Goal: Task Accomplishment & Management: Manage account settings

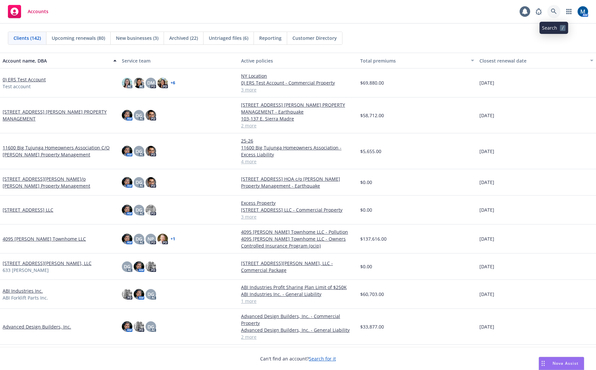
click at [554, 11] on icon at bounding box center [554, 12] width 6 height 6
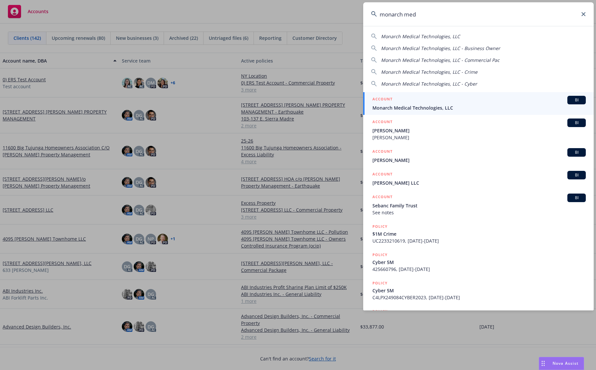
type input "monarch med"
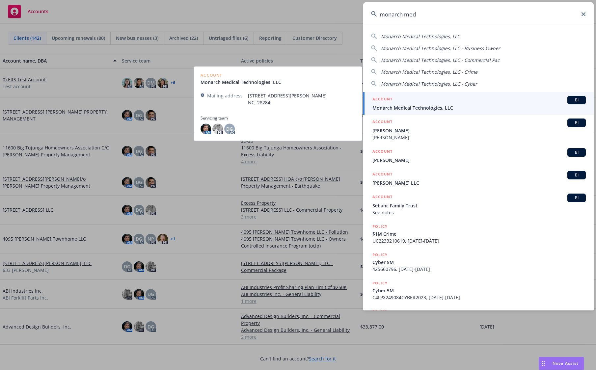
click at [428, 106] on span "Monarch Medical Technologies, LLC" at bounding box center [479, 107] width 213 height 7
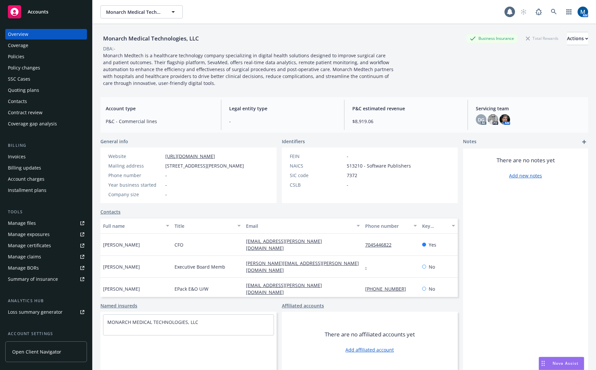
click at [40, 54] on div "Policies" at bounding box center [46, 56] width 76 height 11
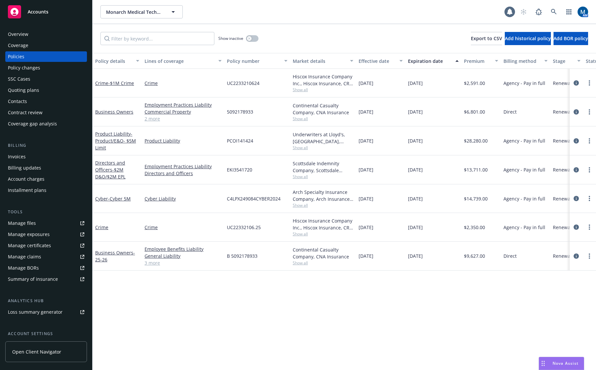
click at [26, 91] on div "Quoting plans" at bounding box center [23, 90] width 31 height 11
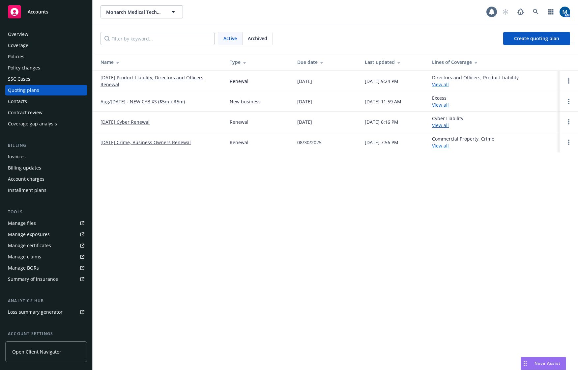
click at [422, 195] on div "Monarch Medical Technologies, LLC Monarch Medical Technologies, LLC 1 AM Active…" at bounding box center [335, 185] width 485 height 370
click at [269, 208] on div "Monarch Medical Technologies, LLC Monarch Medical Technologies, LLC 1 AM Active…" at bounding box center [335, 185] width 485 height 370
click at [336, 233] on div "Monarch Medical Technologies, LLC Monarch Medical Technologies, LLC 1 AM Active…" at bounding box center [335, 185] width 485 height 370
click at [37, 113] on div "Contract review" at bounding box center [25, 112] width 35 height 11
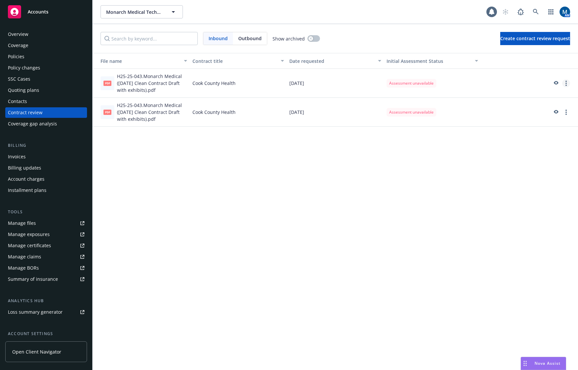
click at [564, 84] on link "more" at bounding box center [566, 83] width 8 height 8
click at [528, 39] on span "Create contract review request" at bounding box center [535, 38] width 70 height 6
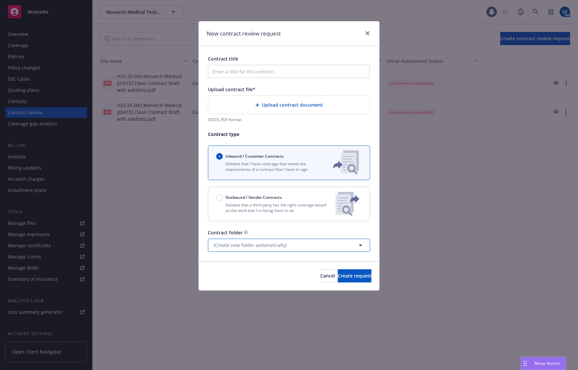
click at [229, 245] on span "(Create new folder automatically)" at bounding box center [249, 245] width 73 height 7
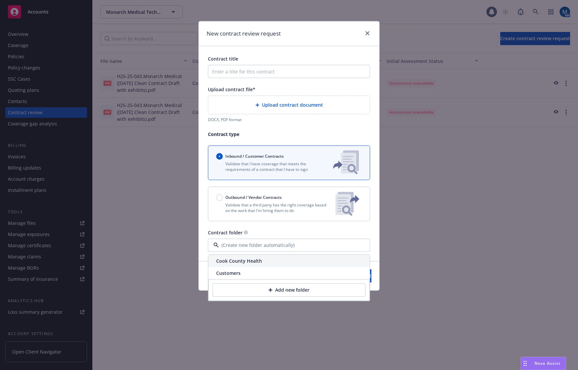
click at [245, 262] on div "Cook County Health" at bounding box center [288, 261] width 161 height 12
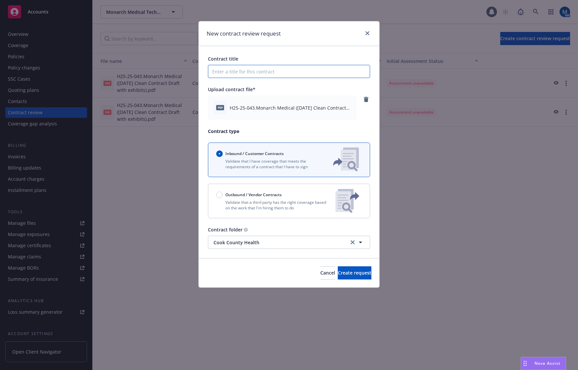
click at [271, 72] on input "Contract title" at bounding box center [289, 71] width 162 height 13
click at [338, 272] on span "Create request" at bounding box center [355, 273] width 34 height 6
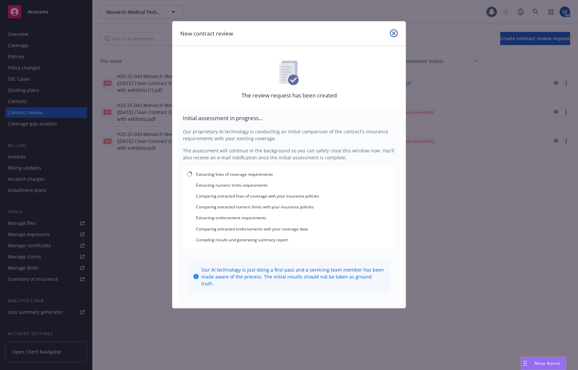
click at [396, 32] on link "close" at bounding box center [394, 33] width 8 height 8
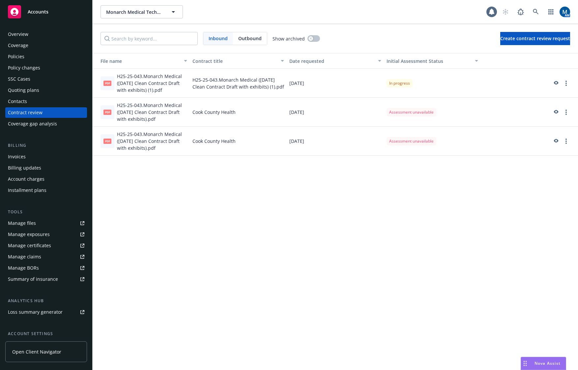
click at [34, 55] on div "Policies" at bounding box center [46, 56] width 76 height 11
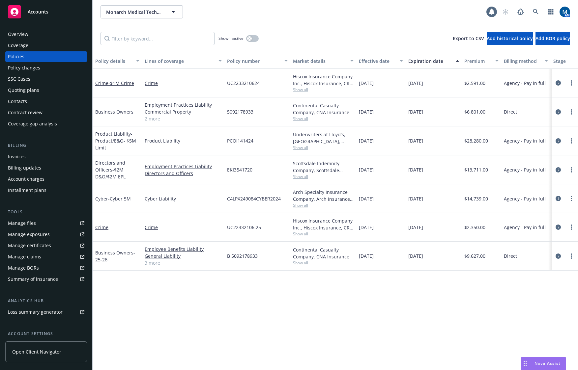
click at [31, 111] on div "Contract review" at bounding box center [25, 112] width 35 height 11
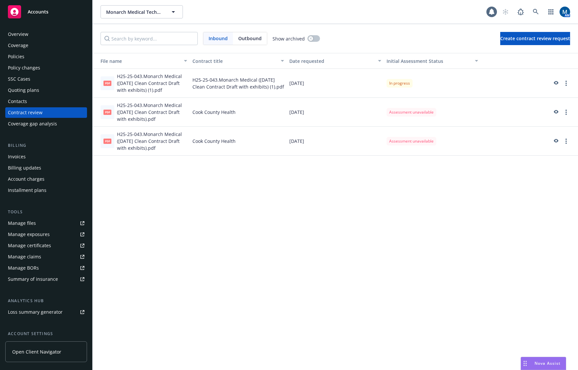
click at [45, 56] on div "Policies" at bounding box center [46, 56] width 76 height 11
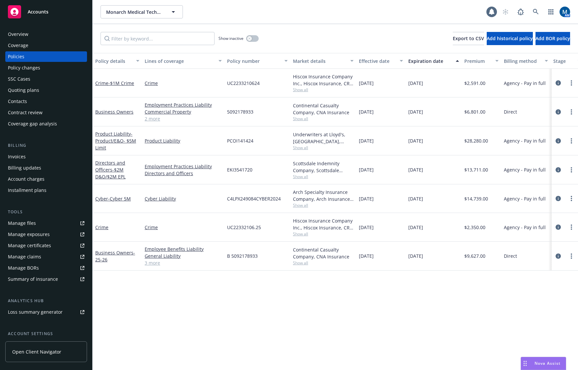
click at [51, 111] on div "Contract review" at bounding box center [46, 112] width 76 height 11
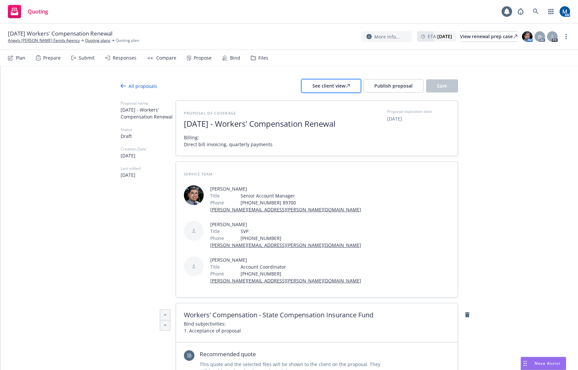
click at [336, 84] on div "See client view" at bounding box center [331, 86] width 38 height 13
type textarea "x"
click at [127, 59] on div "Responses" at bounding box center [125, 57] width 24 height 5
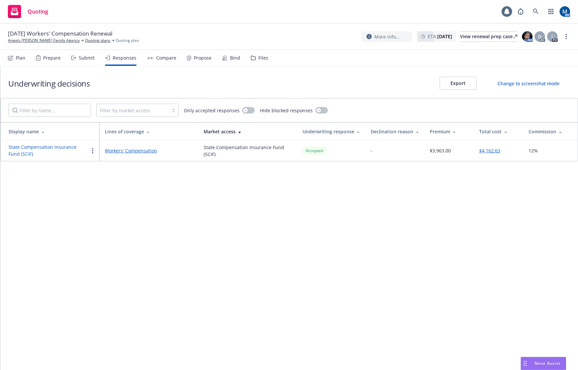
click at [42, 149] on button "State Compensation Insurance Fund (SCIF)" at bounding box center [49, 151] width 80 height 14
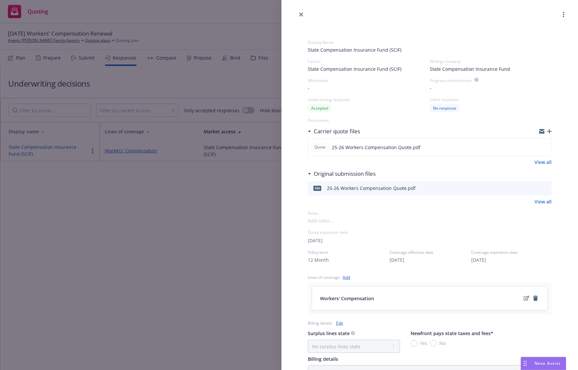
click at [76, 241] on div "Display Name State Compensation Insurance Fund (SCIF) Carrier State Compensatio…" at bounding box center [289, 185] width 578 height 370
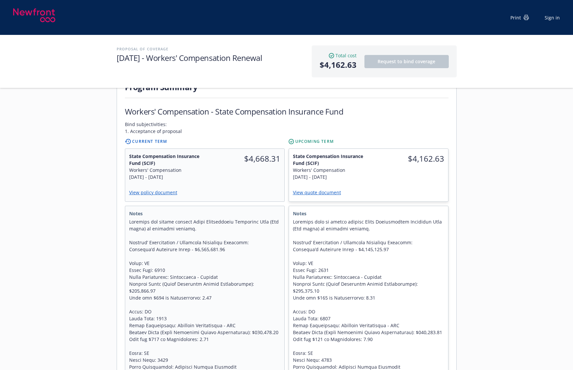
scroll to position [198, 0]
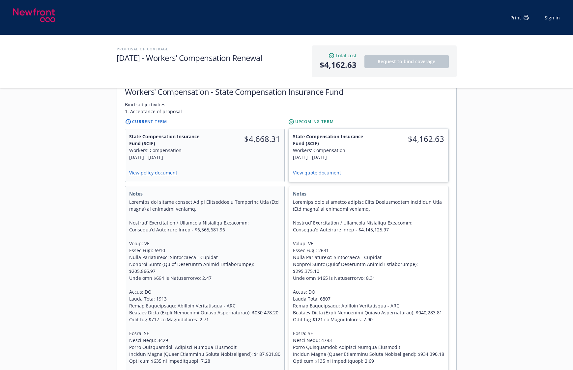
click at [329, 170] on link "View quote document" at bounding box center [319, 173] width 53 height 6
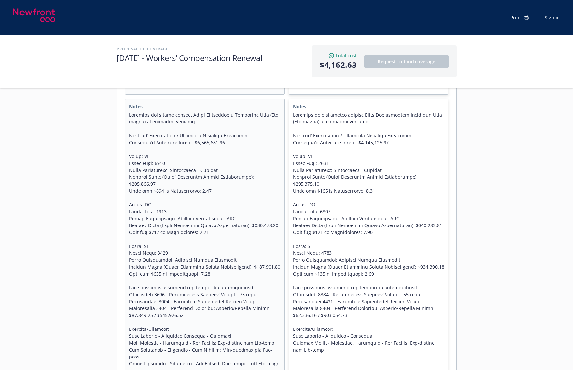
scroll to position [296, 0]
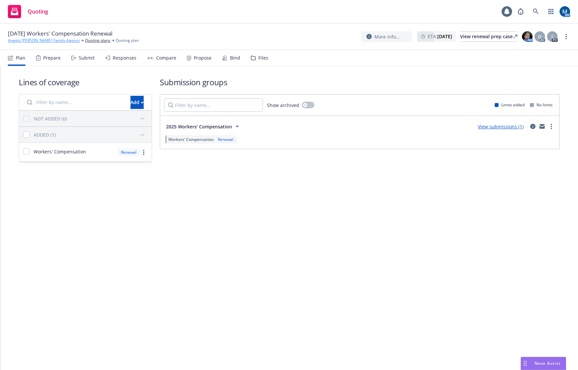
click at [39, 41] on link "Angels Foster Family Agency" at bounding box center [44, 41] width 72 height 6
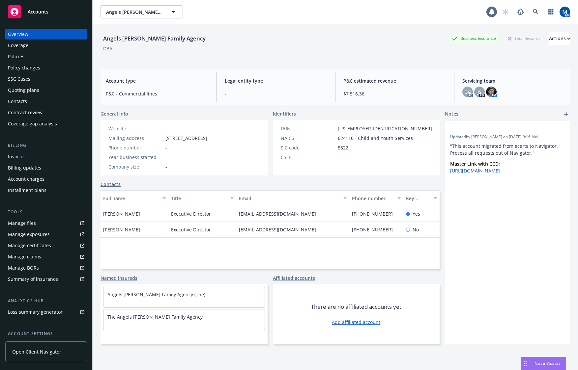
click at [38, 56] on div "Policies" at bounding box center [46, 56] width 76 height 11
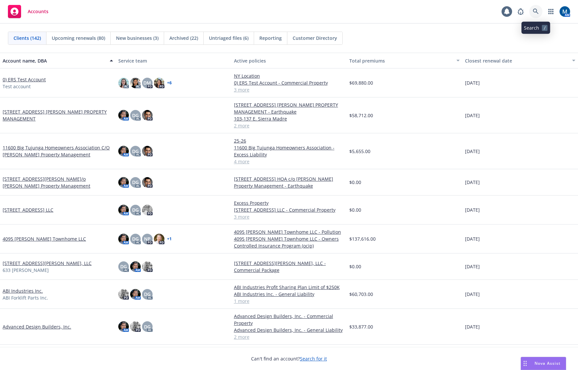
click at [534, 12] on icon at bounding box center [536, 12] width 6 height 6
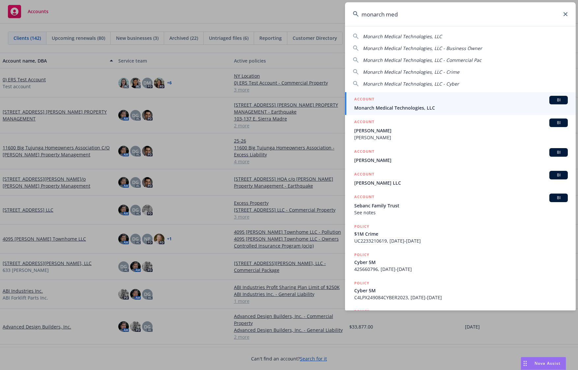
type input "monarch med"
click at [388, 102] on div "ACCOUNT BI" at bounding box center [460, 100] width 213 height 9
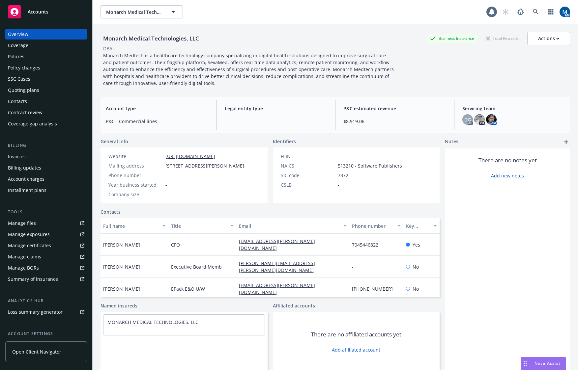
click at [29, 107] on div "Contract review" at bounding box center [25, 112] width 35 height 11
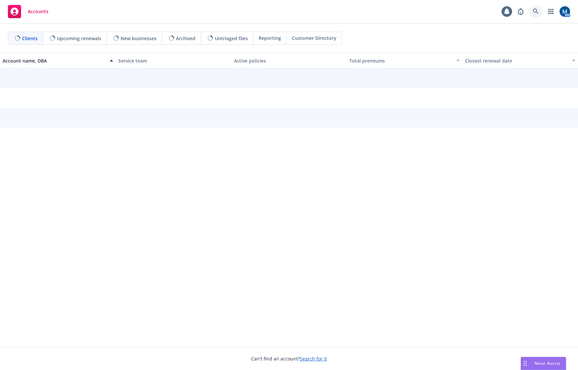
click at [531, 12] on link at bounding box center [535, 11] width 13 height 13
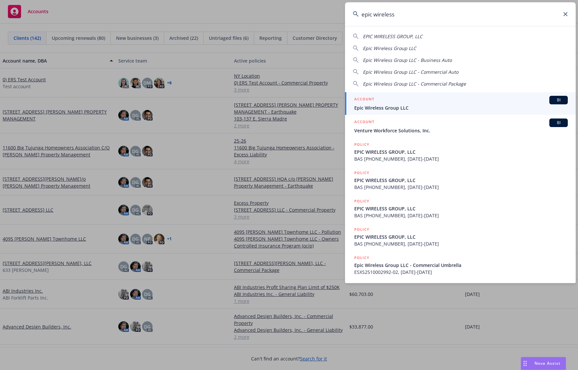
type input "epic wireless"
click at [392, 102] on div "ACCOUNT BI" at bounding box center [460, 100] width 213 height 9
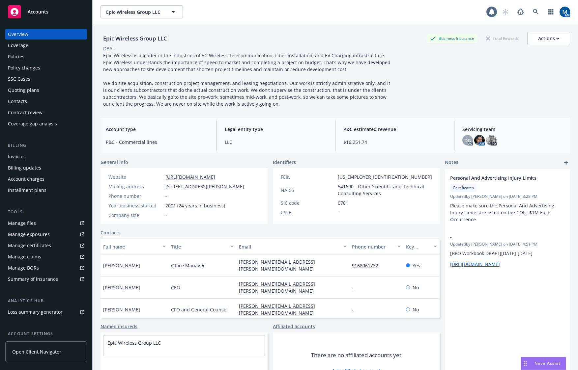
click at [31, 87] on div "Quoting plans" at bounding box center [23, 90] width 31 height 11
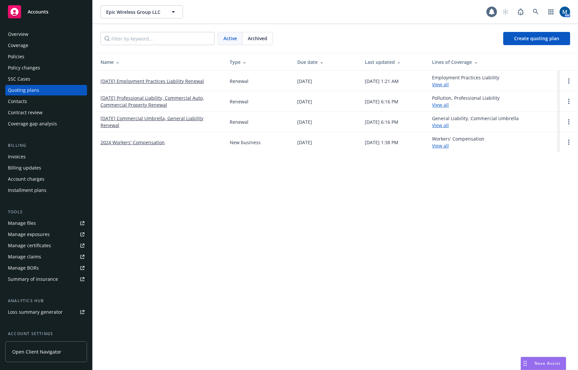
click at [43, 56] on div "Policies" at bounding box center [46, 56] width 76 height 11
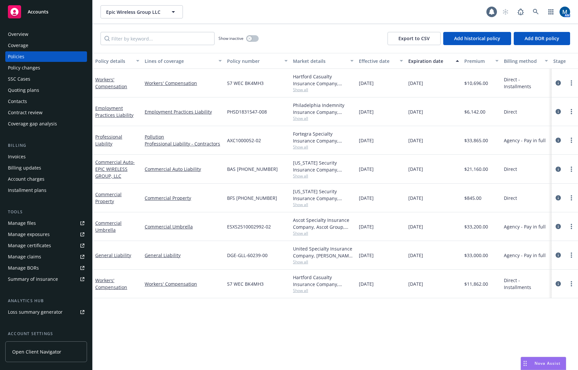
click at [389, 323] on div "Policy details Lines of coverage Policy number Market details Effective date Ex…" at bounding box center [335, 211] width 485 height 317
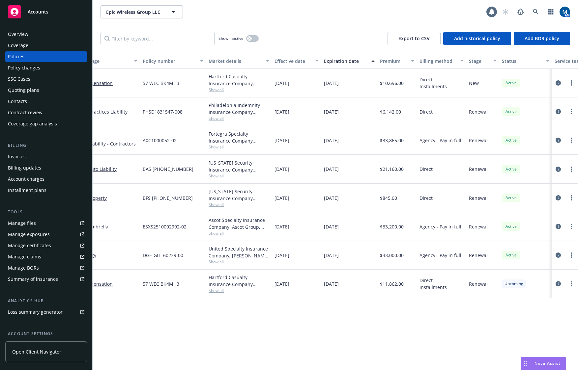
drag, startPoint x: 347, startPoint y: 328, endPoint x: 385, endPoint y: 325, distance: 38.3
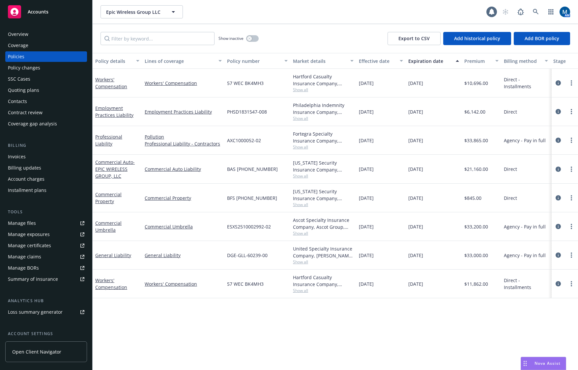
drag, startPoint x: 548, startPoint y: 317, endPoint x: 429, endPoint y: 324, distance: 119.2
click at [532, 12] on link at bounding box center [535, 11] width 13 height 13
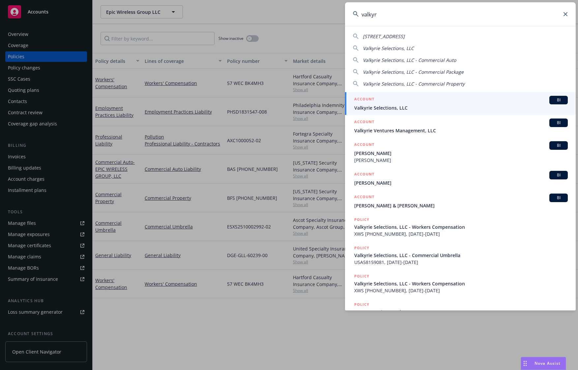
type input "valkyr"
click at [439, 101] on div "ACCOUNT BI" at bounding box center [460, 100] width 213 height 9
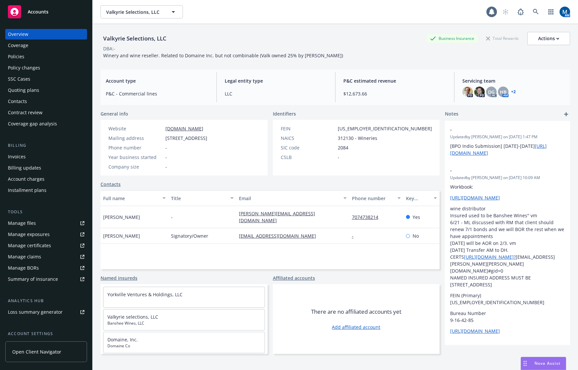
click at [47, 55] on div "Policies" at bounding box center [46, 56] width 76 height 11
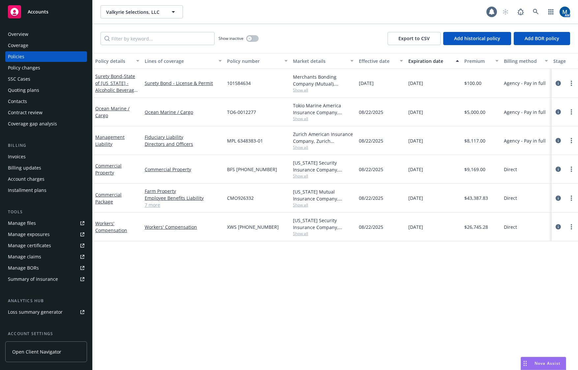
click at [30, 15] on div "Accounts" at bounding box center [46, 11] width 76 height 13
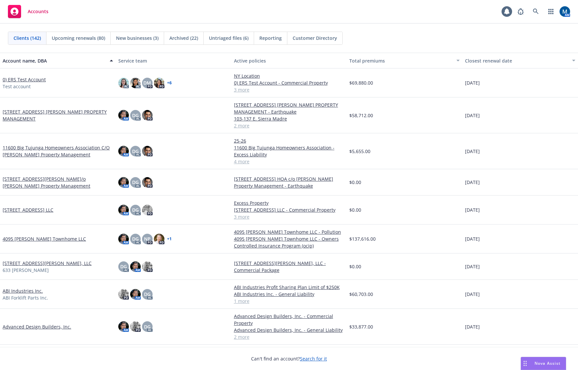
click at [48, 182] on link "154 North Meridith HOA c/o Wheeler Steffen Property Management" at bounding box center [58, 183] width 110 height 14
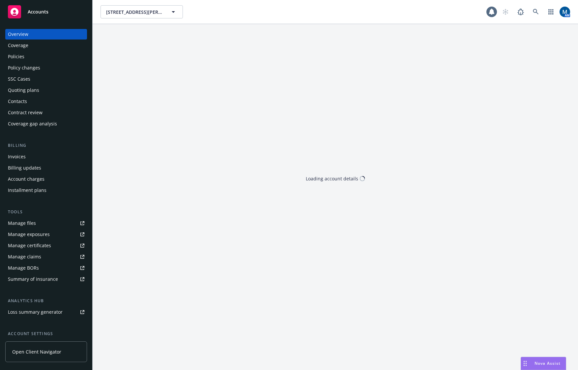
click at [40, 59] on div "Policies" at bounding box center [46, 56] width 76 height 11
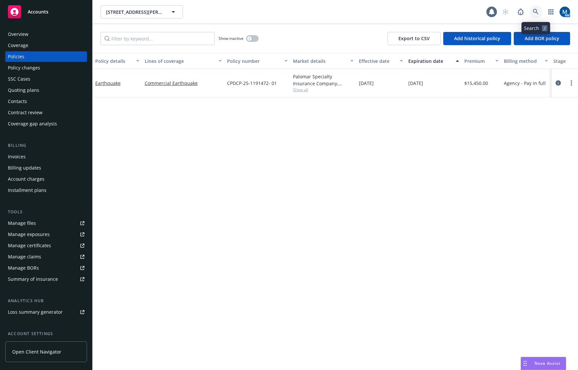
click at [535, 10] on icon at bounding box center [536, 12] width 6 height 6
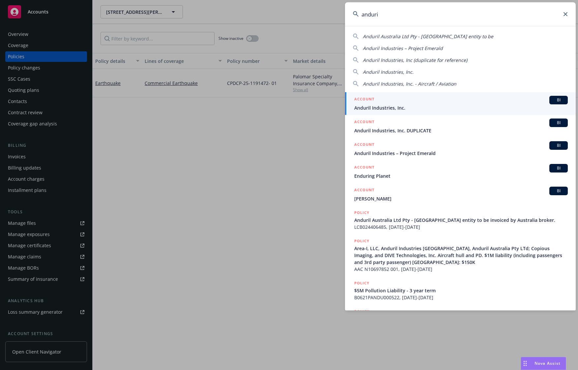
type input "anduri"
click at [416, 103] on div "ACCOUNT BI" at bounding box center [460, 100] width 213 height 9
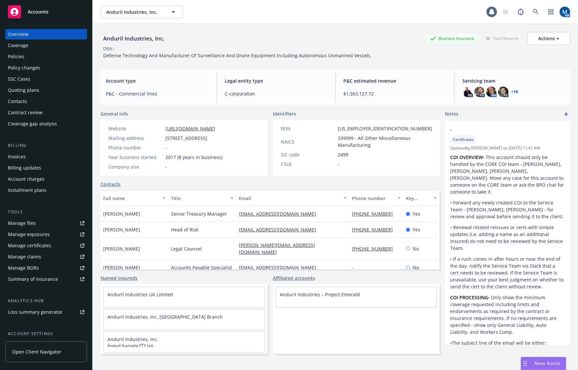
click at [24, 56] on div "Policies" at bounding box center [46, 56] width 76 height 11
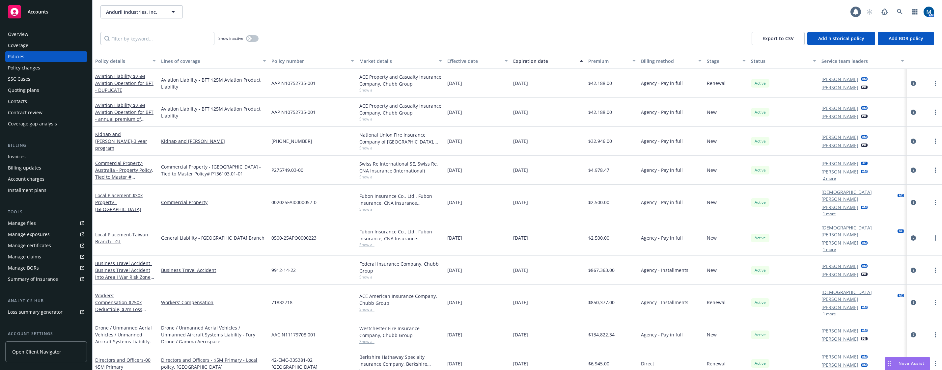
click at [577, 212] on button "1 more" at bounding box center [829, 214] width 13 height 4
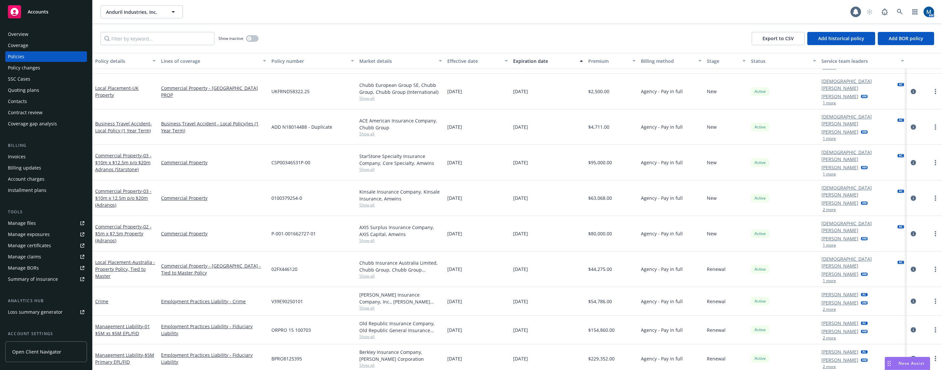
scroll to position [399, 0]
click at [577, 208] on button "2 more" at bounding box center [829, 210] width 13 height 4
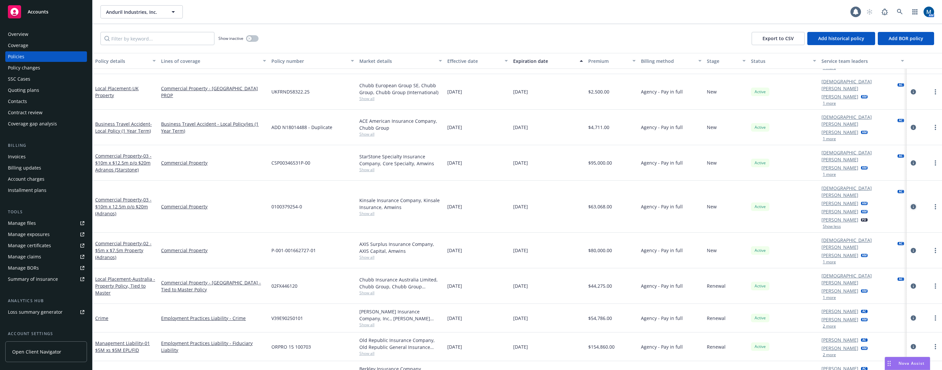
click at [577, 204] on icon "circleInformation" at bounding box center [913, 206] width 5 height 5
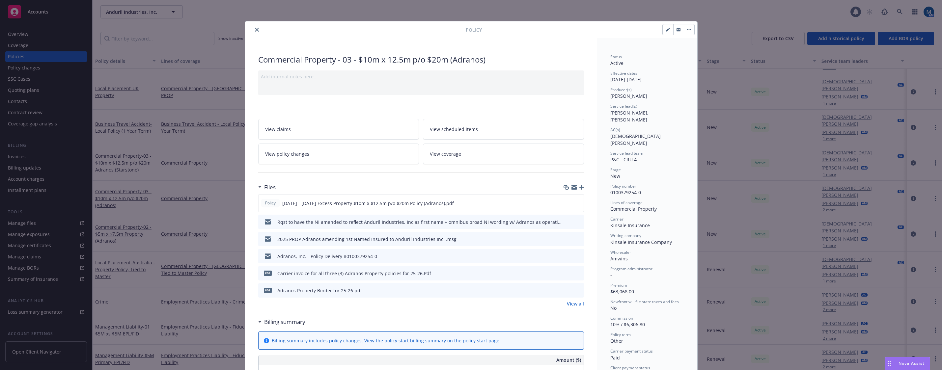
click at [577, 29] on button "button" at bounding box center [668, 29] width 11 height 11
select select "NEW"
select select "other"
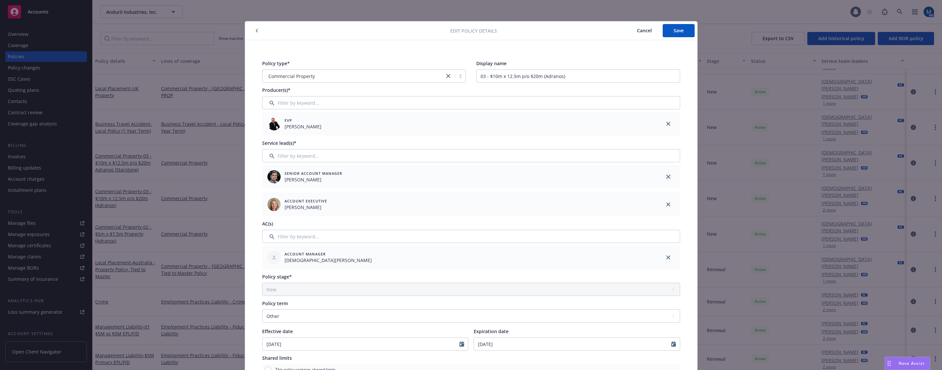
click at [577, 177] on icon "close" at bounding box center [668, 177] width 4 height 4
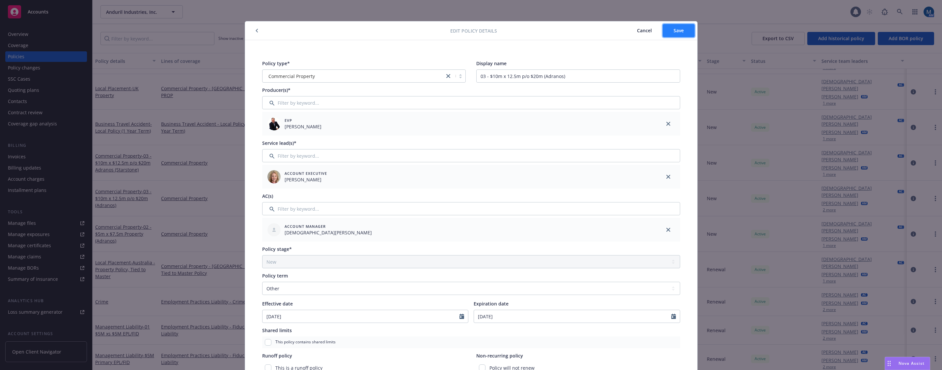
click at [577, 28] on button "Save" at bounding box center [679, 30] width 32 height 13
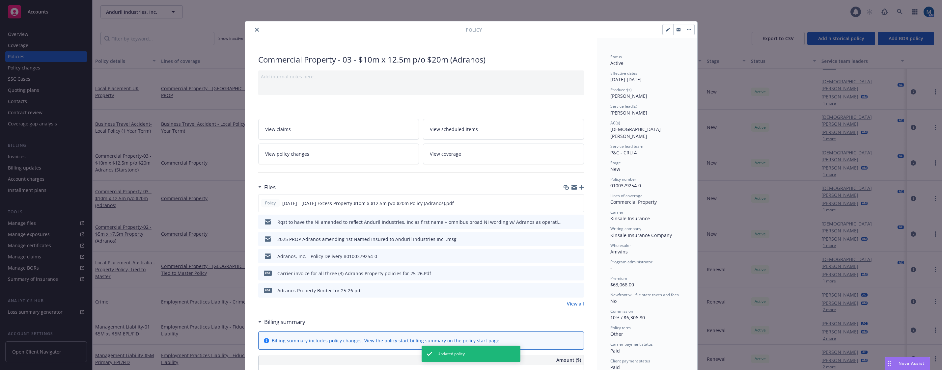
click at [255, 28] on icon "close" at bounding box center [257, 30] width 4 height 4
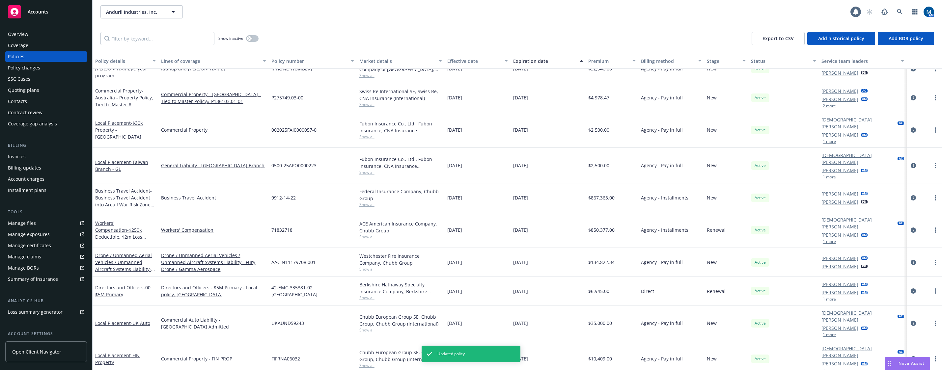
scroll to position [33, 0]
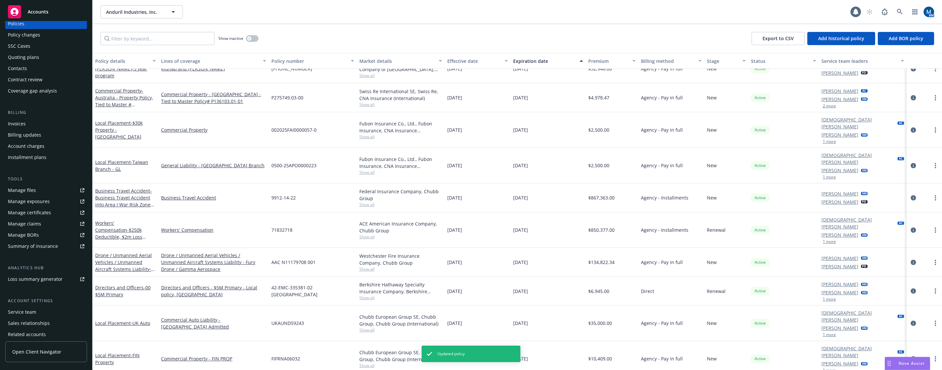
click at [33, 188] on div "Manage files" at bounding box center [22, 190] width 28 height 11
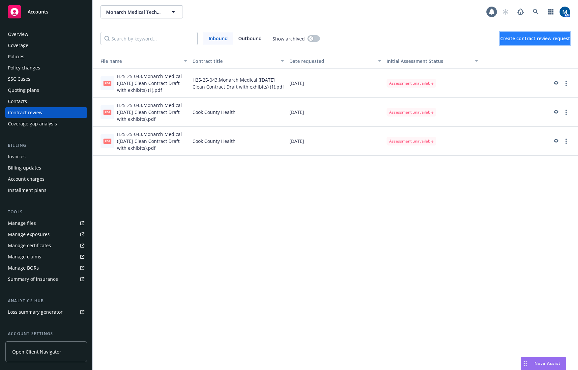
click at [532, 37] on span "Create contract review request" at bounding box center [535, 38] width 70 height 6
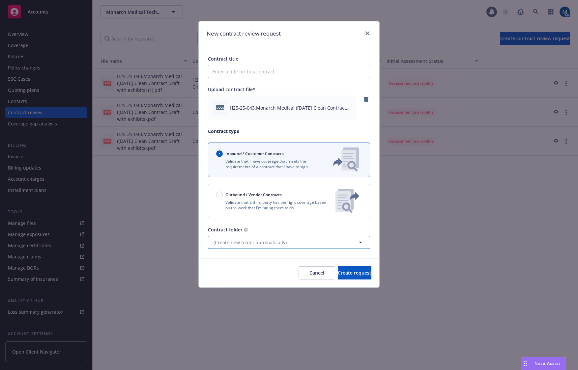
click at [287, 245] on button "(Create new folder automatically)" at bounding box center [289, 242] width 162 height 13
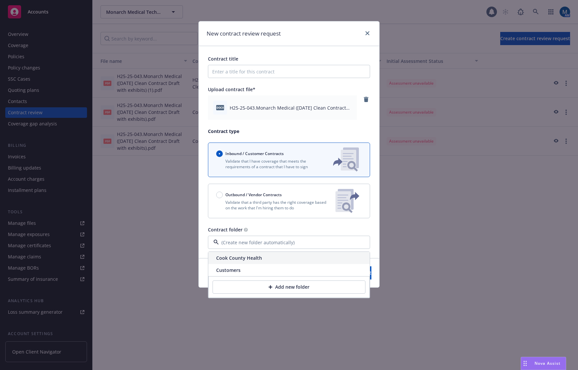
click at [270, 260] on div "Cook County Health" at bounding box center [288, 258] width 161 height 12
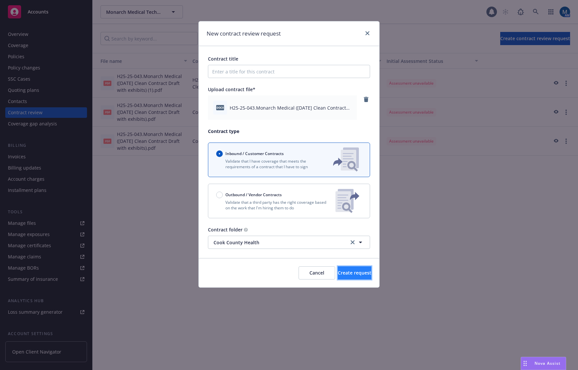
click at [339, 272] on span "Create request" at bounding box center [355, 273] width 34 height 6
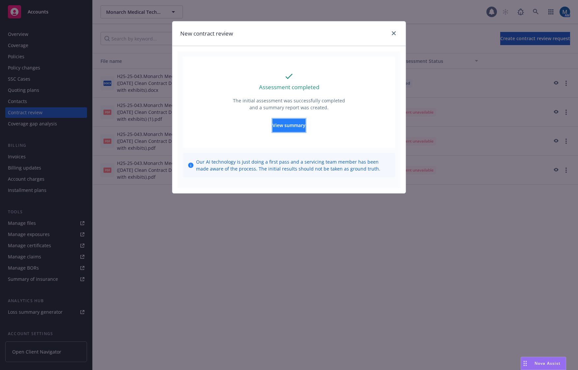
click at [290, 123] on span "View summary" at bounding box center [288, 125] width 33 height 6
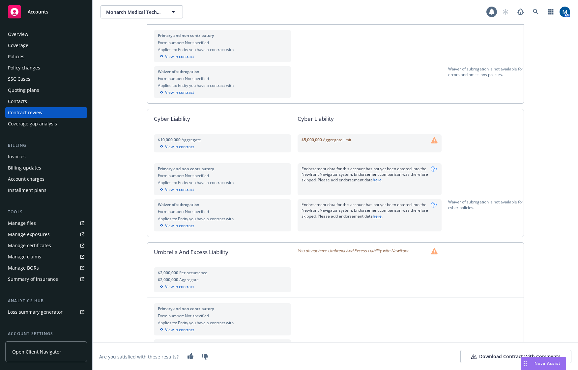
scroll to position [587, 0]
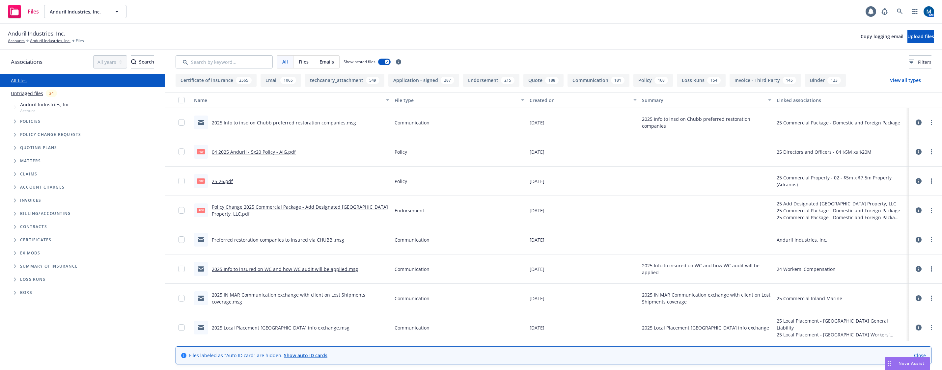
scroll to position [66, 0]
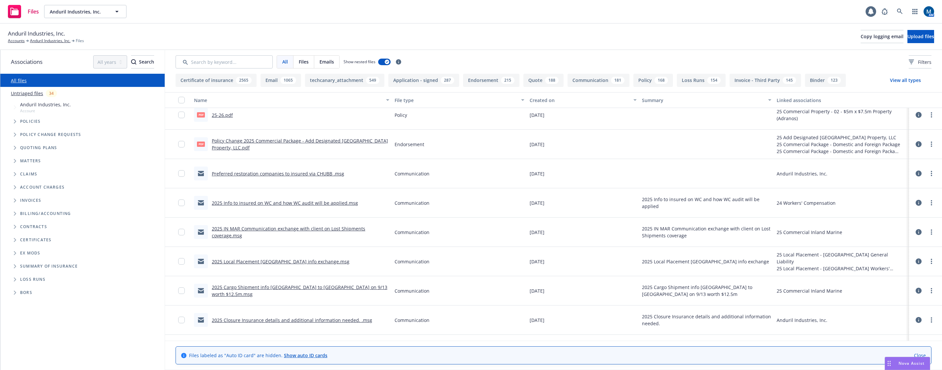
click at [282, 263] on link "2025 Local Placement [GEOGRAPHIC_DATA] info exchange.msg" at bounding box center [281, 262] width 138 height 6
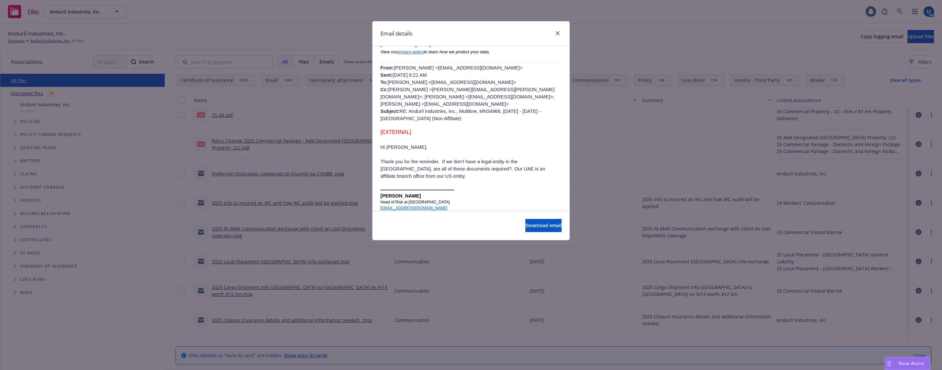
scroll to position [198, 0]
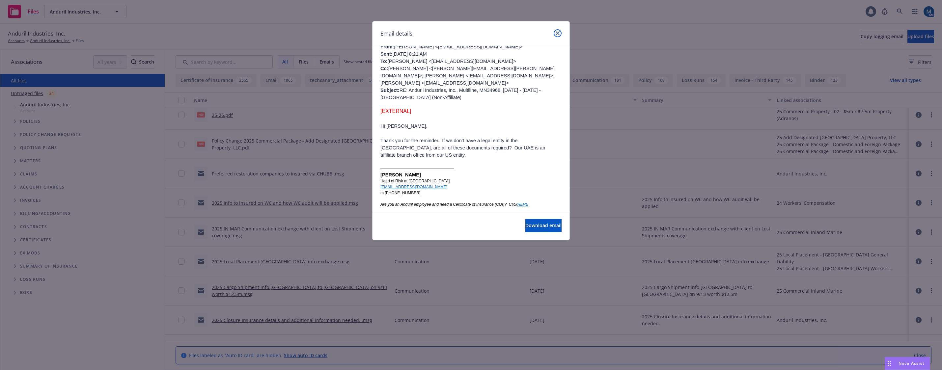
click at [559, 32] on icon "close" at bounding box center [558, 33] width 4 height 4
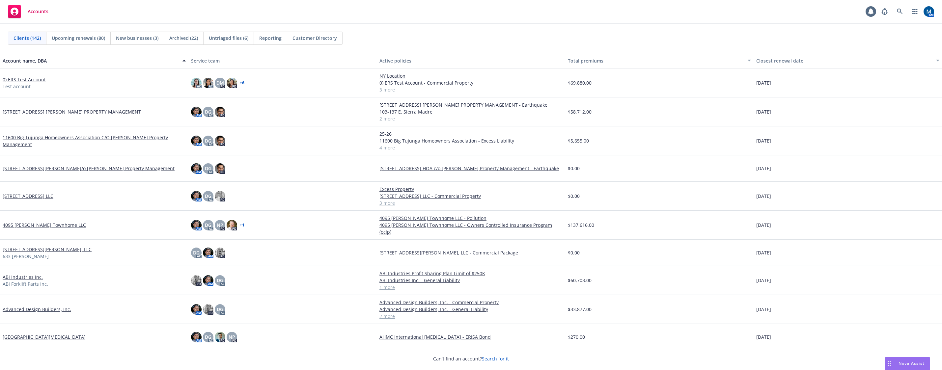
click at [459, 28] on div "Clients (142) Upcoming renewals (80) New businesses (3) Archived (22) Untriaged…" at bounding box center [471, 38] width 942 height 29
click at [279, 40] on span "Reporting" at bounding box center [270, 38] width 22 height 7
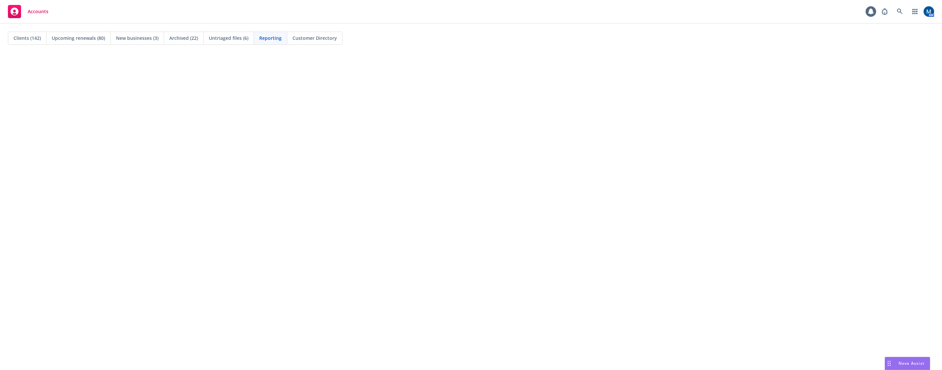
click at [503, 32] on div "Clients (142) Upcoming renewals (80) New businesses (3) Archived (22) Untriaged…" at bounding box center [471, 38] width 926 height 13
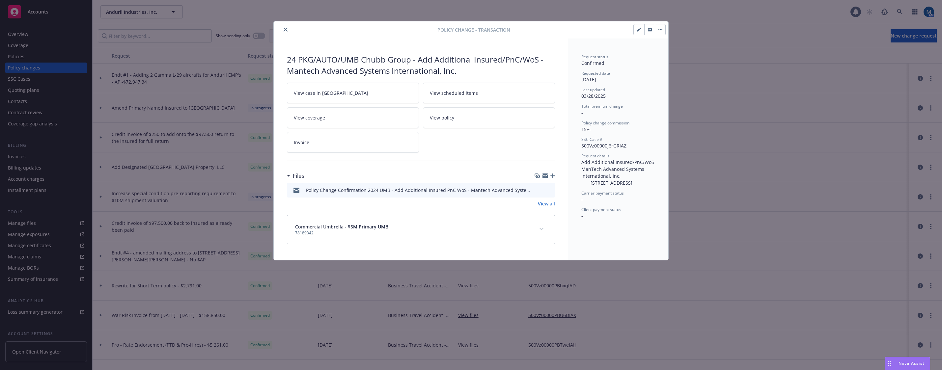
click at [289, 29] on button "close" at bounding box center [286, 30] width 8 height 8
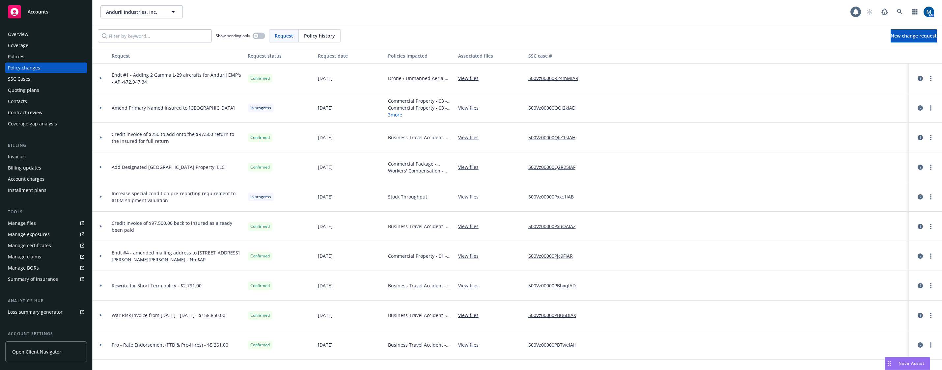
click at [37, 15] on div "Accounts" at bounding box center [46, 11] width 76 height 13
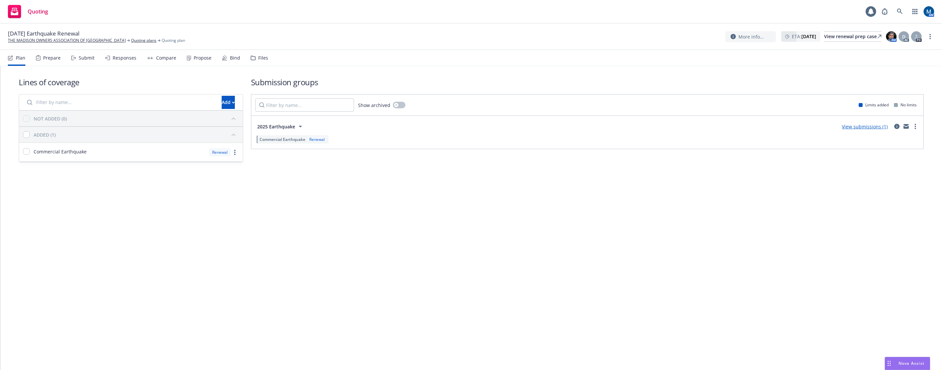
click at [195, 57] on div "Propose" at bounding box center [203, 57] width 18 height 5
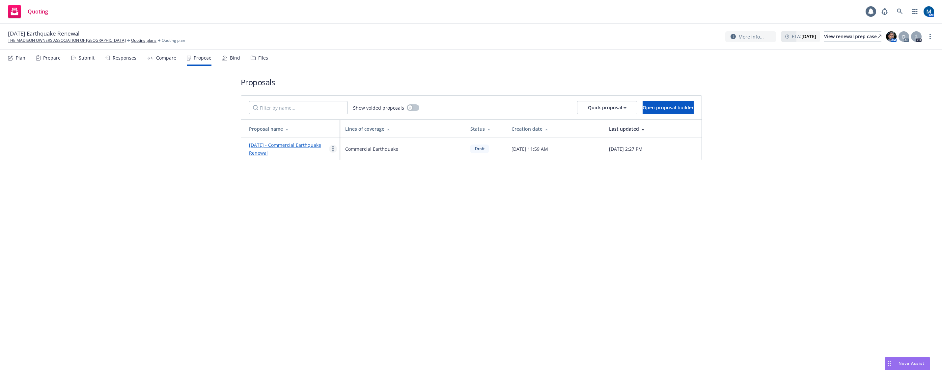
click at [333, 149] on circle "more" at bounding box center [332, 148] width 1 height 1
click at [356, 218] on span "See client view" at bounding box center [353, 217] width 48 height 6
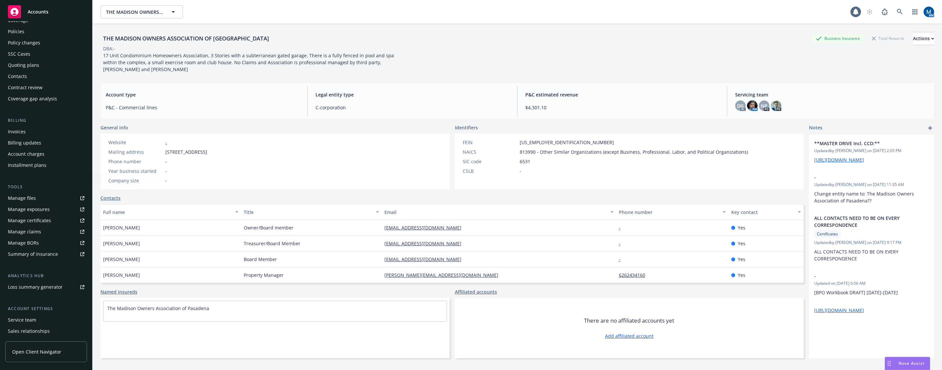
scroll to position [59, 0]
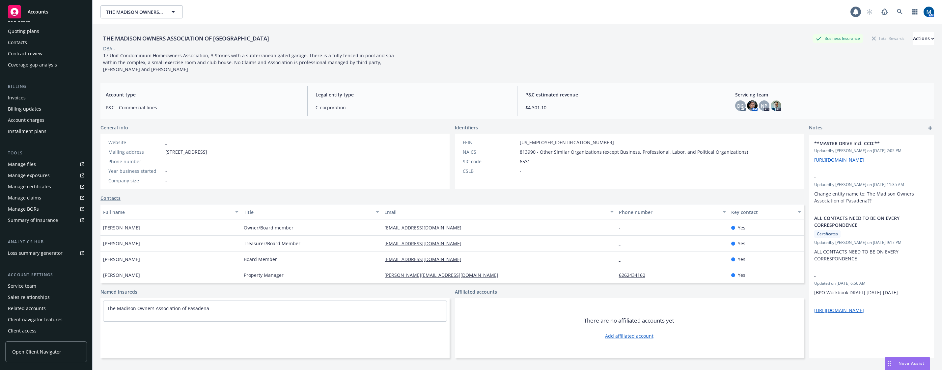
click at [29, 286] on div "Service team" at bounding box center [22, 286] width 28 height 11
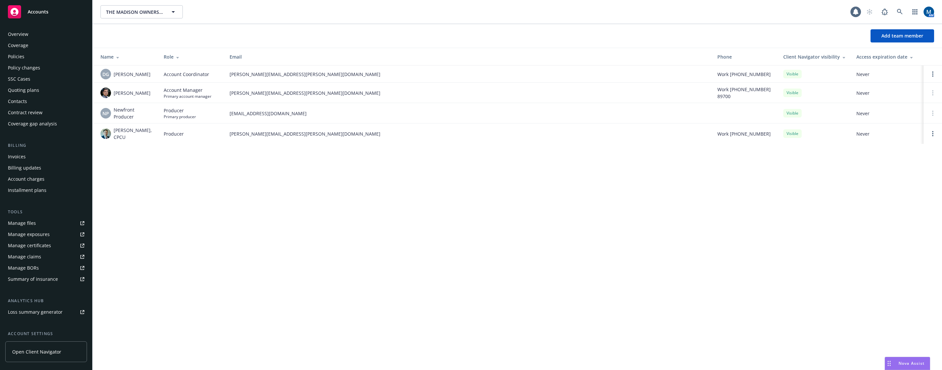
click at [50, 58] on div "Policies" at bounding box center [46, 56] width 76 height 11
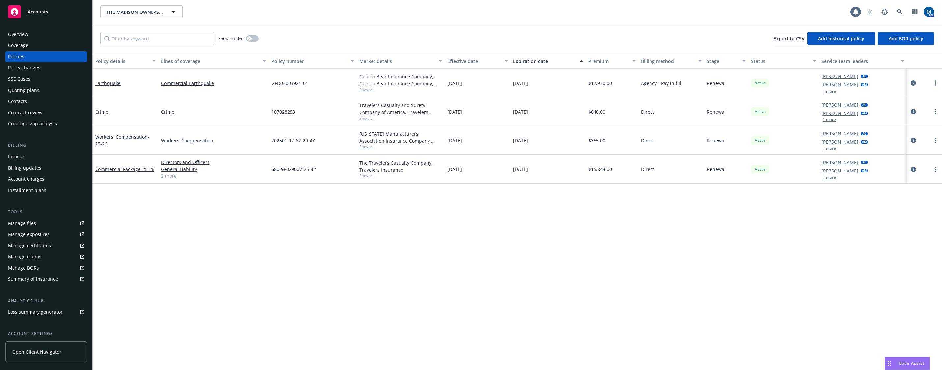
click at [19, 36] on div "Overview" at bounding box center [18, 34] width 20 height 11
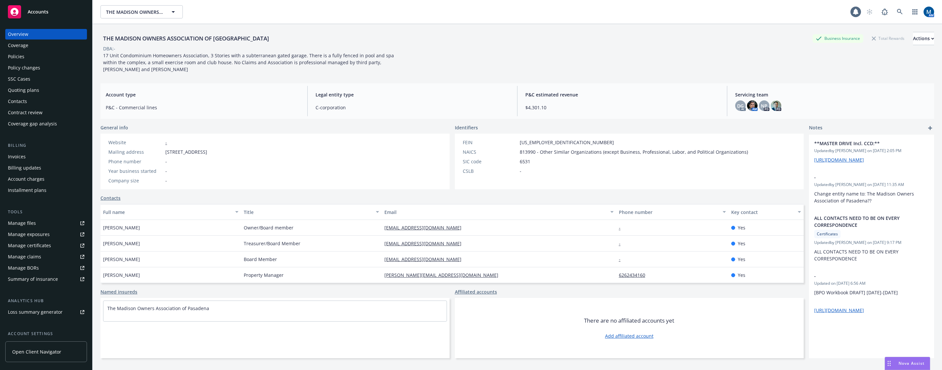
click at [36, 228] on link "Manage files" at bounding box center [46, 223] width 82 height 11
click at [39, 50] on div "Coverage" at bounding box center [46, 45] width 76 height 11
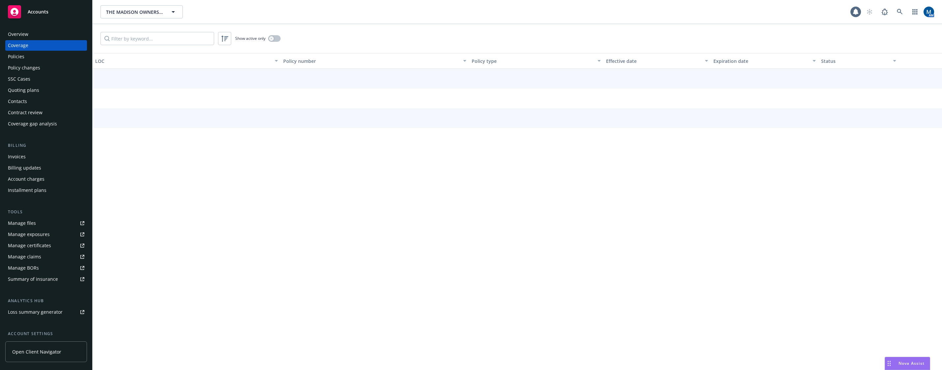
click at [40, 54] on div "Policies" at bounding box center [46, 56] width 76 height 11
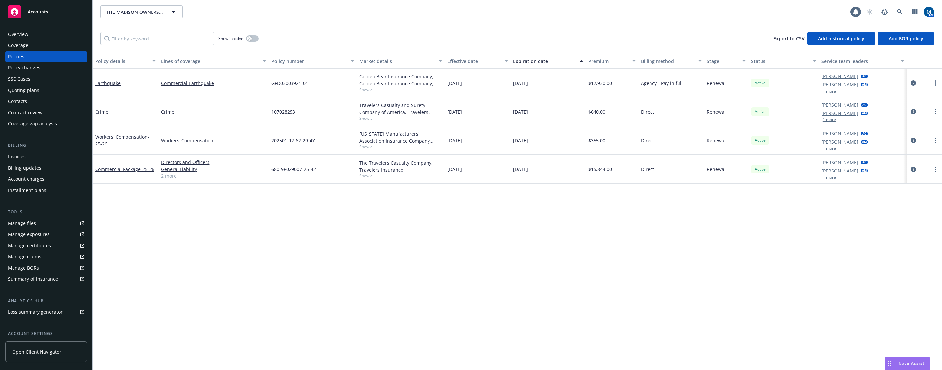
click at [42, 32] on div "Overview" at bounding box center [46, 34] width 76 height 11
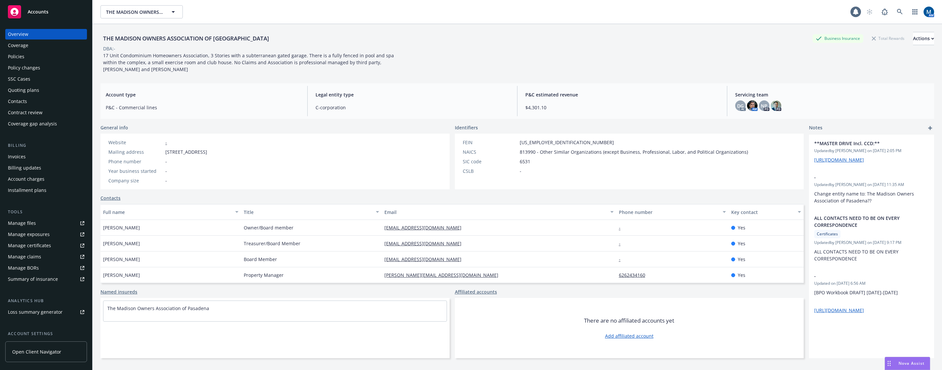
click at [62, 13] on div "Accounts" at bounding box center [46, 11] width 76 height 13
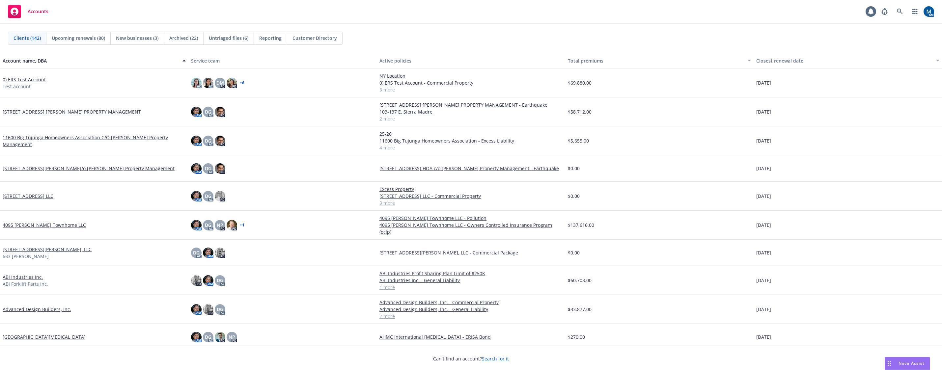
click at [467, 14] on div "Accounts 1 AM" at bounding box center [471, 12] width 942 height 24
click at [900, 14] on link at bounding box center [899, 11] width 13 height 13
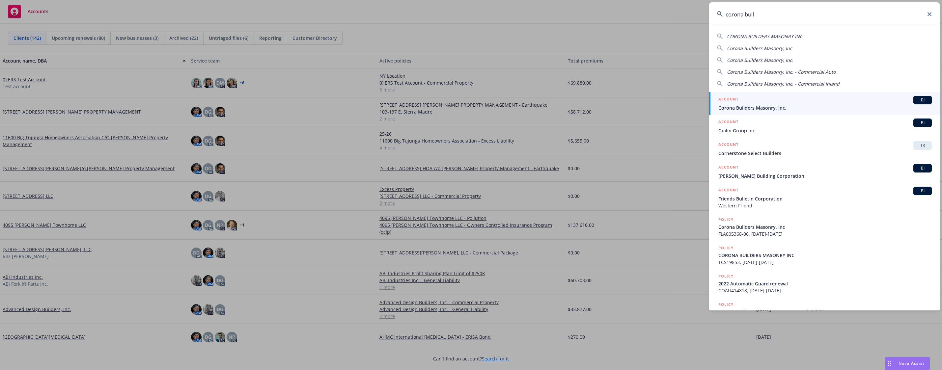
type input "corona buil"
click at [808, 105] on span "Corona Builders Masonry, Inc." at bounding box center [824, 107] width 213 height 7
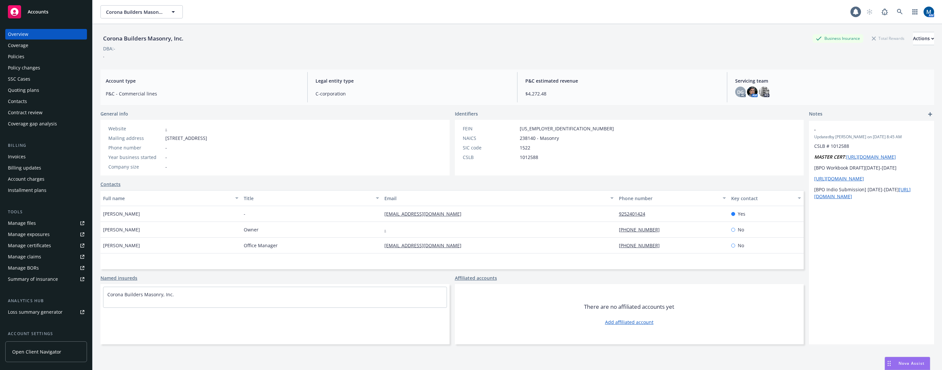
click at [47, 60] on div "Policies" at bounding box center [46, 56] width 76 height 11
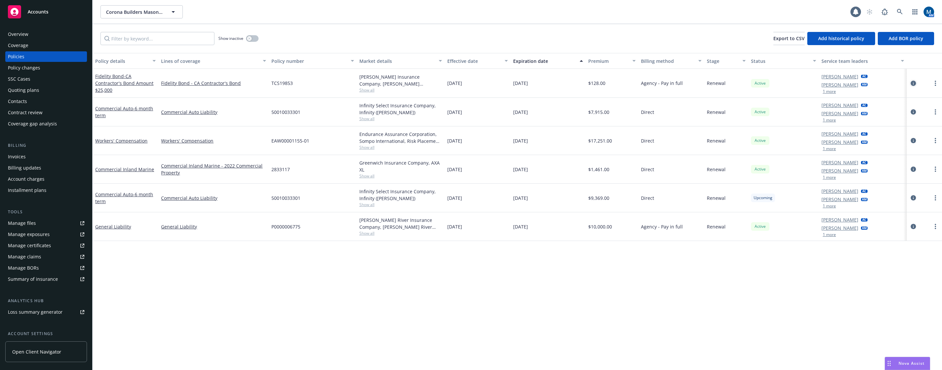
click at [916, 83] on icon "circleInformation" at bounding box center [913, 83] width 5 height 5
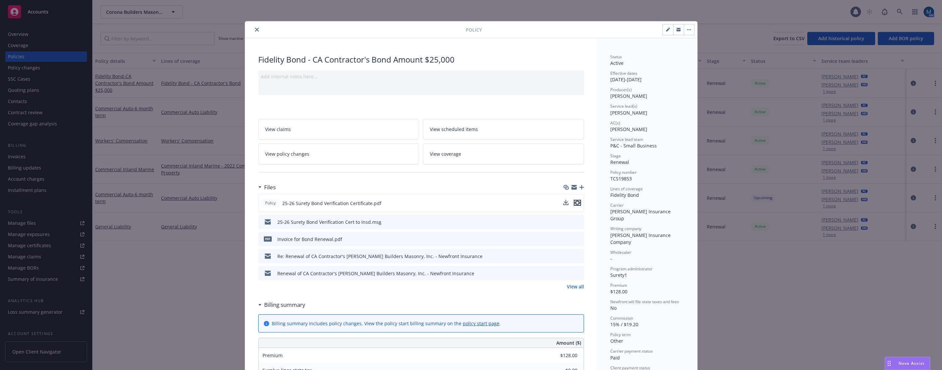
click at [576, 202] on icon "preview file" at bounding box center [578, 203] width 6 height 5
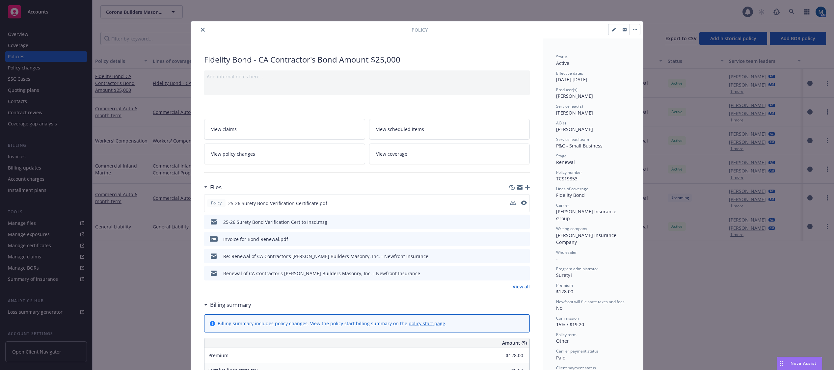
click at [202, 29] on icon "close" at bounding box center [203, 30] width 4 height 4
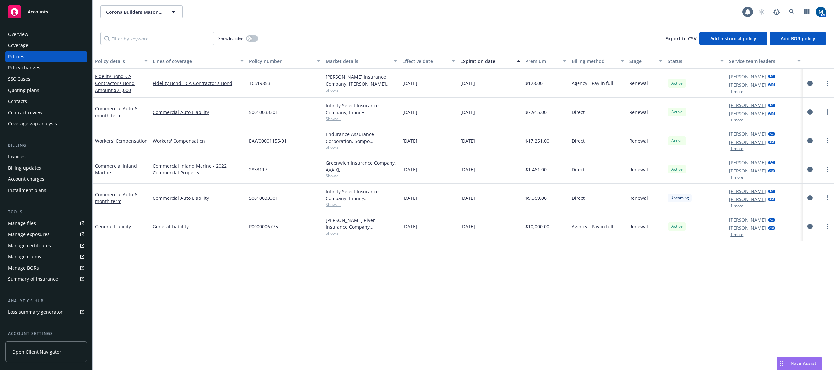
click at [46, 35] on div "Overview" at bounding box center [46, 34] width 76 height 11
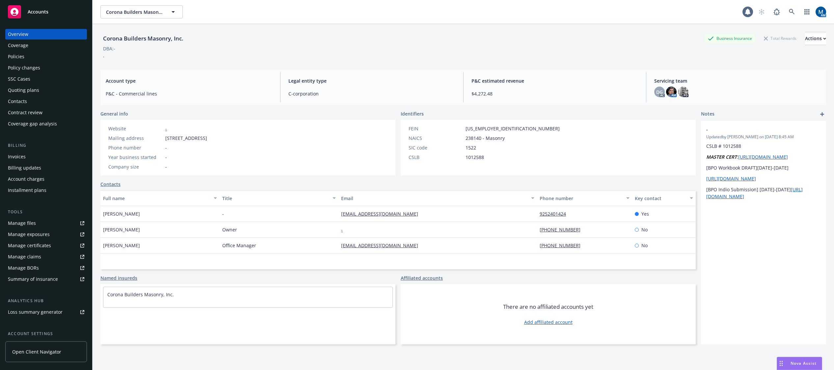
click at [27, 58] on div "Policies" at bounding box center [46, 56] width 76 height 11
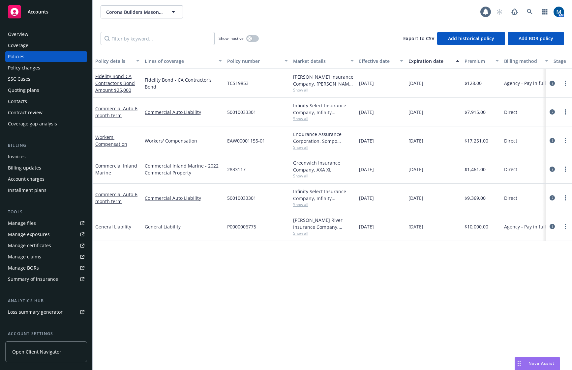
click at [25, 33] on div "Overview" at bounding box center [18, 34] width 20 height 11
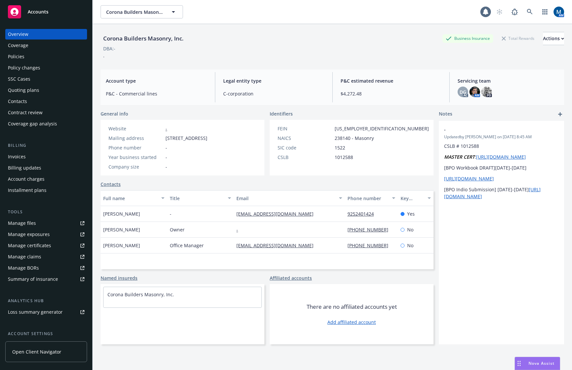
click at [303, 269] on div "Full name Title Email Phone number Key contact Elma Corona - elma2016@coronabma…" at bounding box center [266, 229] width 333 height 79
drag, startPoint x: 315, startPoint y: 253, endPoint x: 231, endPoint y: 256, distance: 83.7
click at [231, 254] on div "Elma Corona Office Manager elma2016@coronabmasonry.com 925-219-5755 No" at bounding box center [266, 246] width 333 height 16
copy div "elma2016@coronabmasonry.com"
click at [233, 35] on div "Corona Builders Masonry, Inc. Business Insurance Total Rewards Actions" at bounding box center [331, 38] width 463 height 13
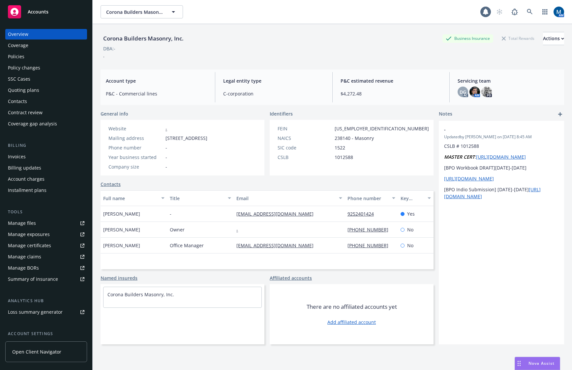
click at [19, 56] on div "Policies" at bounding box center [16, 56] width 16 height 11
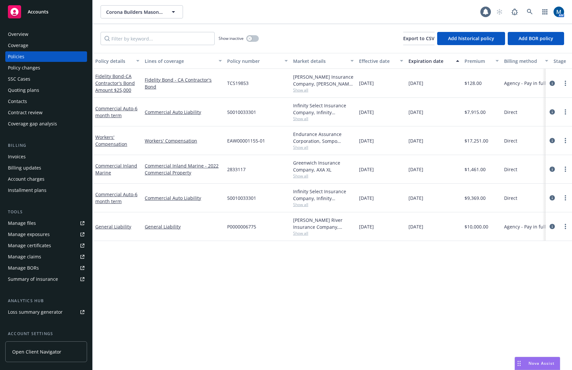
click at [42, 91] on div "Quoting plans" at bounding box center [46, 90] width 76 height 11
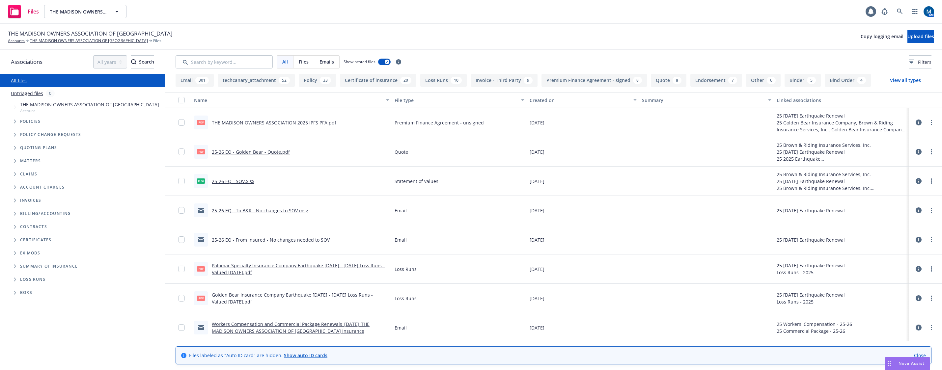
click at [270, 240] on link "25-26 EQ - From Insured - No changes needed to SOV" at bounding box center [271, 240] width 118 height 6
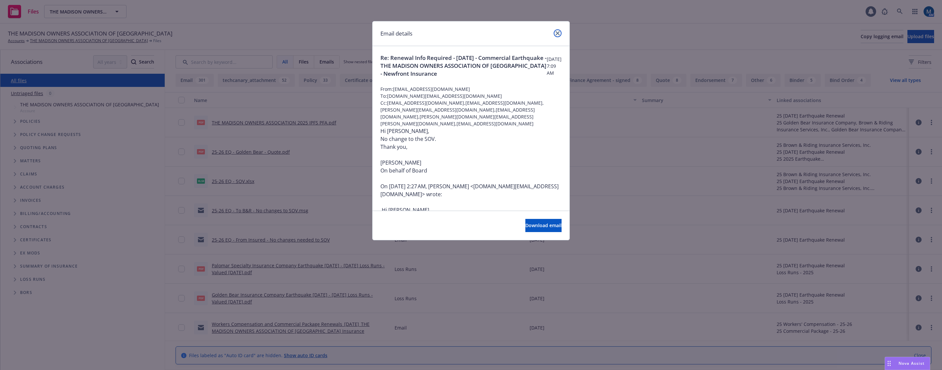
click at [554, 34] on link "close" at bounding box center [558, 33] width 8 height 8
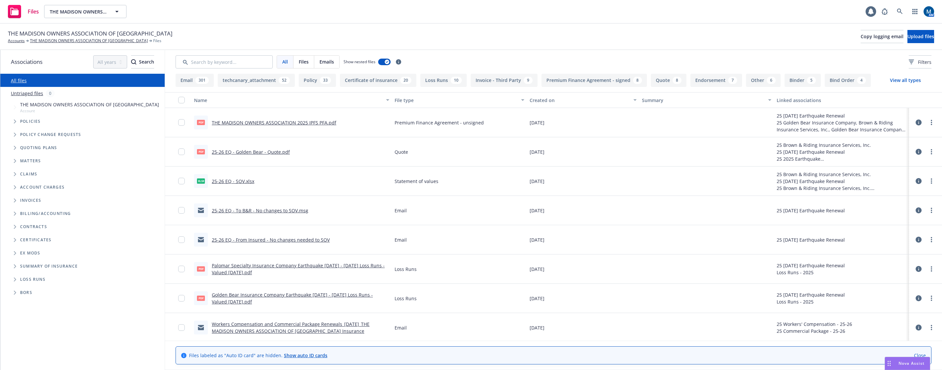
click at [285, 154] on link "25-26 EQ - Golden Bear - Quote.pdf" at bounding box center [251, 152] width 78 height 6
click at [66, 42] on link "THE MADISON OWNERS ASSOCIATION OF PASADENA" at bounding box center [89, 41] width 118 height 6
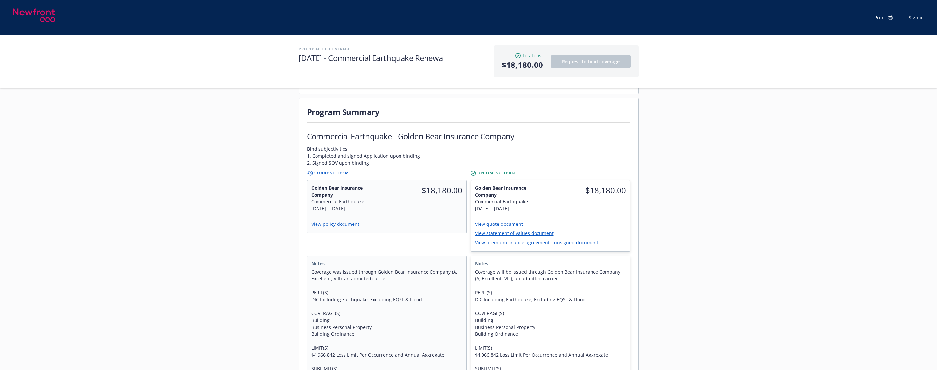
scroll to position [132, 0]
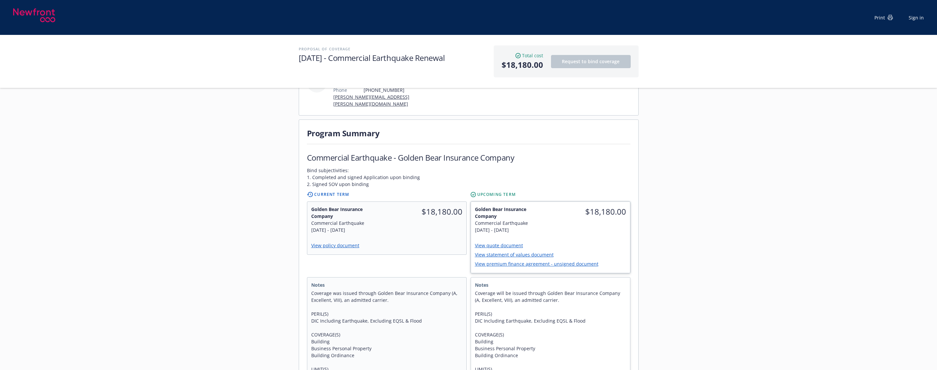
click at [520, 210] on span "Golden Bear Insurance Company" at bounding box center [511, 213] width 72 height 14
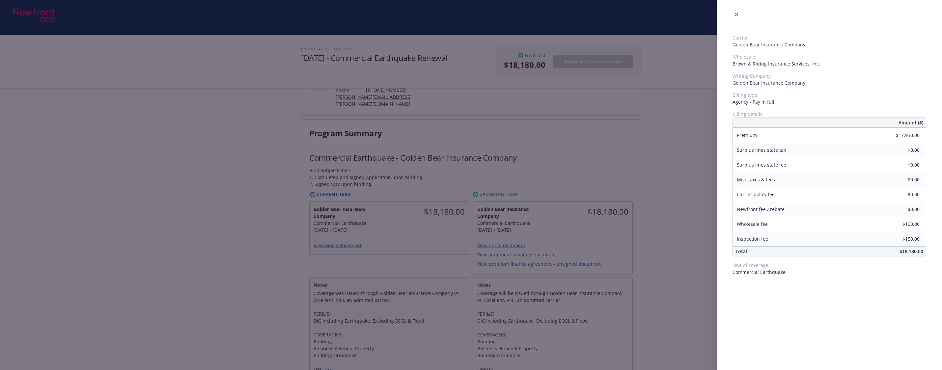
click at [231, 169] on div "Carrier Golden Bear Insurance Company Wholesaler Brown & Riding Insurance Servi…" at bounding box center [471, 185] width 942 height 370
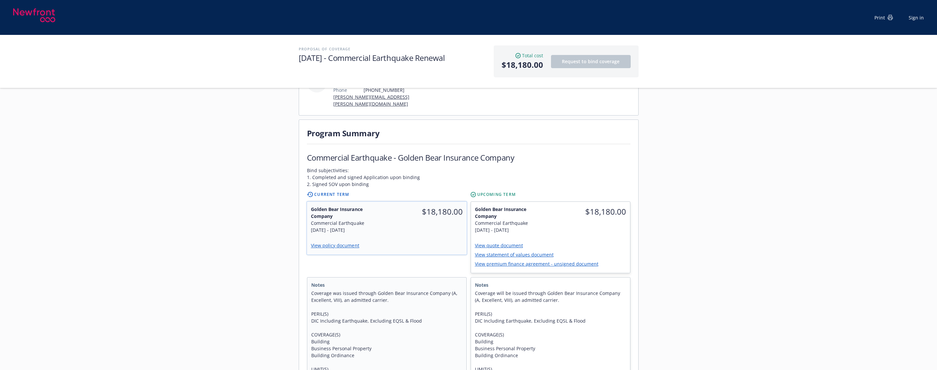
click at [373, 206] on span "Golden Bear Insurance Company" at bounding box center [347, 213] width 72 height 14
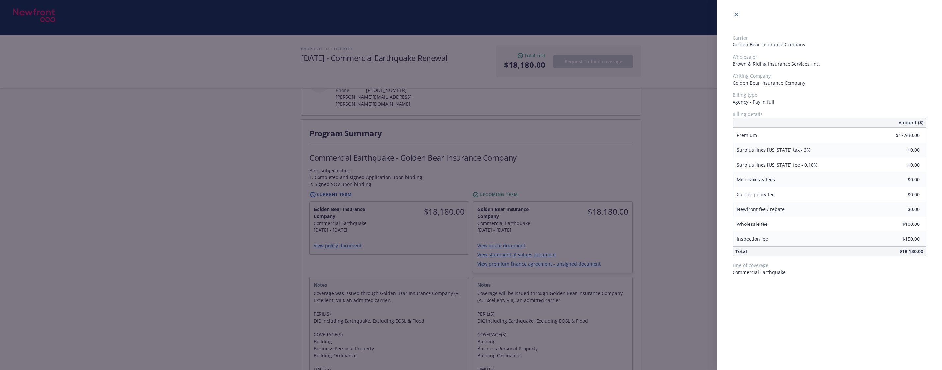
click at [249, 213] on div "Carrier Golden Bear Insurance Company Wholesaler Brown & Riding Insurance Servi…" at bounding box center [471, 185] width 942 height 370
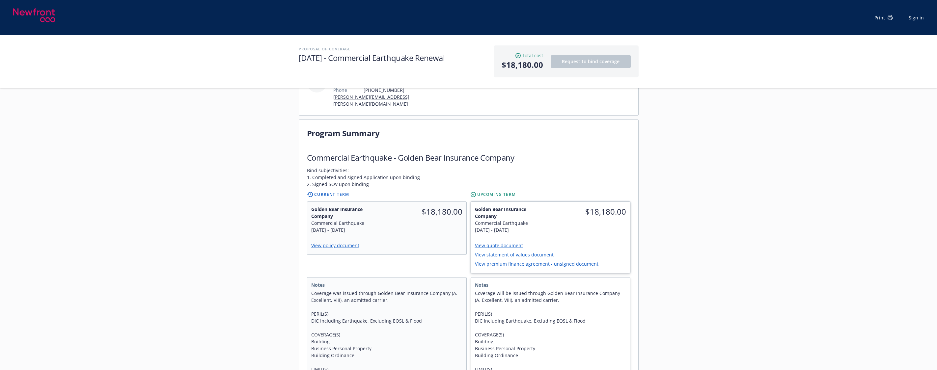
click at [499, 242] on link "View quote document" at bounding box center [501, 245] width 53 height 6
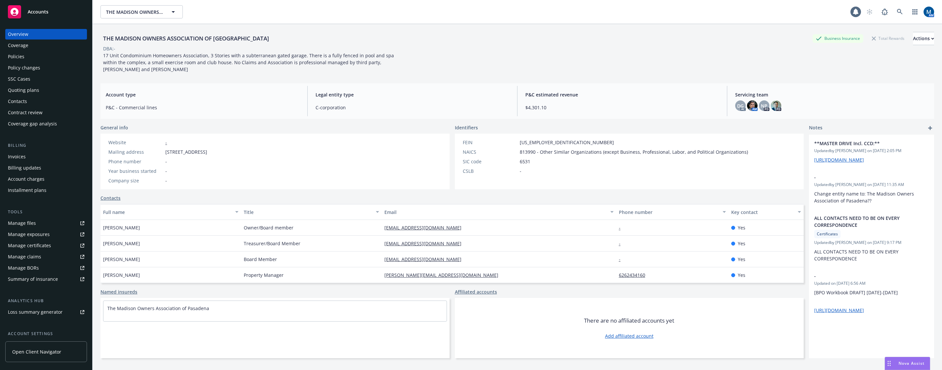
click at [49, 91] on div "Quoting plans" at bounding box center [46, 90] width 76 height 11
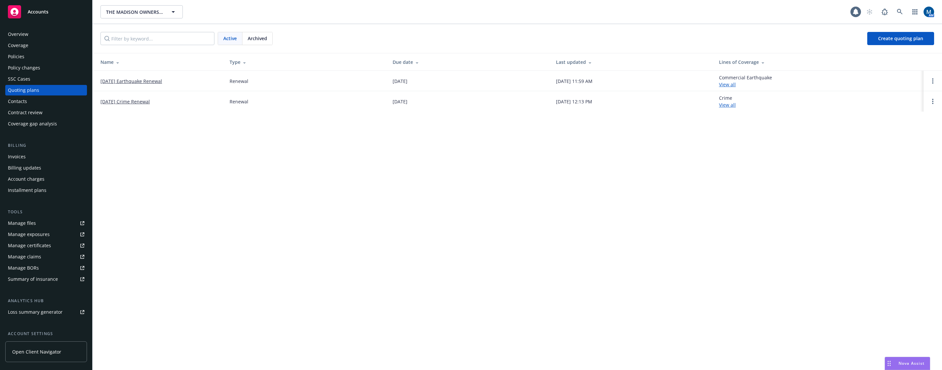
click at [145, 82] on link "[DATE] Earthquake Renewal" at bounding box center [131, 81] width 62 height 7
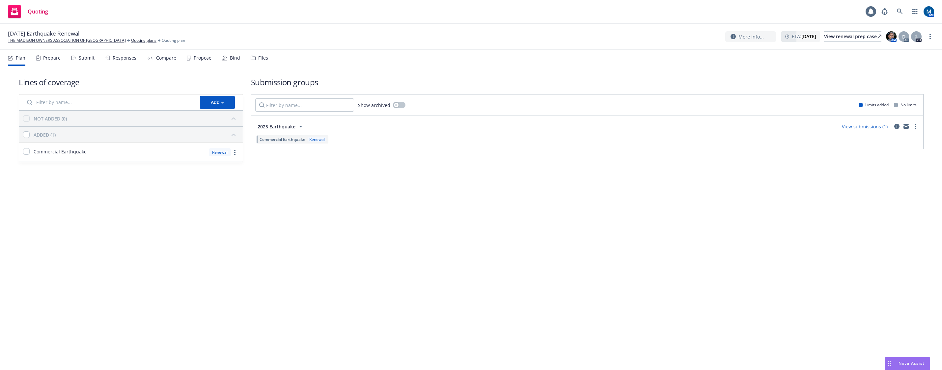
click at [122, 59] on div "Responses" at bounding box center [125, 57] width 24 height 5
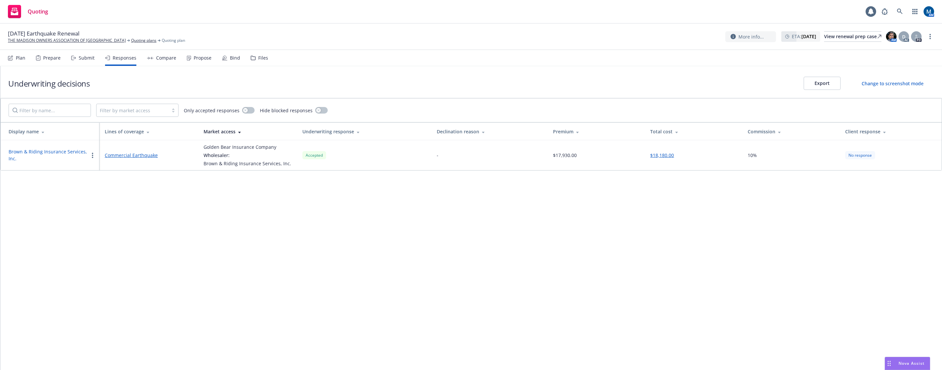
click at [49, 152] on button "Brown & Riding Insurance Services, Inc." at bounding box center [49, 155] width 80 height 14
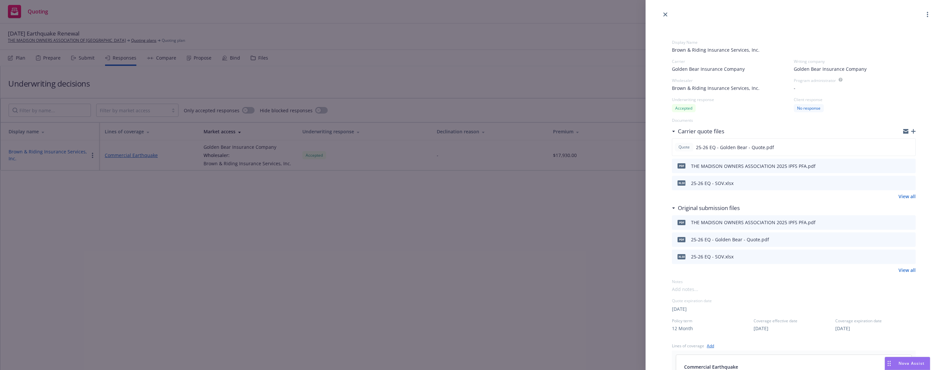
click at [911, 129] on icon "button" at bounding box center [913, 131] width 5 height 5
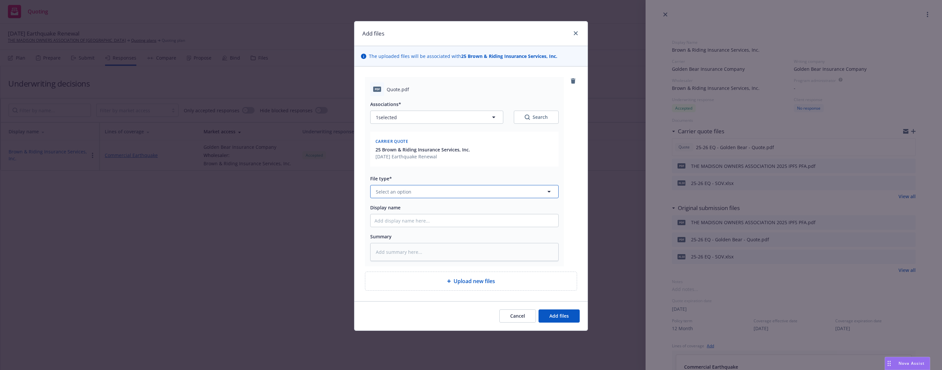
click at [409, 191] on span "Select an option" at bounding box center [394, 191] width 36 height 7
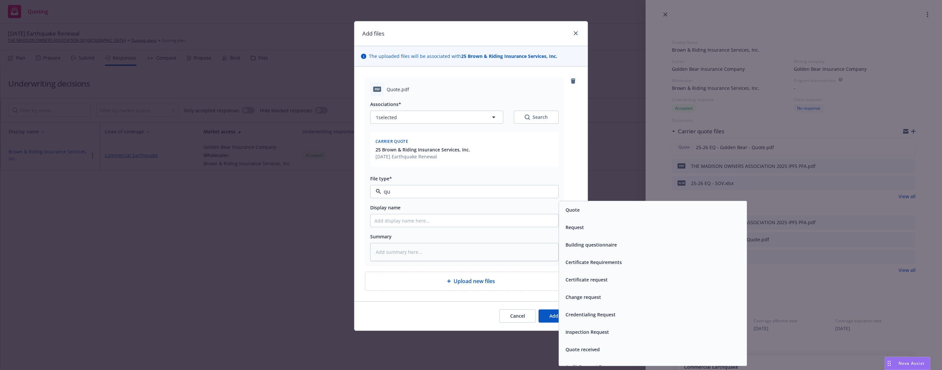
type input "quo"
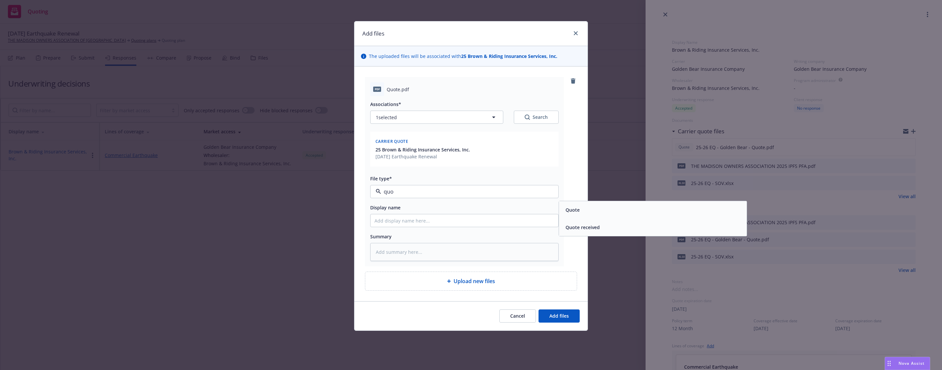
click at [671, 215] on div "Quote" at bounding box center [653, 209] width 188 height 17
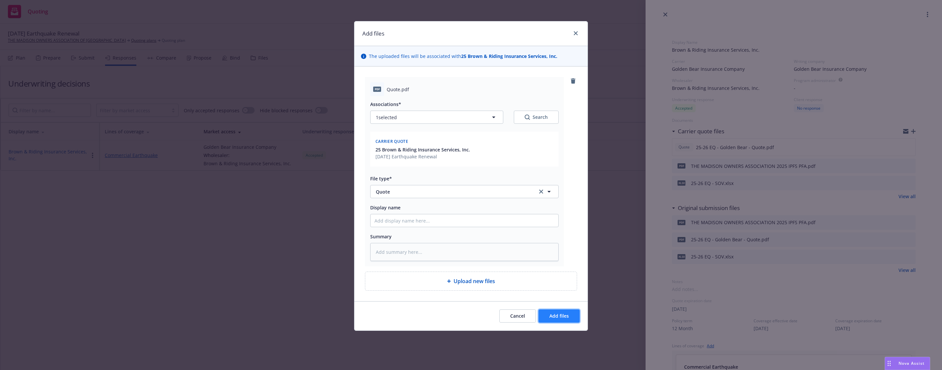
click at [561, 318] on span "Add files" at bounding box center [558, 316] width 19 height 6
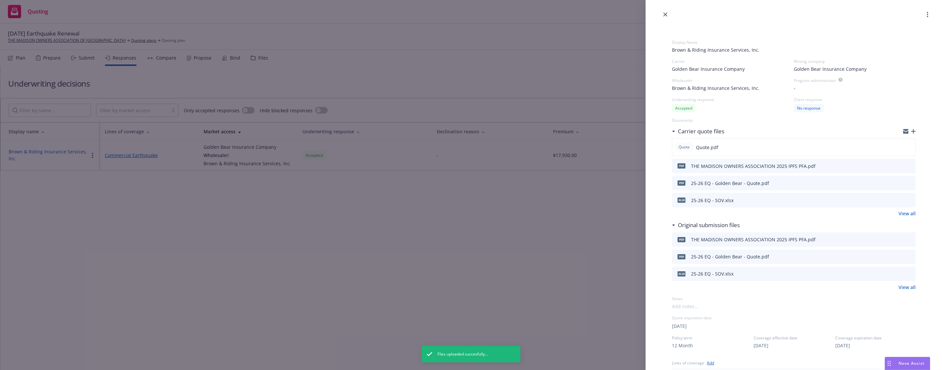
click at [577, 35] on div "Display Name Brown & Riding Insurance Services, Inc. Carrier Golden Bear Insura…" at bounding box center [471, 185] width 942 height 370
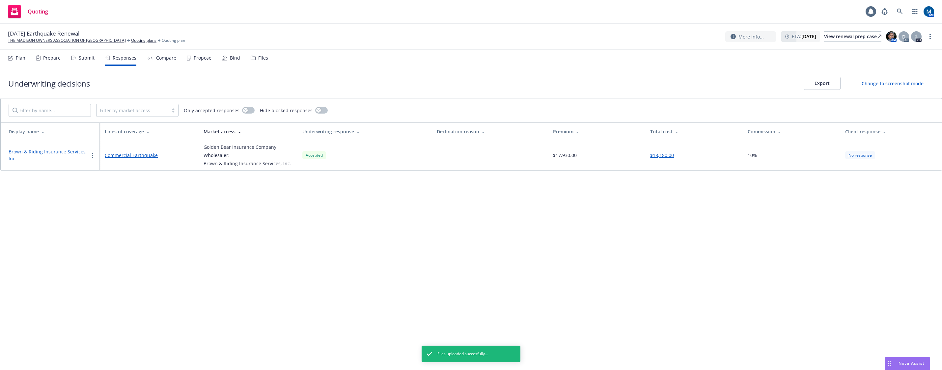
click at [194, 55] on div "Propose" at bounding box center [203, 57] width 18 height 5
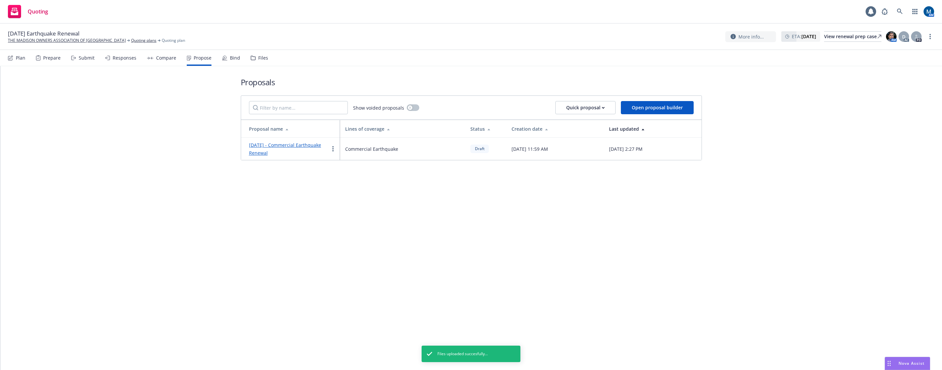
click at [284, 146] on link "2025 October - Commercial Earthquake Renewal" at bounding box center [285, 149] width 72 height 14
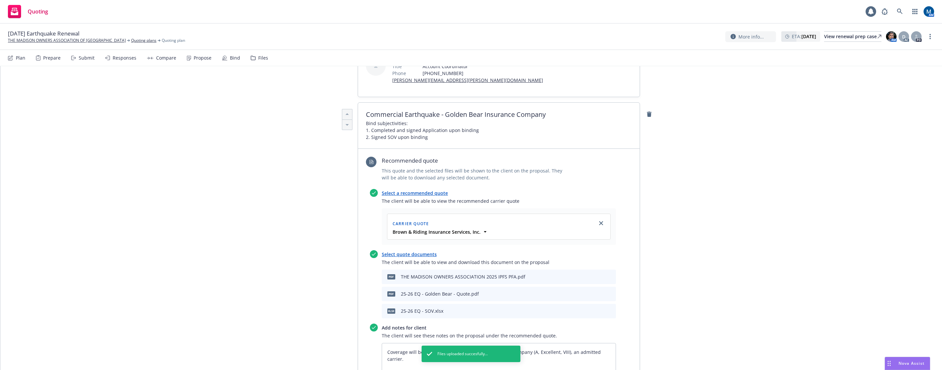
scroll to position [198, 0]
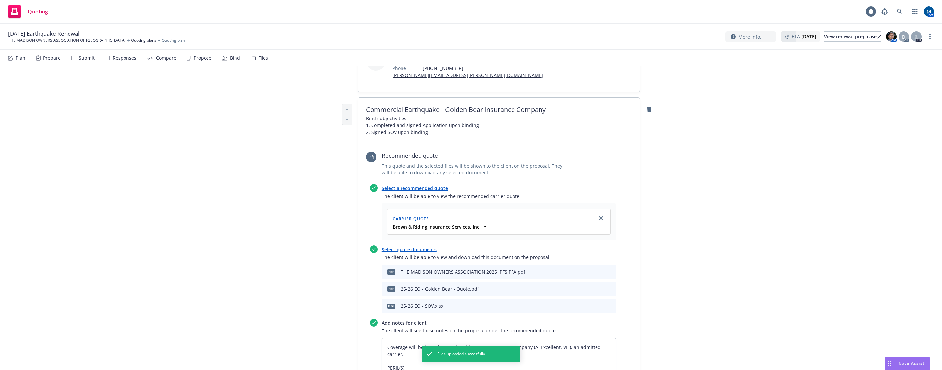
click at [427, 185] on link "Select a recommended quote" at bounding box center [415, 188] width 66 height 6
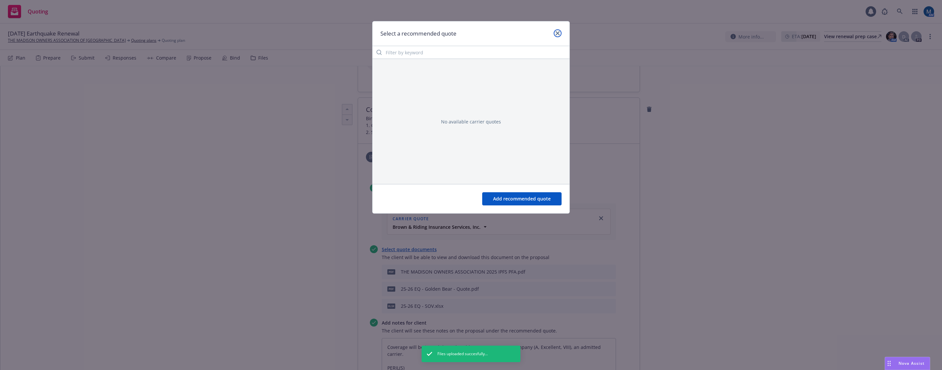
click at [558, 33] on icon "close" at bounding box center [558, 33] width 4 height 4
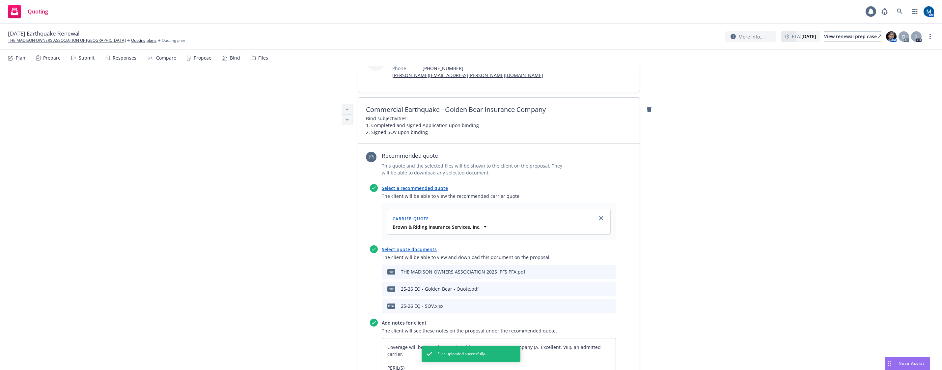
click at [412, 246] on link "Select quote documents" at bounding box center [409, 249] width 55 height 6
type textarea "x"
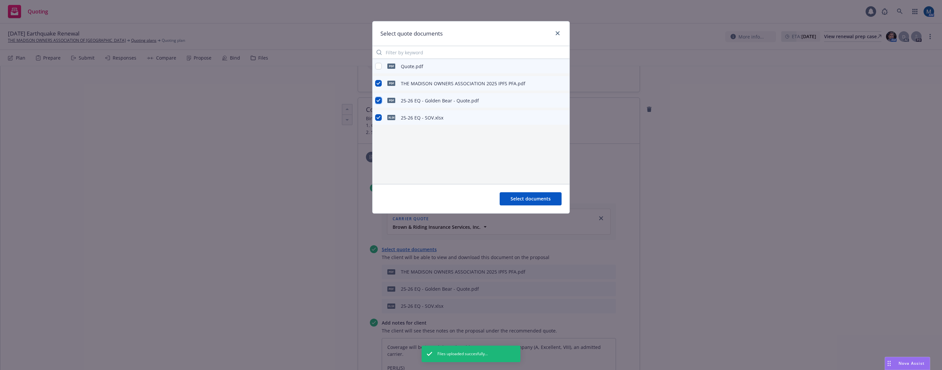
drag, startPoint x: 378, startPoint y: 99, endPoint x: 381, endPoint y: 74, distance: 24.7
click at [378, 99] on input "checkbox" at bounding box center [378, 100] width 7 height 7
checkbox input "false"
type textarea "x"
click at [377, 67] on input "checkbox" at bounding box center [378, 66] width 7 height 7
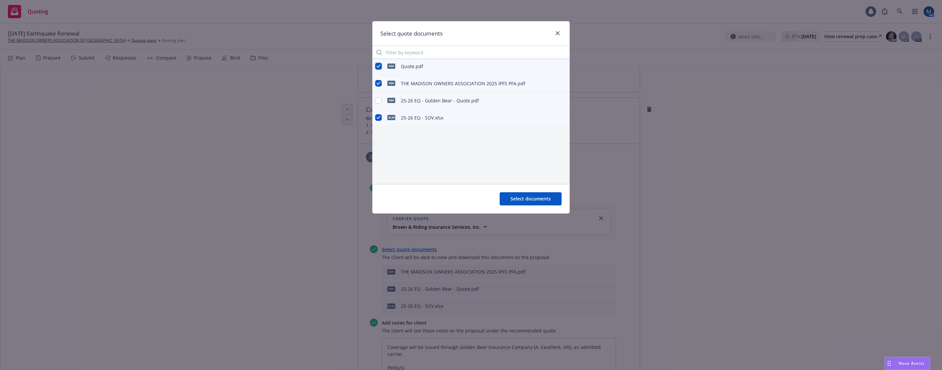
checkbox input "true"
click at [548, 202] on span "Select documents" at bounding box center [531, 199] width 40 height 6
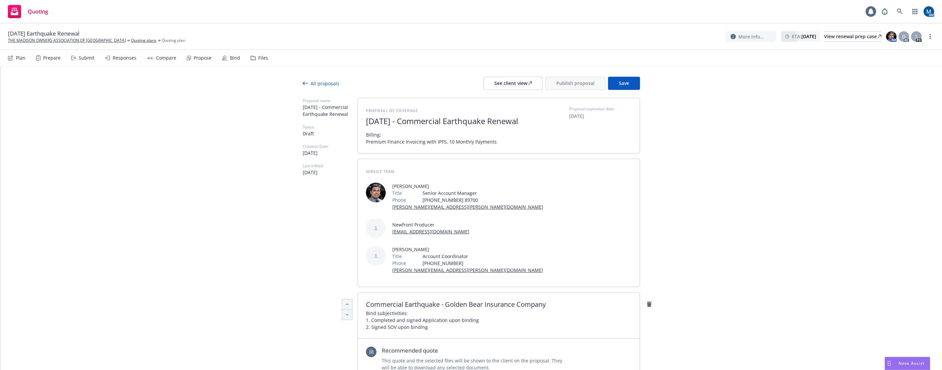
scroll to position [0, 0]
click at [625, 84] on span "Save" at bounding box center [624, 86] width 10 height 6
click at [513, 83] on div "See client view" at bounding box center [513, 86] width 38 height 13
type textarea "x"
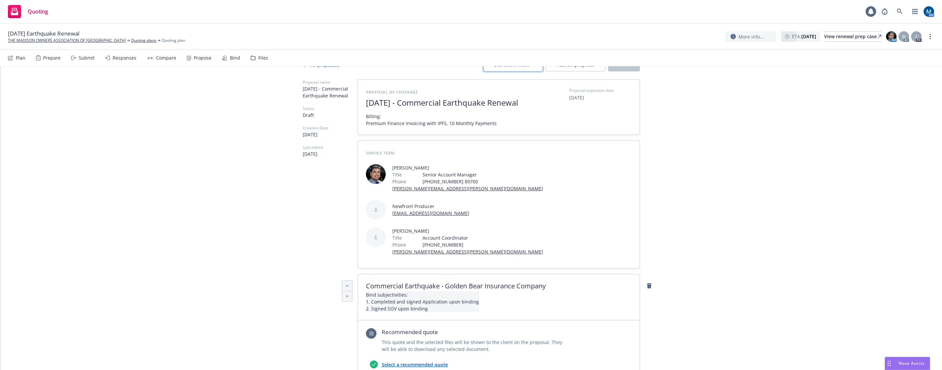
scroll to position [33, 0]
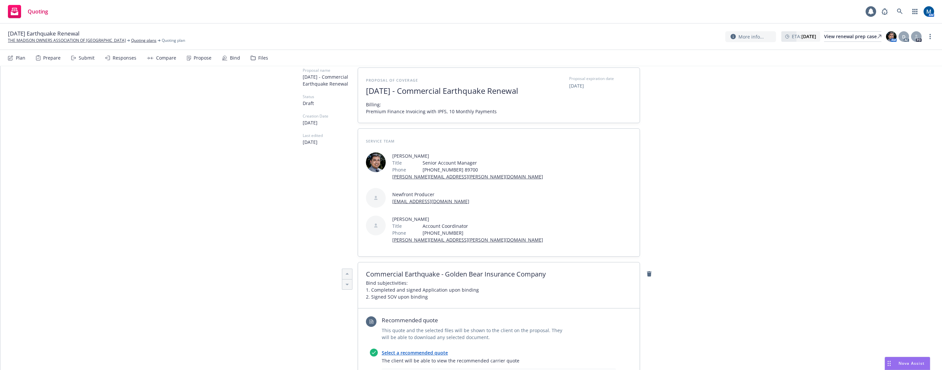
click at [433, 280] on span "Bind subjectivities: 1. Completed and signed Application upon binding 2. Signed…" at bounding box center [422, 290] width 113 height 21
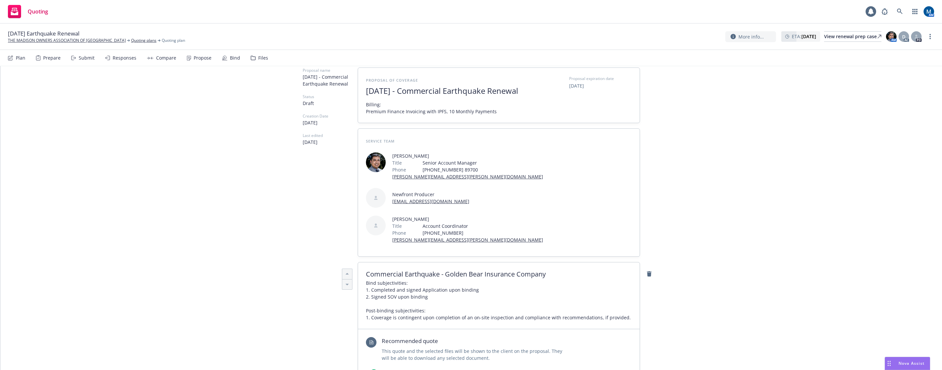
scroll to position [0, 0]
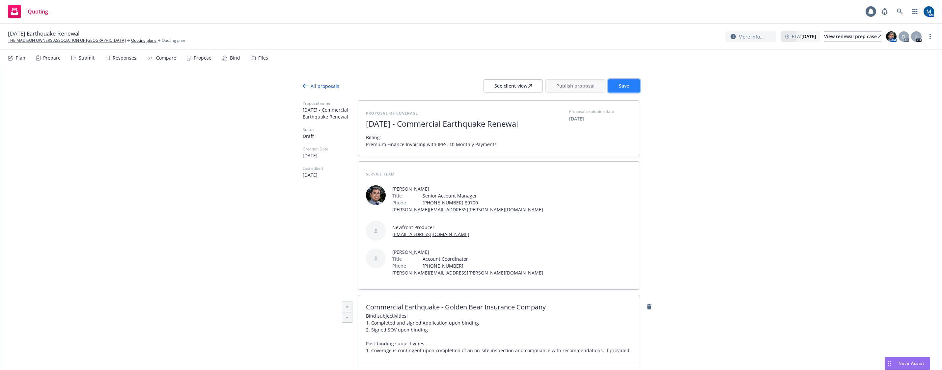
click at [632, 82] on button "Save" at bounding box center [624, 85] width 32 height 13
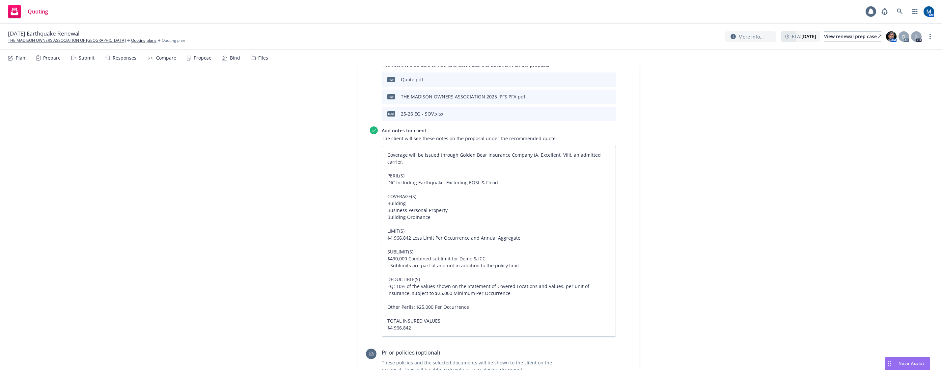
scroll to position [428, 0]
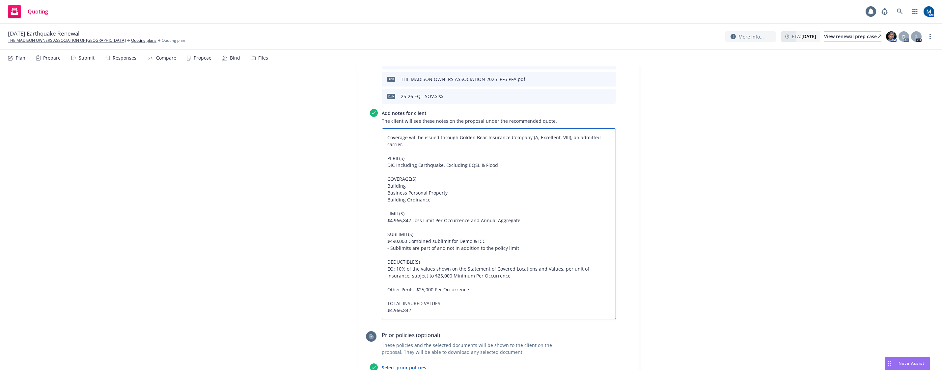
click at [524, 203] on textarea "Coverage will be issued through Golden Bear Insurance Company (A, Excellent, VI…" at bounding box center [499, 223] width 234 height 191
type textarea "x"
type textarea "Coverage will be issued through Golden Bear Insurance Company (A, Excellent, VI…"
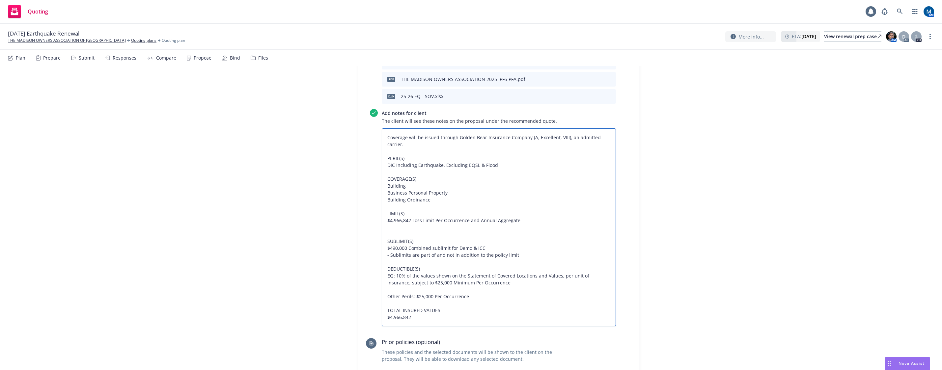
type textarea "x"
type textarea "Coverage will be issued through Golden Bear Insurance Company (A, Excellent, VI…"
type textarea "x"
type textarea "Coverage will be issued through Golden Bear Insurance Company (A, Excellent, VI…"
type textarea "x"
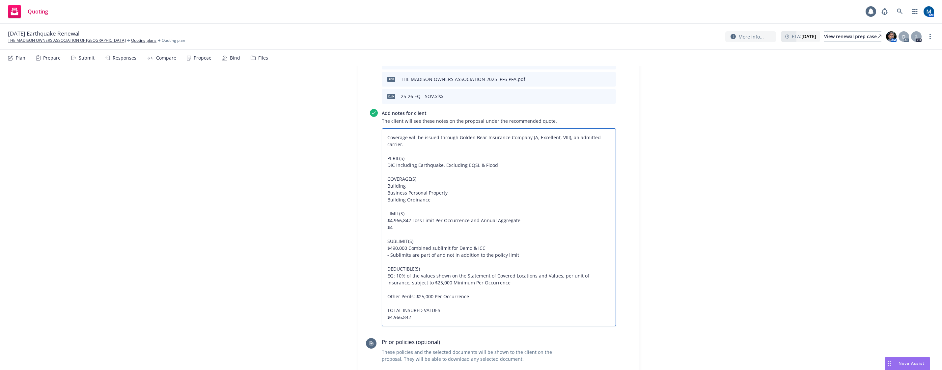
type textarea "Coverage will be issued through Golden Bear Insurance Company (A, Excellent, VI…"
type textarea "x"
type textarea "Coverage will be issued through Golden Bear Insurance Company (A, Excellent, VI…"
type textarea "x"
type textarea "Coverage will be issued through Golden Bear Insurance Company (A, Excellent, VI…"
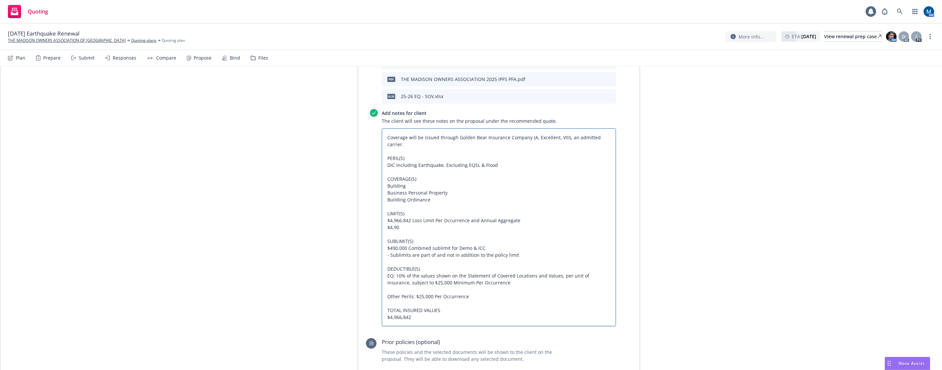
type textarea "x"
type textarea "Coverage will be issued through Golden Bear Insurance Company (A, Excellent, VI…"
type textarea "x"
type textarea "Coverage will be issued through Golden Bear Insurance Company (A, Excellent, VI…"
type textarea "x"
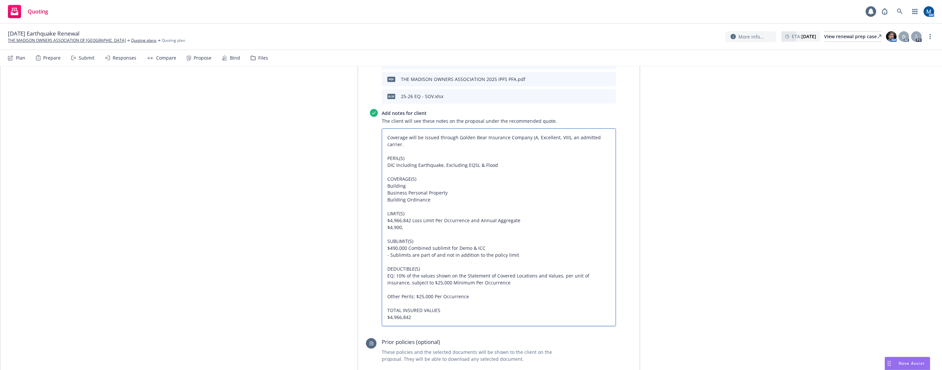
type textarea "Coverage will be issued through Golden Bear Insurance Company (A, Excellent, VI…"
type textarea "x"
type textarea "Coverage will be issued through Golden Bear Insurance Company (A, Excellent, VI…"
type textarea "x"
type textarea "Coverage will be issued through Golden Bear Insurance Company (A, Excellent, VI…"
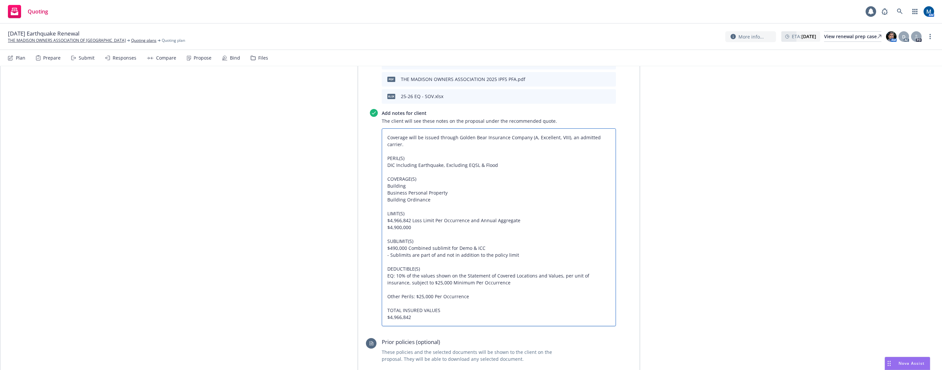
type textarea "x"
type textarea "Coverage will be issued through Golden Bear Insurance Company (A, Excellent, VI…"
type textarea "x"
type textarea "Coverage will be issued through Golden Bear Insurance Company (A, Excellent, VI…"
type textarea "x"
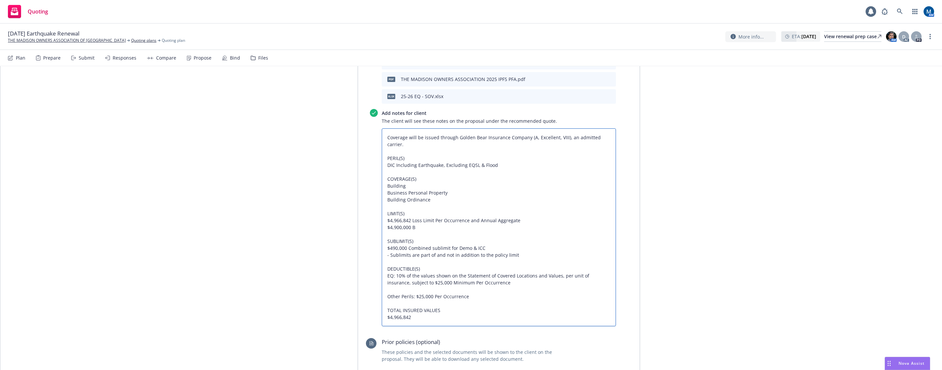
type textarea "Coverage will be issued through Golden Bear Insurance Company (A, Excellent, VI…"
type textarea "x"
type textarea "Coverage will be issued through Golden Bear Insurance Company (A, Excellent, VI…"
type textarea "x"
type textarea "Coverage will be issued through Golden Bear Insurance Company (A, Excellent, VI…"
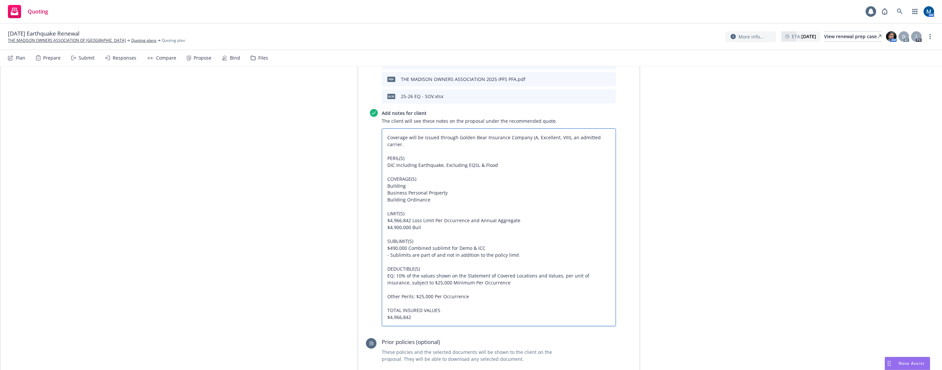
type textarea "x"
type textarea "Coverage will be issued through Golden Bear Insurance Company (A, Excellent, VI…"
type textarea "x"
type textarea "Coverage will be issued through Golden Bear Insurance Company (A, Excellent, VI…"
type textarea "x"
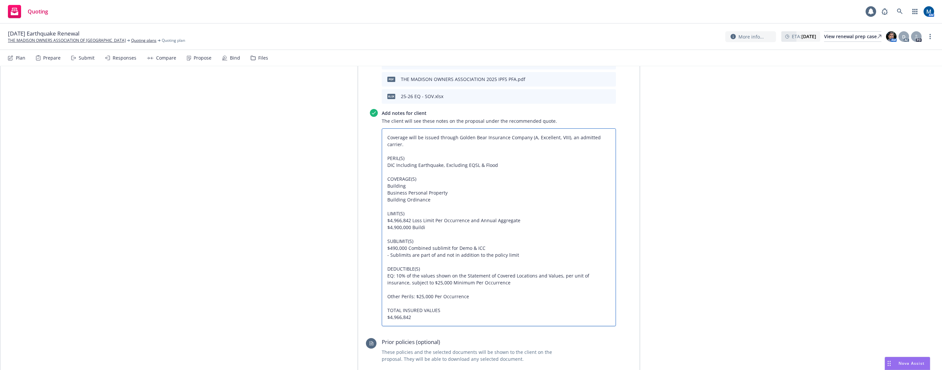
type textarea "Coverage will be issued through Golden Bear Insurance Company (A, Excellent, VI…"
type textarea "x"
type textarea "Coverage will be issued through Golden Bear Insurance Company (A, Excellent, VI…"
type textarea "x"
type textarea "Coverage will be issued through Golden Bear Insurance Company (A, Excellent, VI…"
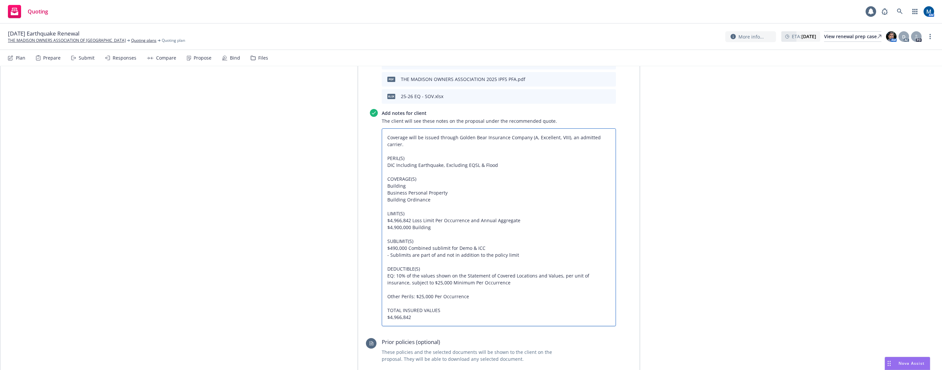
type textarea "x"
type textarea "Coverage will be issued through Golden Bear Insurance Company (A, Excellent, VI…"
type textarea "x"
type textarea "Coverage will be issued through Golden Bear Insurance Company (A, Excellent, VI…"
type textarea "x"
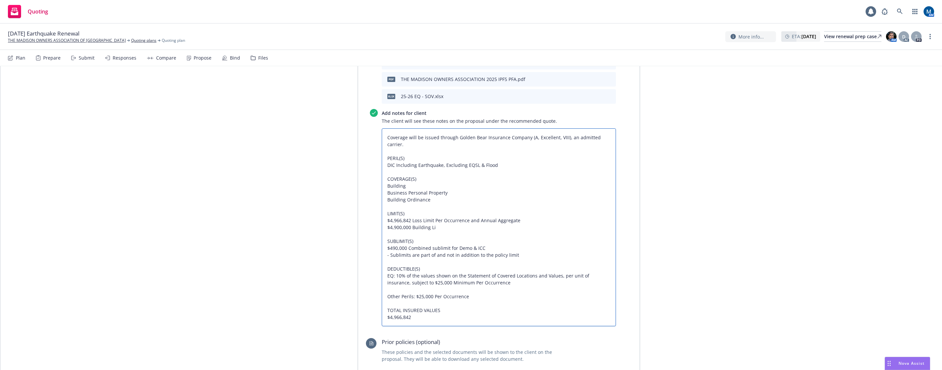
type textarea "Coverage will be issued through Golden Bear Insurance Company (A, Excellent, VI…"
type textarea "x"
type textarea "Coverage will be issued through Golden Bear Insurance Company (A, Excellent, VI…"
type textarea "x"
type textarea "Coverage will be issued through Golden Bear Insurance Company (A, Excellent, VI…"
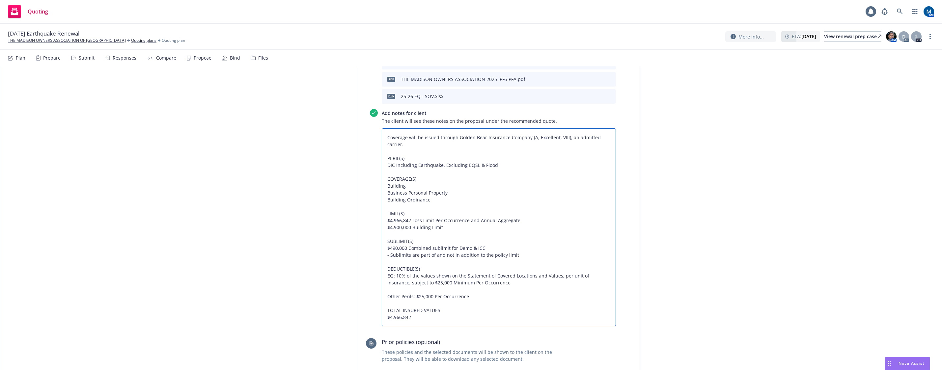
type textarea "x"
type textarea "Coverage will be issued through Golden Bear Insurance Company (A, Excellent, VI…"
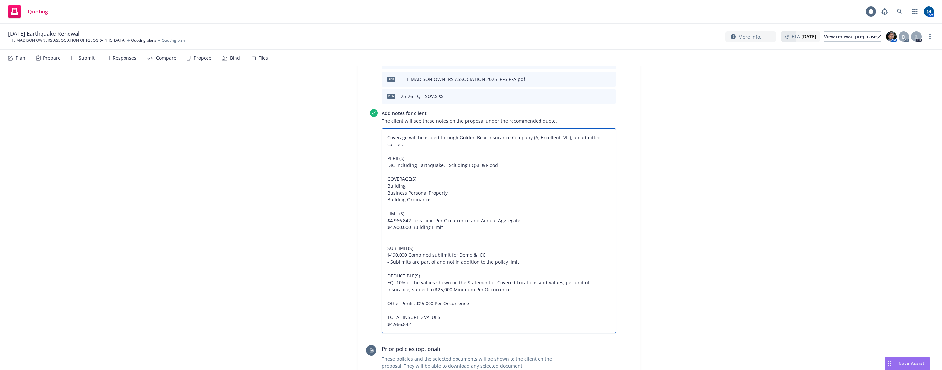
type textarea "x"
type textarea "Coverage will be issued through Golden Bear Insurance Company (A, Excellent, VI…"
type textarea "x"
type textarea "Coverage will be issued through Golden Bear Insurance Company (A, Excellent, VI…"
type textarea "x"
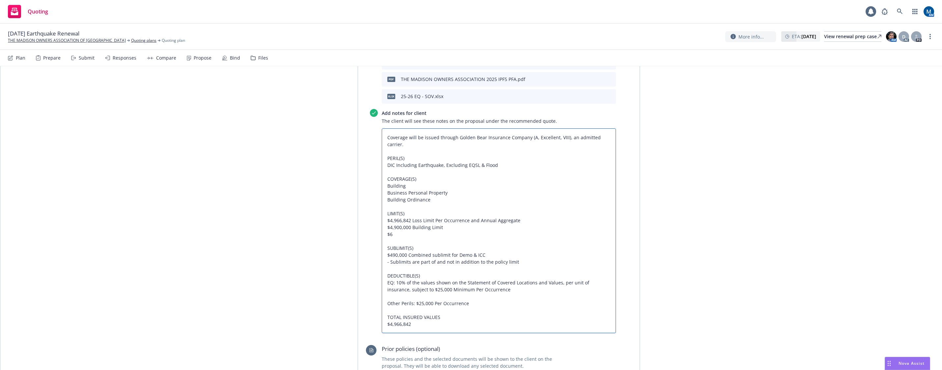
type textarea "Coverage will be issued through Golden Bear Insurance Company (A, Excellent, VI…"
type textarea "x"
type textarea "Coverage will be issued through Golden Bear Insurance Company (A, Excellent, VI…"
type textarea "x"
type textarea "Coverage will be issued through Golden Bear Insurance Company (A, Excellent, VI…"
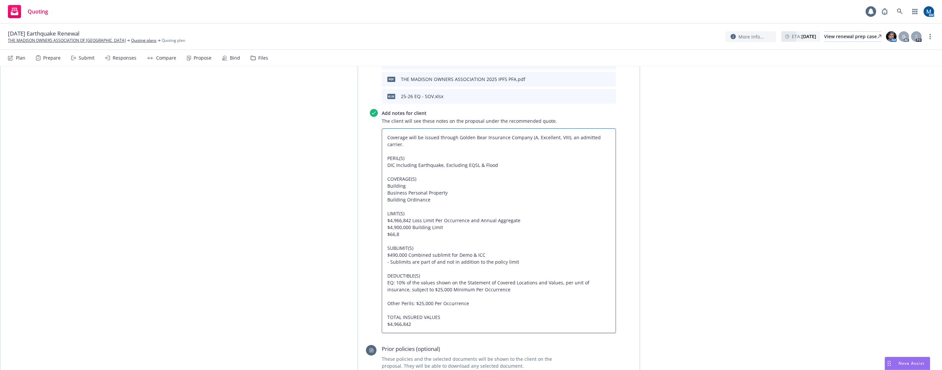
type textarea "x"
type textarea "Coverage will be issued through Golden Bear Insurance Company (A, Excellent, VI…"
type textarea "x"
type textarea "Coverage will be issued through Golden Bear Insurance Company (A, Excellent, VI…"
type textarea "x"
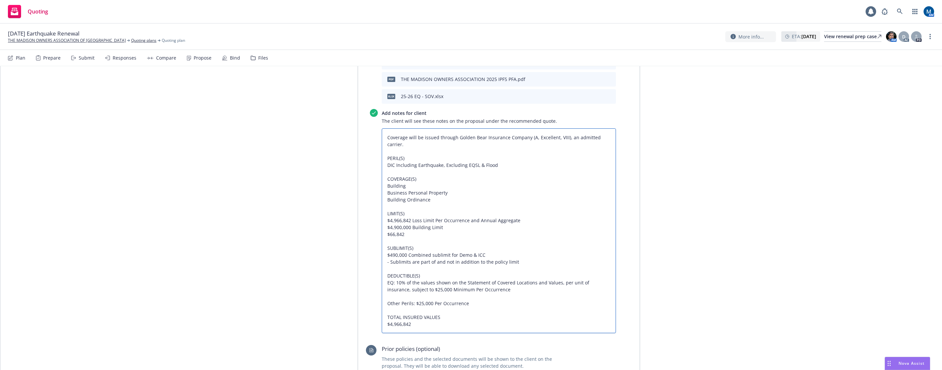
type textarea "Coverage will be issued through Golden Bear Insurance Company (A, Excellent, VI…"
type textarea "x"
type textarea "Coverage will be issued through Golden Bear Insurance Company (A, Excellent, VI…"
type textarea "x"
type textarea "Coverage will be issued through Golden Bear Insurance Company (A, Excellent, VI…"
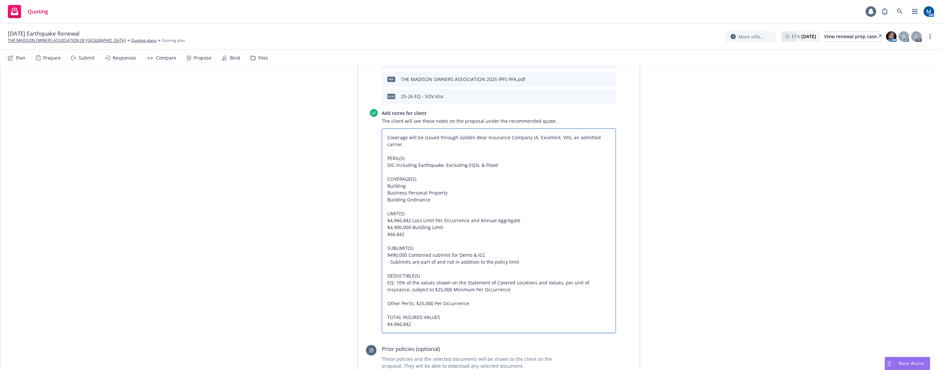
type textarea "x"
type textarea "Coverage will be issued through Golden Bear Insurance Company (A, Excellent, VI…"
type textarea "x"
type textarea "Coverage will be issued through Golden Bear Insurance Company (A, Excellent, VI…"
type textarea "x"
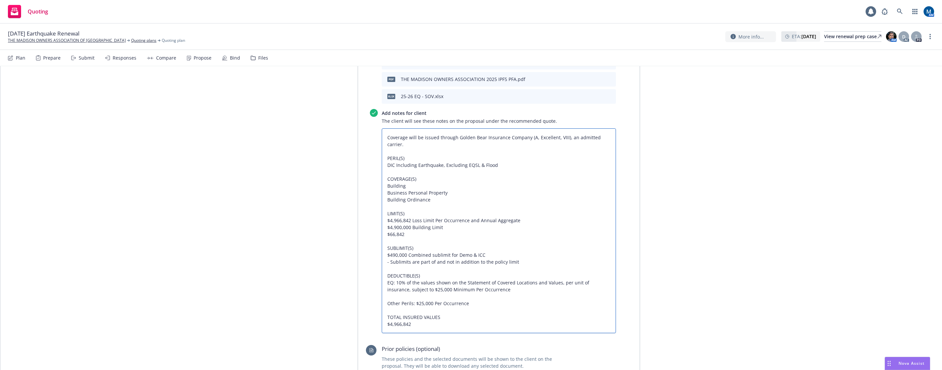
type textarea "Coverage will be issued through Golden Bear Insurance Company (A, Excellent, VI…"
type textarea "x"
type textarea "Coverage will be issued through Golden Bear Insurance Company (A, Excellent, VI…"
type textarea "x"
type textarea "Coverage will be issued through Golden Bear Insurance Company (A, Excellent, VI…"
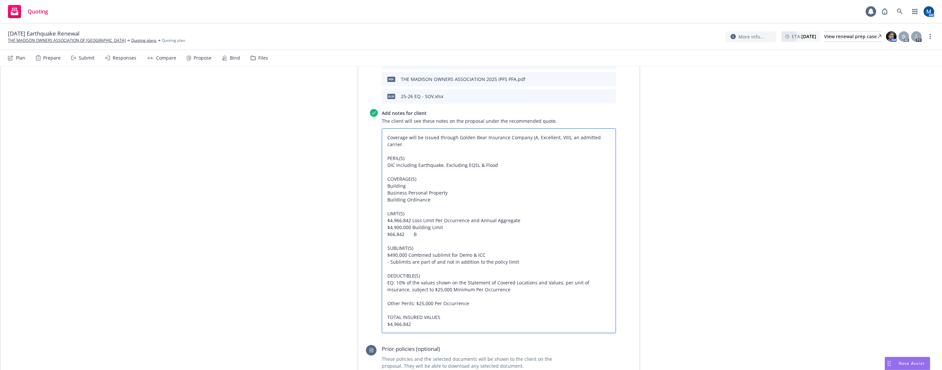
type textarea "x"
type textarea "Coverage will be issued through Golden Bear Insurance Company (A, Excellent, VI…"
type textarea "x"
type textarea "Coverage will be issued through Golden Bear Insurance Company (A, Excellent, VI…"
type textarea "x"
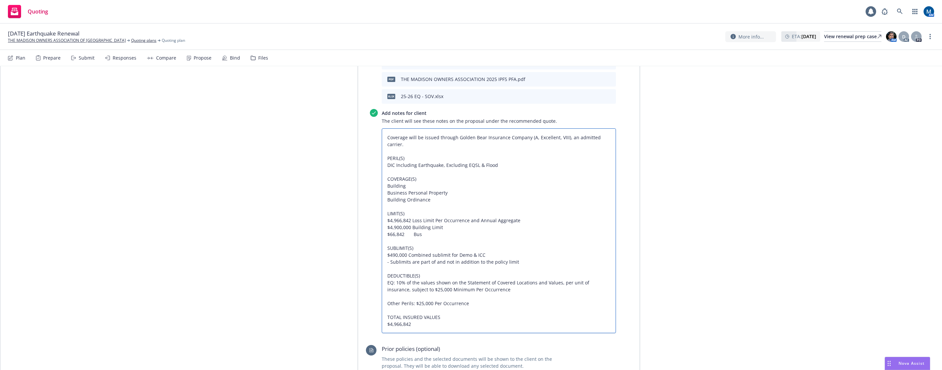
type textarea "Coverage will be issued through Golden Bear Insurance Company (A, Excellent, VI…"
type textarea "x"
type textarea "Coverage will be issued through Golden Bear Insurance Company (A, Excellent, VI…"
type textarea "x"
type textarea "Coverage will be issued through Golden Bear Insurance Company (A, Excellent, VI…"
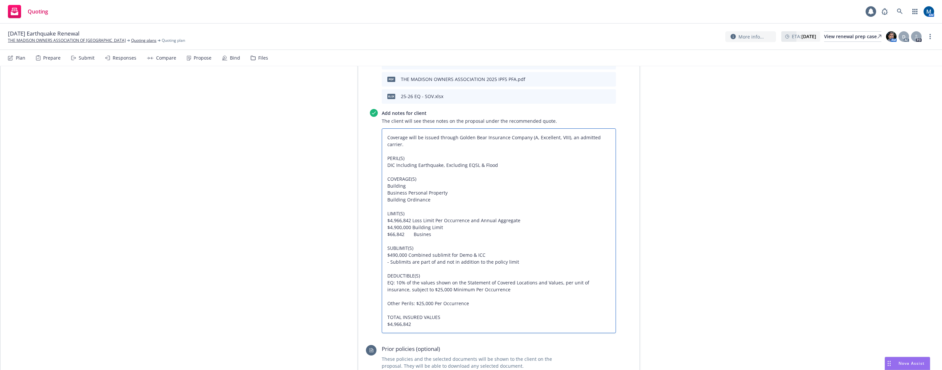
type textarea "x"
type textarea "Coverage will be issued through Golden Bear Insurance Company (A, Excellent, VI…"
type textarea "x"
type textarea "Coverage will be issued through Golden Bear Insurance Company (A, Excellent, VI…"
type textarea "x"
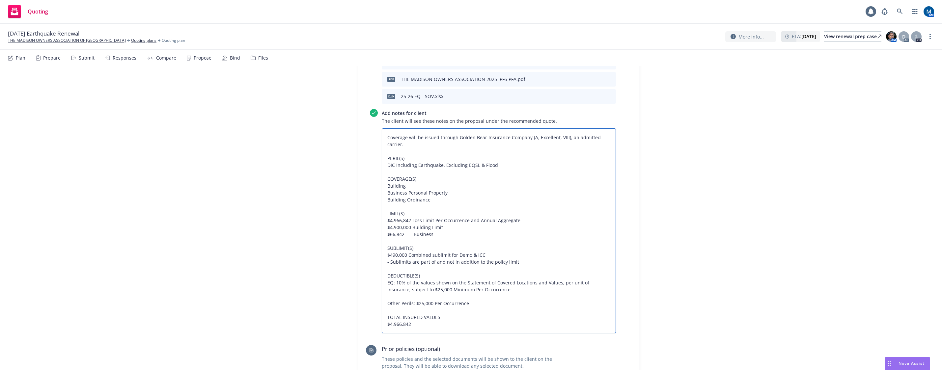
type textarea "Coverage will be issued through Golden Bear Insurance Company (A, Excellent, VI…"
type textarea "x"
type textarea "Coverage will be issued through Golden Bear Insurance Company (A, Excellent, VI…"
type textarea "x"
type textarea "Coverage will be issued through Golden Bear Insurance Company (A, Excellent, VI…"
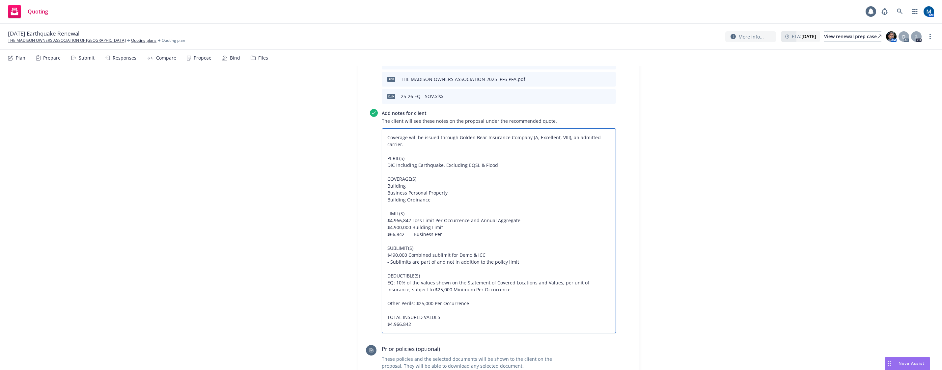
type textarea "x"
type textarea "Coverage will be issued through Golden Bear Insurance Company (A, Excellent, VI…"
type textarea "x"
type textarea "Coverage will be issued through Golden Bear Insurance Company (A, Excellent, VI…"
type textarea "x"
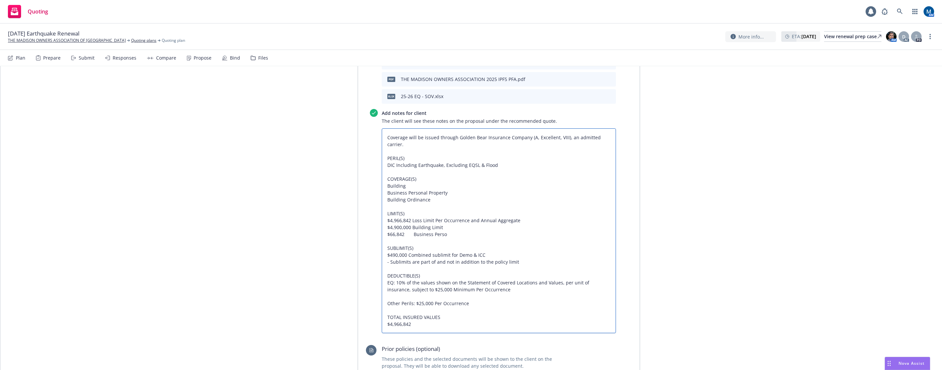
type textarea "Coverage will be issued through Golden Bear Insurance Company (A, Excellent, VI…"
type textarea "x"
type textarea "Coverage will be issued through Golden Bear Insurance Company (A, Excellent, VI…"
type textarea "x"
type textarea "Coverage will be issued through Golden Bear Insurance Company (A, Excellent, VI…"
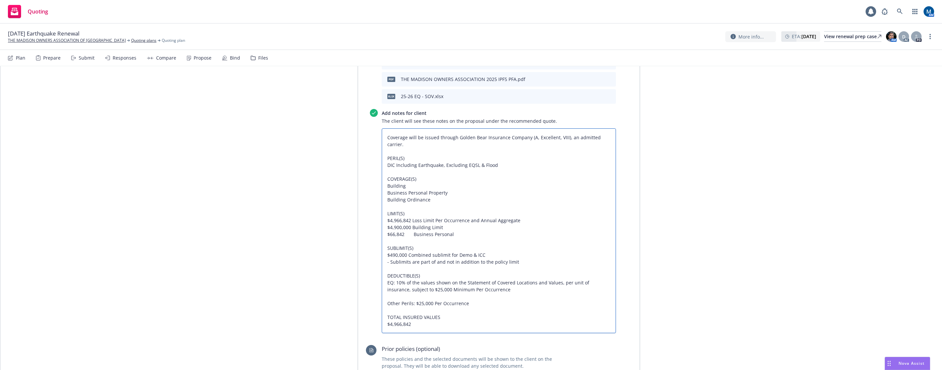
type textarea "x"
type textarea "Coverage will be issued through Golden Bear Insurance Company (A, Excellent, VI…"
type textarea "x"
type textarea "Coverage will be issued through Golden Bear Insurance Company (A, Excellent, VI…"
type textarea "x"
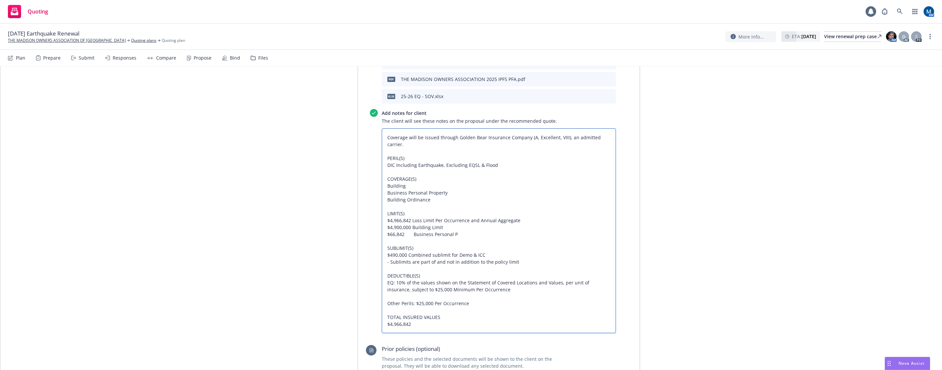
type textarea "Coverage will be issued through Golden Bear Insurance Company (A, Excellent, VI…"
type textarea "x"
type textarea "Coverage will be issued through Golden Bear Insurance Company (A, Excellent, VI…"
type textarea "x"
type textarea "Coverage will be issued through Golden Bear Insurance Company (A, Excellent, VI…"
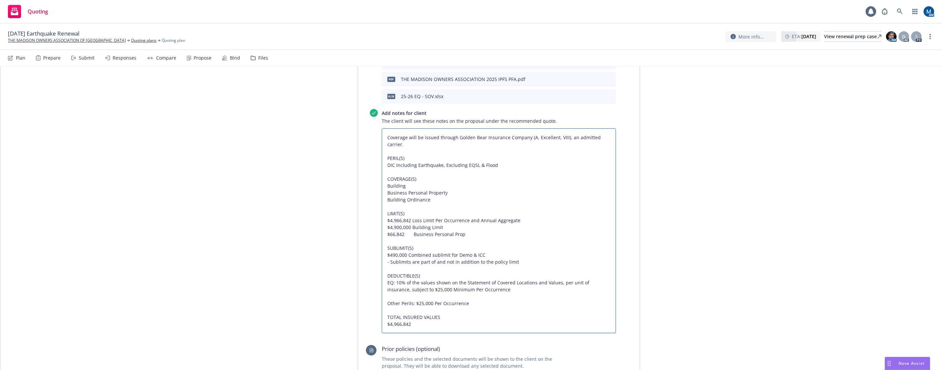
type textarea "x"
type textarea "Coverage will be issued through Golden Bear Insurance Company (A, Excellent, VI…"
type textarea "x"
type textarea "Coverage will be issued through Golden Bear Insurance Company (A, Excellent, VI…"
type textarea "x"
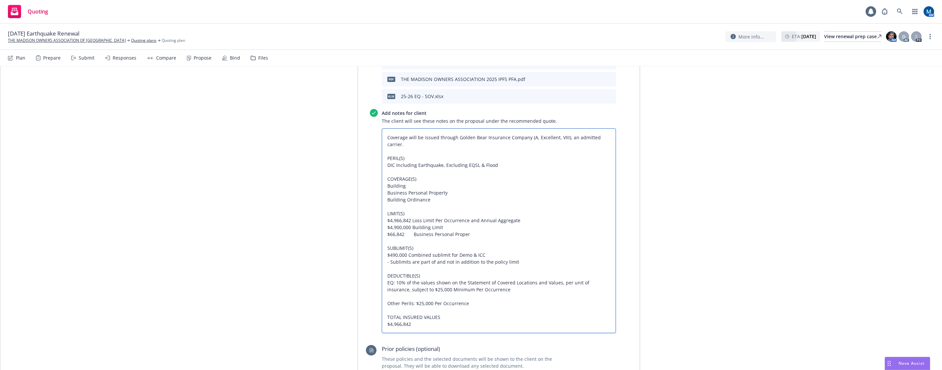
type textarea "Coverage will be issued through Golden Bear Insurance Company (A, Excellent, VI…"
type textarea "x"
type textarea "Coverage will be issued through Golden Bear Insurance Company (A, Excellent, VI…"
type textarea "x"
type textarea "Coverage will be issued through Golden Bear Insurance Company (A, Excellent, VI…"
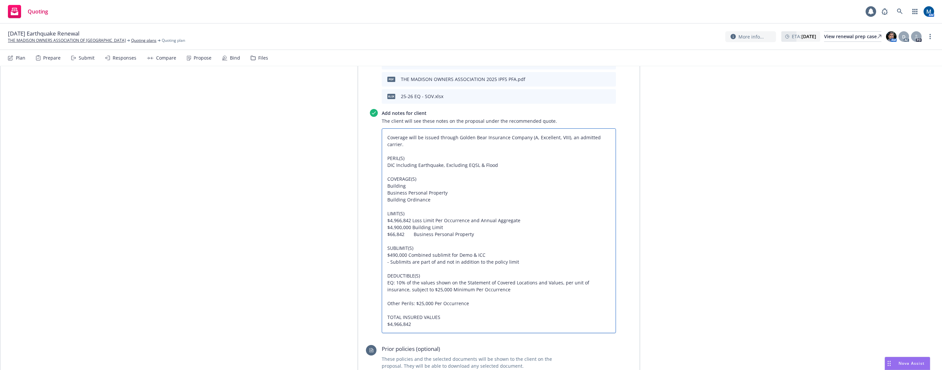
type textarea "x"
type textarea "Coverage will be issued through Golden Bear Insurance Company (A, Excellent, VI…"
type textarea "x"
type textarea "Coverage will be issued through Golden Bear Insurance Company (A, Excellent, VI…"
type textarea "x"
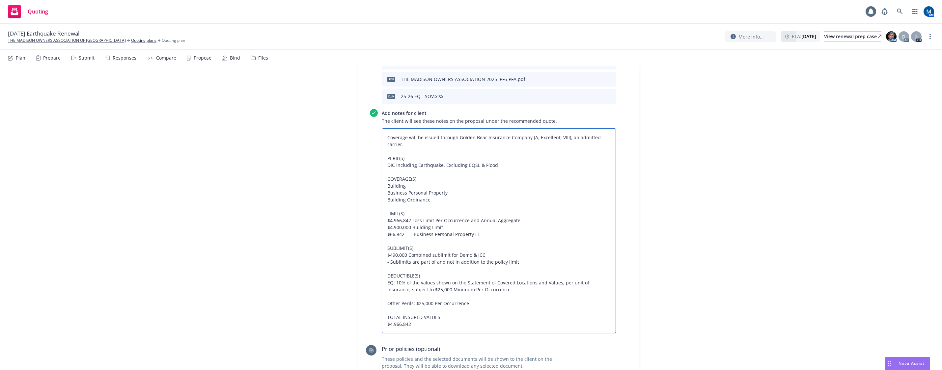
type textarea "Coverage will be issued through Golden Bear Insurance Company (A, Excellent, VI…"
type textarea "x"
type textarea "Coverage will be issued through Golden Bear Insurance Company (A, Excellent, VI…"
type textarea "x"
type textarea "Coverage will be issued through Golden Bear Insurance Company (A, Excellent, VI…"
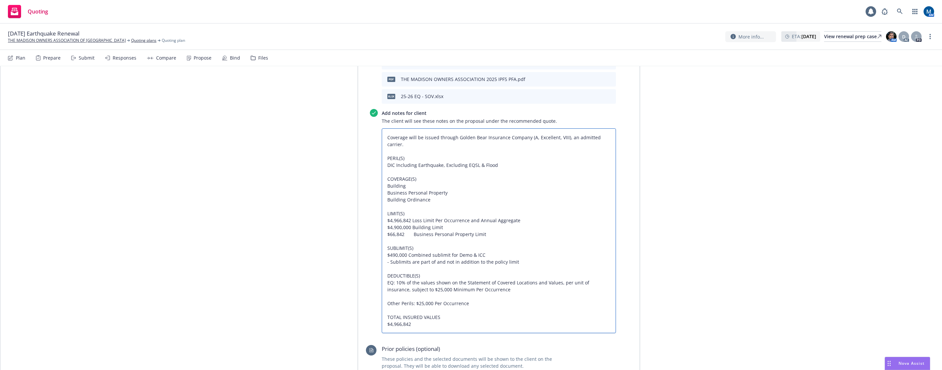
click at [545, 204] on textarea "Coverage will be issued through Golden Bear Insurance Company (A, Excellent, VI…" at bounding box center [499, 230] width 234 height 205
click at [410, 219] on textarea "Coverage will be issued through Golden Bear Insurance Company (A, Excellent, VI…" at bounding box center [499, 230] width 234 height 205
type textarea "x"
click at [497, 215] on textarea "Coverage will be issued through Golden Bear Insurance Company (A, Excellent, VI…" at bounding box center [499, 230] width 234 height 205
drag, startPoint x: 490, startPoint y: 217, endPoint x: 376, endPoint y: 211, distance: 113.9
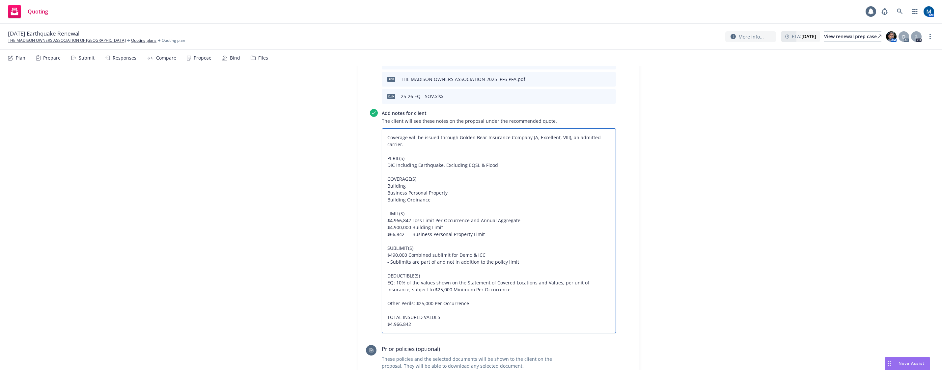
click at [376, 211] on div "Add notes for client The client will see these notes on the proposal under the …" at bounding box center [493, 221] width 246 height 224
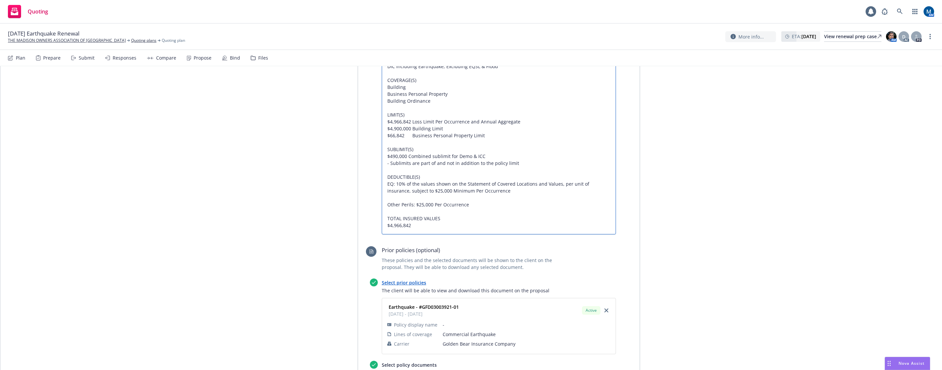
scroll to position [832, 0]
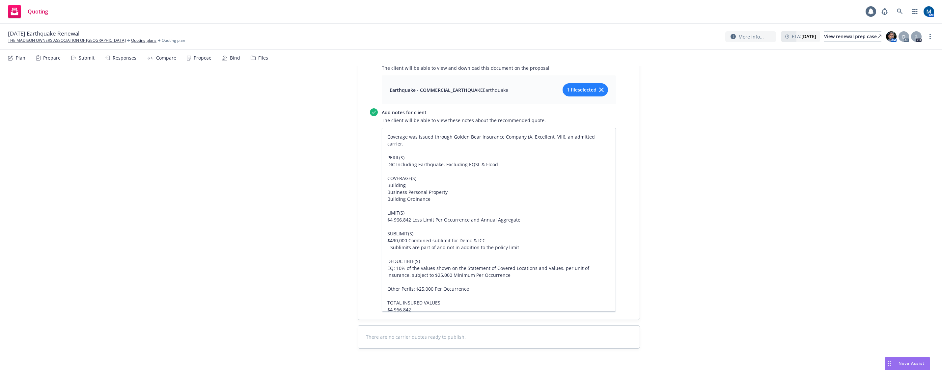
type textarea "Coverage will be issued through Golden Bear Insurance Company (A, Excellent, VI…"
click at [518, 197] on textarea "Coverage was issued through Golden Bear Insurance Company (A, Excellent, VIII),…" at bounding box center [499, 220] width 234 height 184
type textarea "x"
type textarea "Coverage was issued through Golden Bear Insurance Company (A, Excellent, VIII),…"
paste textarea "$4,900,000 Building Limit $66,842 Business Personal Property Limit"
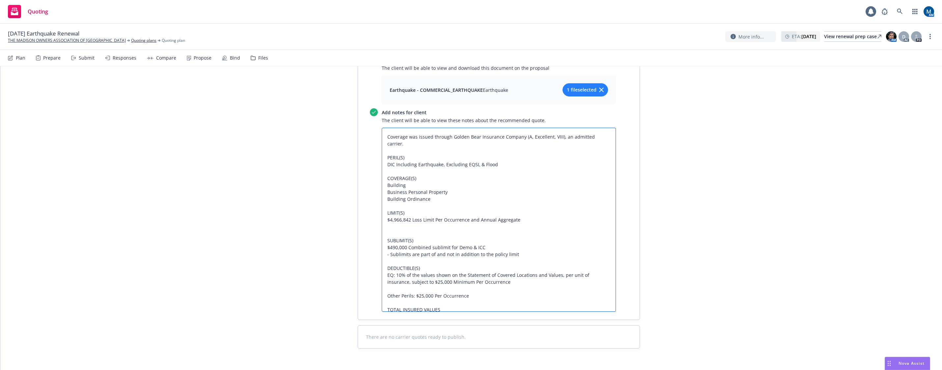
type textarea "x"
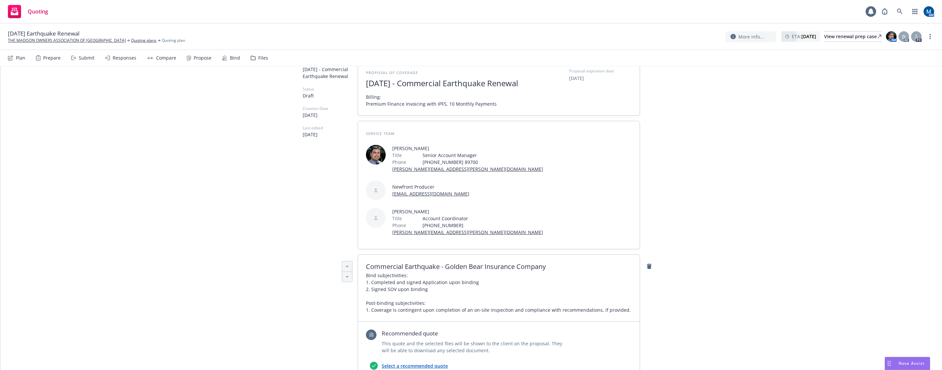
scroll to position [0, 0]
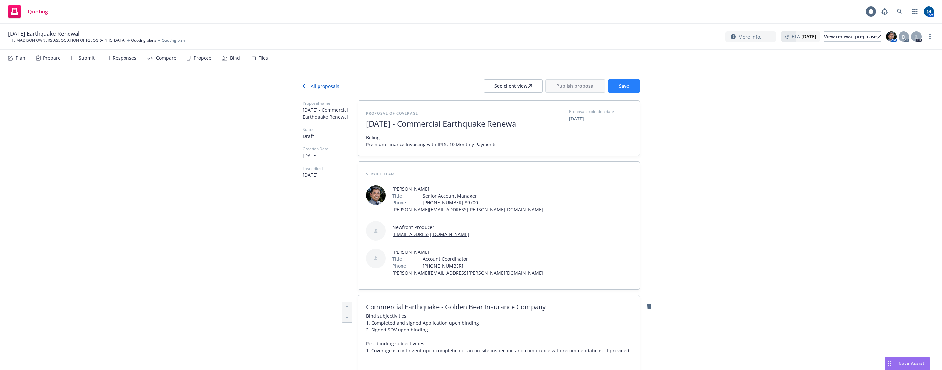
type textarea "Coverage was issued through Golden Bear Insurance Company (A, Excellent, VIII),…"
click at [632, 85] on button "Save" at bounding box center [624, 85] width 32 height 13
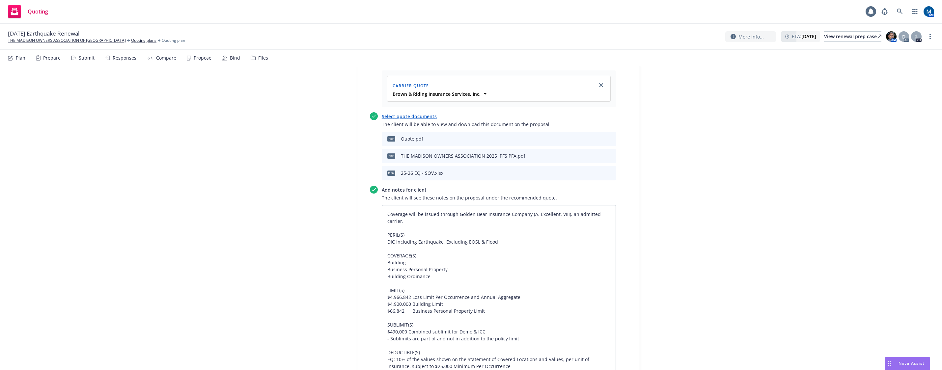
scroll to position [362, 0]
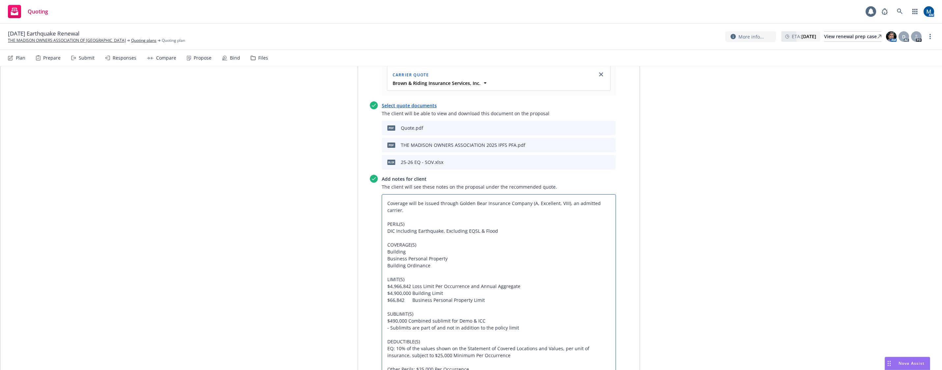
drag, startPoint x: 487, startPoint y: 304, endPoint x: 455, endPoint y: 304, distance: 32.3
click at [455, 304] on textarea "Coverage will be issued through Golden Bear Insurance Company (A, Excellent, VI…" at bounding box center [499, 296] width 234 height 205
type textarea "x"
type textarea "Coverage will be issued through Golden Bear Insurance Company (A, Excellent, VI…"
type textarea "x"
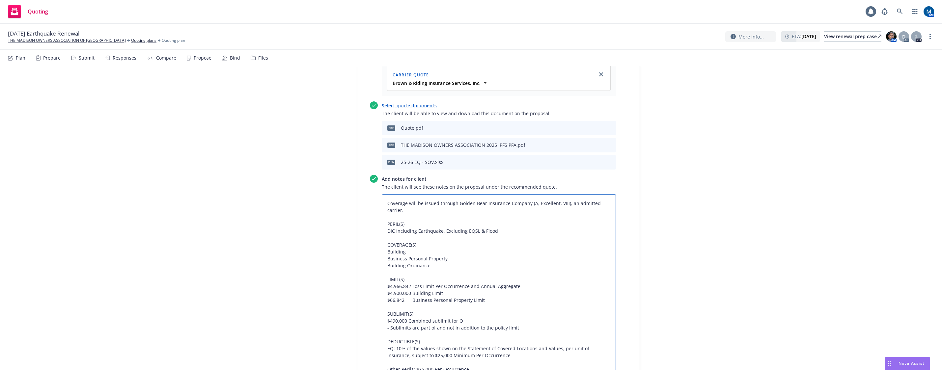
type textarea "Coverage will be issued through Golden Bear Insurance Company (A, Excellent, VI…"
type textarea "x"
type textarea "Coverage will be issued through Golden Bear Insurance Company (A, Excellent, VI…"
type textarea "x"
type textarea "Coverage will be issued through Golden Bear Insurance Company (A, Excellent, VI…"
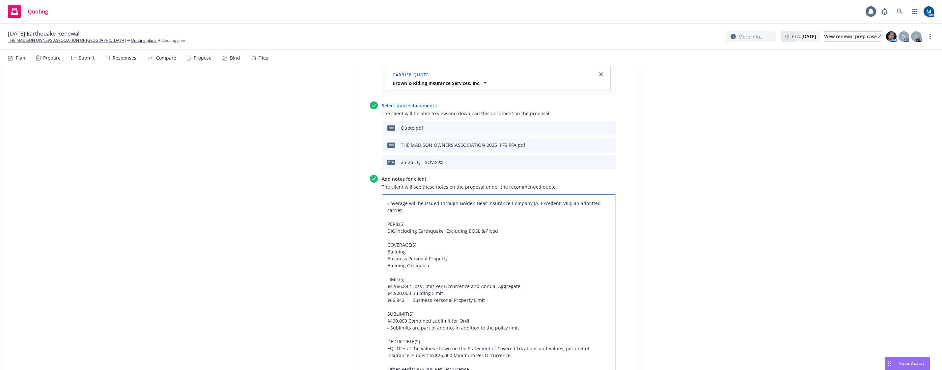
type textarea "x"
type textarea "Coverage will be issued through Golden Bear Insurance Company (A, Excellent, VI…"
type textarea "x"
type textarea "Coverage will be issued through Golden Bear Insurance Company (A, Excellent, VI…"
type textarea "x"
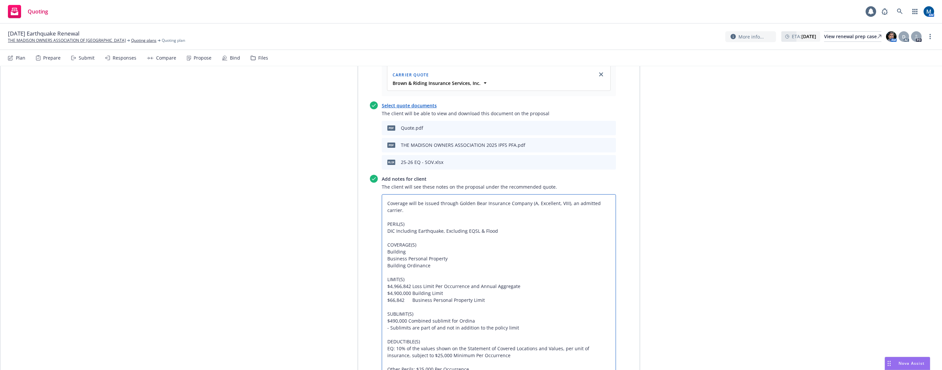
type textarea "Coverage will be issued through Golden Bear Insurance Company (A, Excellent, VI…"
type textarea "x"
type textarea "Coverage will be issued through Golden Bear Insurance Company (A, Excellent, VI…"
type textarea "x"
type textarea "Coverage will be issued through Golden Bear Insurance Company (A, Excellent, VI…"
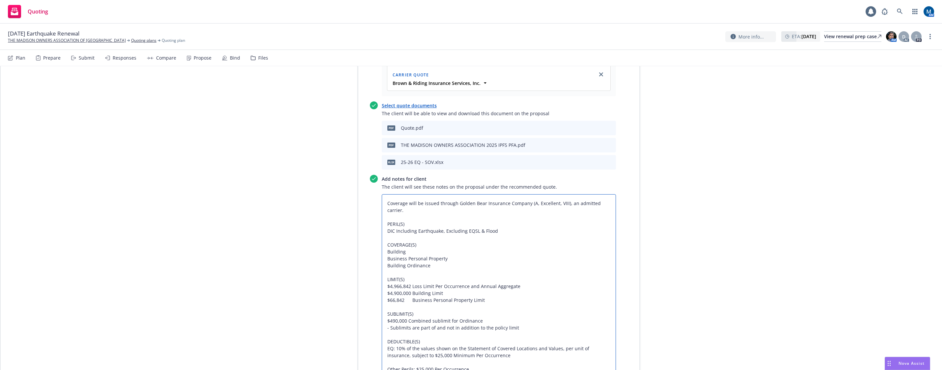
type textarea "x"
type textarea "Coverage will be issued through Golden Bear Insurance Company (A, Excellent, VI…"
type textarea "x"
type textarea "Coverage will be issued through Golden Bear Insurance Company (A, Excellent, VI…"
type textarea "x"
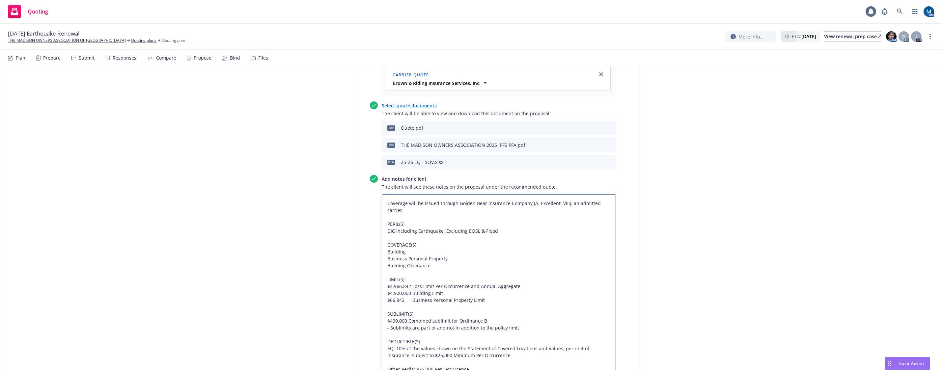
type textarea "Coverage will be issued through Golden Bear Insurance Company (A, Excellent, VI…"
type textarea "x"
type textarea "Coverage will be issued through Golden Bear Insurance Company (A, Excellent, VI…"
type textarea "x"
type textarea "Coverage will be issued through Golden Bear Insurance Company (A, Excellent, VI…"
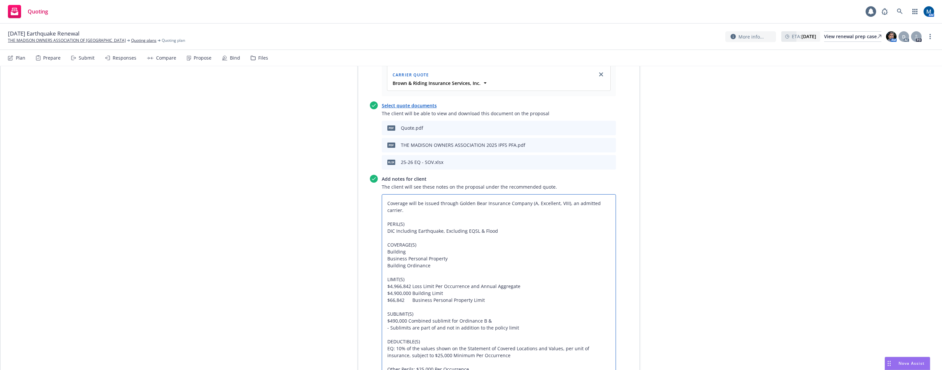
type textarea "x"
drag, startPoint x: 500, startPoint y: 300, endPoint x: 455, endPoint y: 302, distance: 45.2
click at [455, 302] on textarea "Coverage will be issued through Golden Bear Insurance Company (A, Excellent, VI…" at bounding box center [499, 296] width 234 height 205
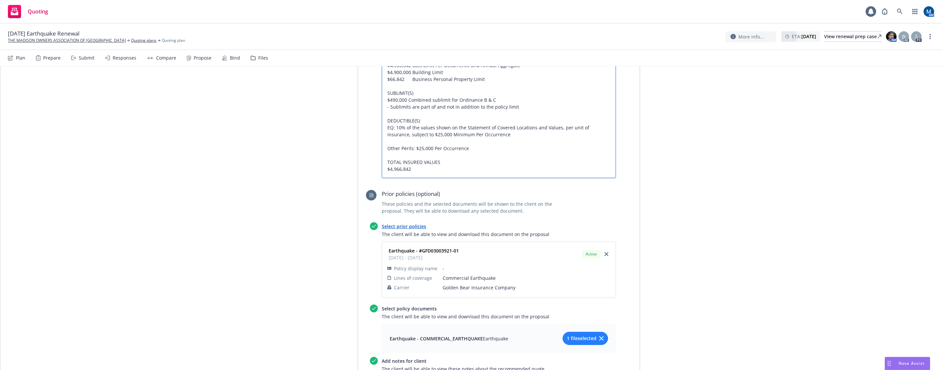
scroll to position [758, 0]
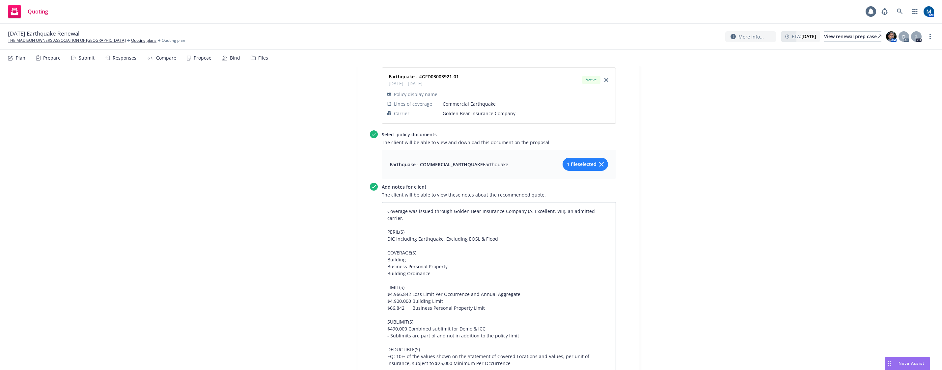
type textarea "Coverage will be issued through Golden Bear Insurance Company (A, Excellent, VI…"
drag, startPoint x: 489, startPoint y: 298, endPoint x: 455, endPoint y: 301, distance: 34.0
click at [453, 301] on textarea "Coverage was issued through Golden Bear Insurance Company (A, Excellent, VIII),…" at bounding box center [499, 301] width 234 height 198
click at [483, 302] on textarea "Coverage was issued through Golden Bear Insurance Company (A, Excellent, VIII),…" at bounding box center [499, 301] width 234 height 198
drag, startPoint x: 486, startPoint y: 304, endPoint x: 456, endPoint y: 304, distance: 30.0
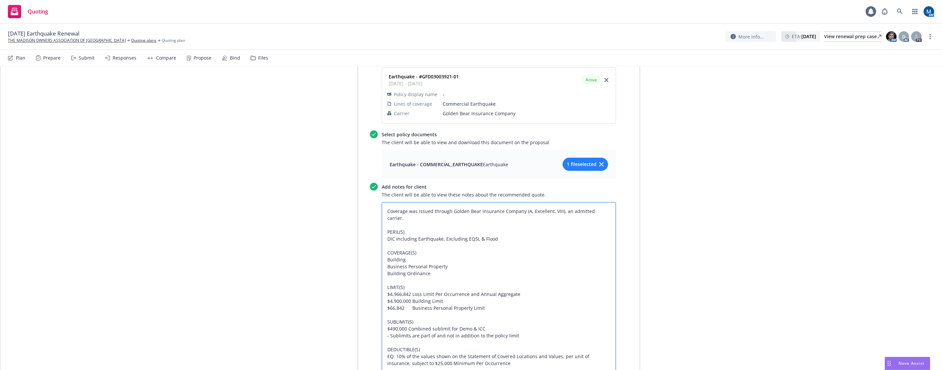
click at [456, 304] on textarea "Coverage was issued through Golden Bear Insurance Company (A, Excellent, VIII),…" at bounding box center [499, 301] width 234 height 198
paste textarea "Ordinance B &"
type textarea "x"
click at [543, 292] on textarea "Coverage was issued through Golden Bear Insurance Company (A, Excellent, VIII),…" at bounding box center [499, 301] width 234 height 198
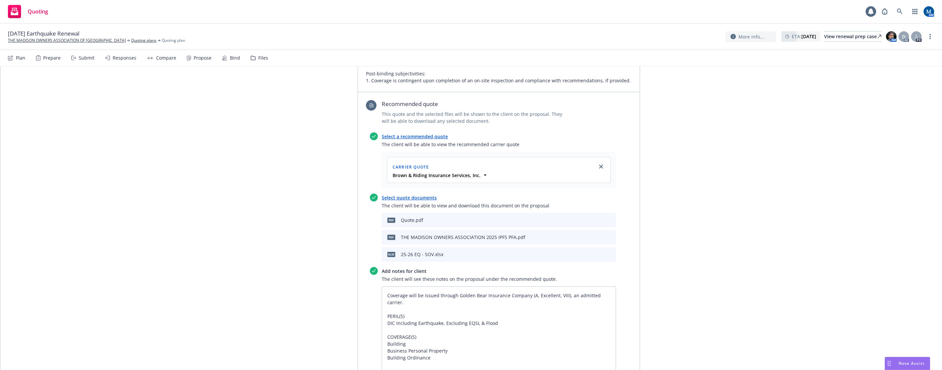
scroll to position [0, 0]
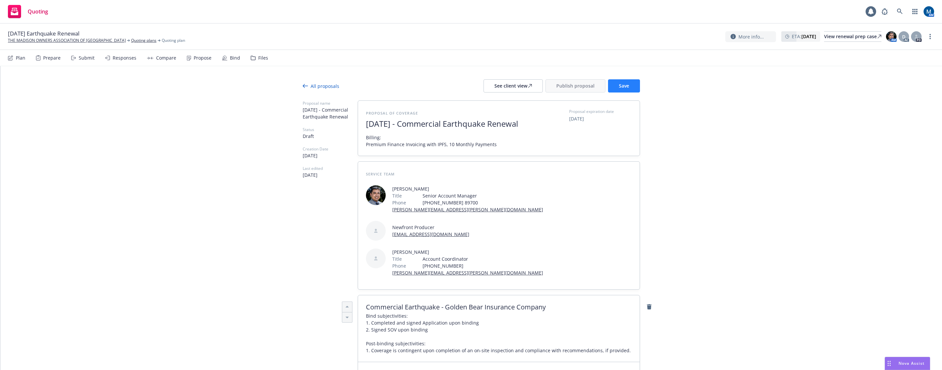
type textarea "Coverage was issued through Golden Bear Insurance Company (A, Excellent, VIII),…"
click at [633, 90] on button "Save" at bounding box center [624, 85] width 32 height 13
type textarea "x"
click at [484, 148] on span "Billing: Premium Finance Invoicing with IPFS, 10 Monthly Payments" at bounding box center [431, 141] width 131 height 14
click at [491, 148] on span "Billing: Premium Finance Invoicing with IPFS, 10 Monthly Payments" at bounding box center [431, 141] width 131 height 14
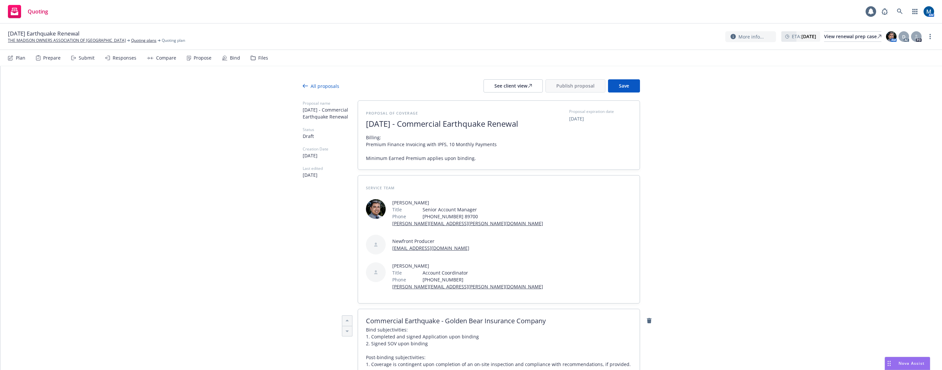
click at [366, 162] on span "Billing: Premium Finance Invoicing with IPFS, 10 Monthly Payments Minimum Earne…" at bounding box center [431, 148] width 131 height 28
click at [633, 88] on button "Save" at bounding box center [624, 85] width 32 height 13
click at [411, 126] on span "2025 October - Commercial Earthquake Renewal" at bounding box center [446, 124] width 161 height 10
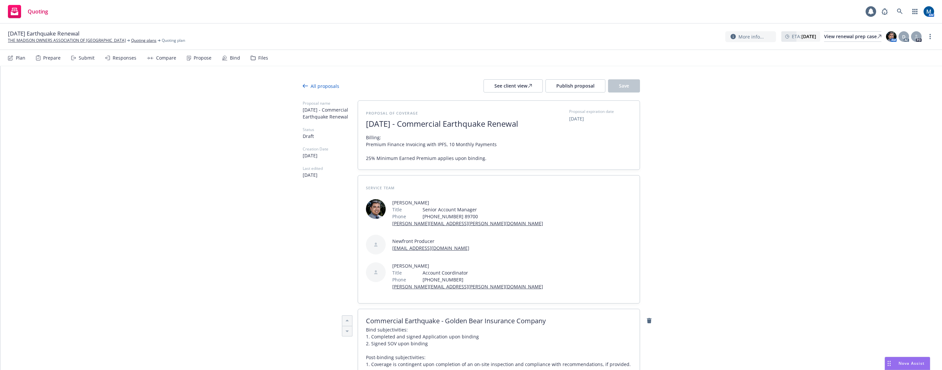
click at [414, 125] on span "2025 October - Commercial Earthquake Renewal" at bounding box center [446, 124] width 161 height 10
type textarea "x"
click at [383, 123] on span "2025 October - Commercial Earthquake Renewal" at bounding box center [446, 124] width 161 height 10
drag, startPoint x: 381, startPoint y: 124, endPoint x: 338, endPoint y: 124, distance: 43.2
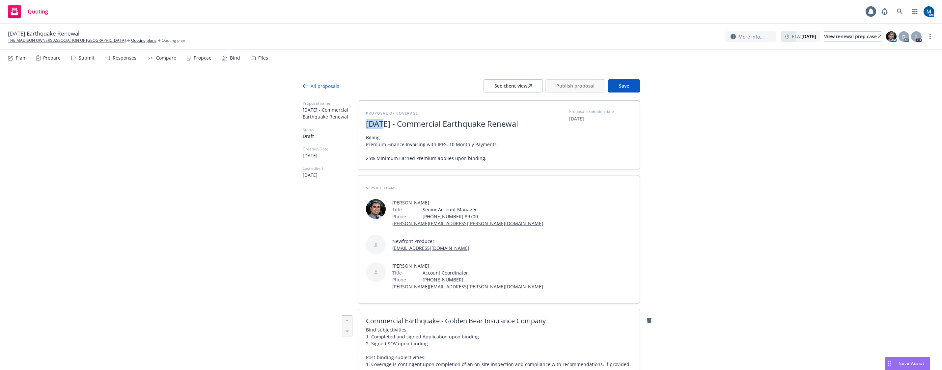
click at [392, 124] on span "October - Commercial Earthquake Renewal" at bounding box center [446, 124] width 161 height 10
click at [631, 83] on button "Save" at bounding box center [624, 85] width 32 height 13
click at [457, 129] on span "October 2025 - Commercial Earthquake Renewal" at bounding box center [446, 124] width 161 height 10
click at [628, 83] on button "Save" at bounding box center [624, 85] width 32 height 13
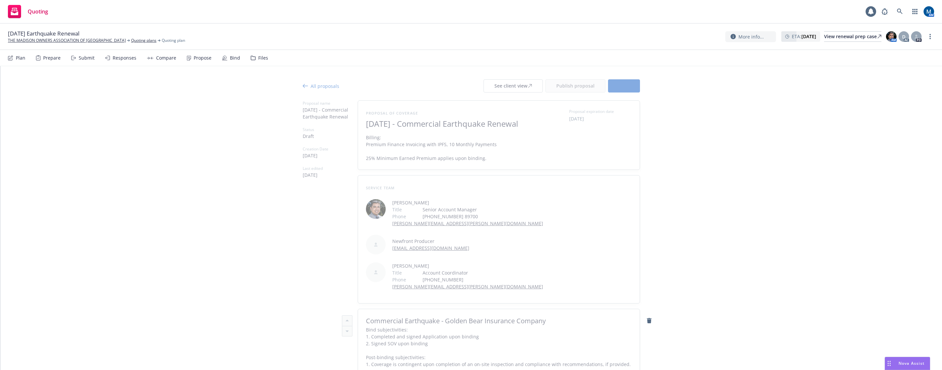
type textarea "x"
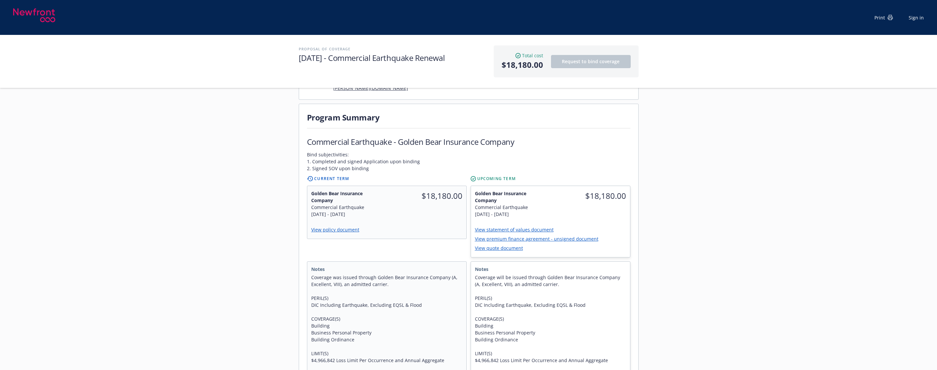
scroll to position [132, 0]
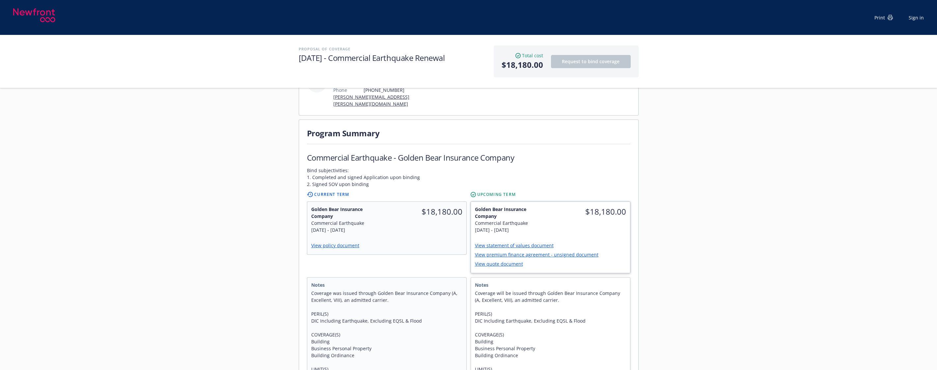
click at [514, 261] on link "View quote document" at bounding box center [501, 264] width 53 height 6
click at [585, 215] on div "$18,180.00" at bounding box center [590, 220] width 80 height 36
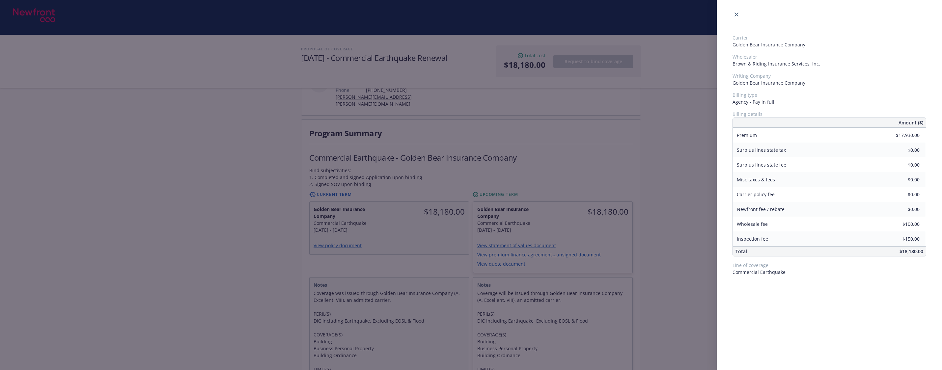
click at [405, 179] on div "Carrier Golden Bear Insurance Company Wholesaler Brown & Riding Insurance Servi…" at bounding box center [471, 185] width 942 height 370
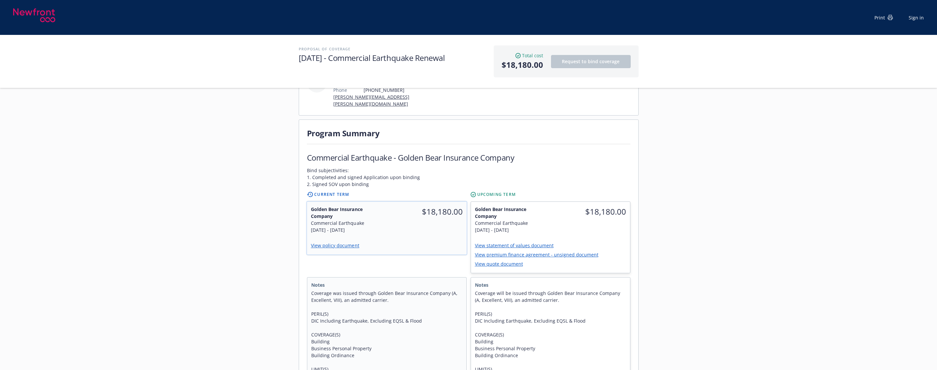
click at [398, 210] on span "$18,180.00" at bounding box center [427, 212] width 72 height 12
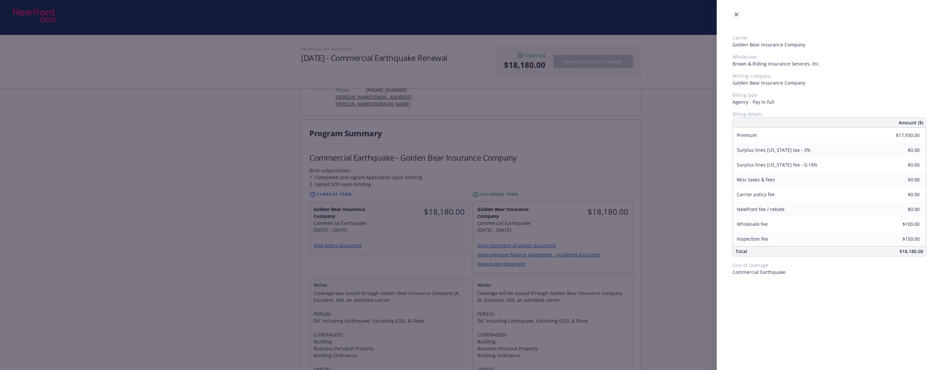
click at [293, 217] on div "Carrier Golden Bear Insurance Company Wholesaler Brown & Riding Insurance Servi…" at bounding box center [471, 185] width 942 height 370
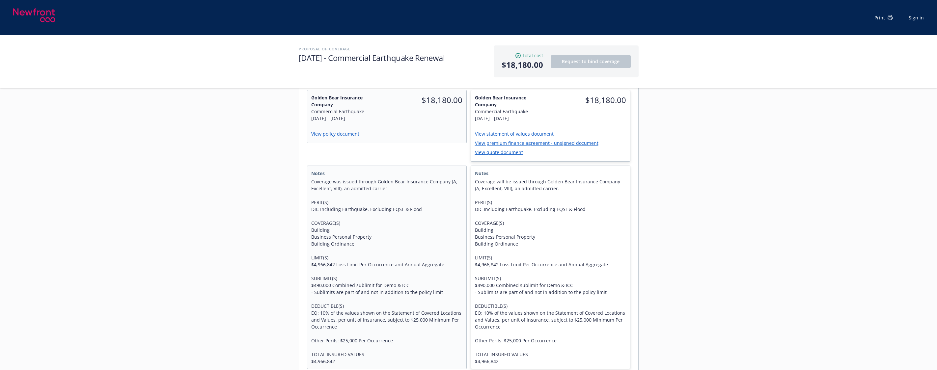
scroll to position [264, 0]
click at [338, 131] on link "View policy document" at bounding box center [338, 134] width 54 height 6
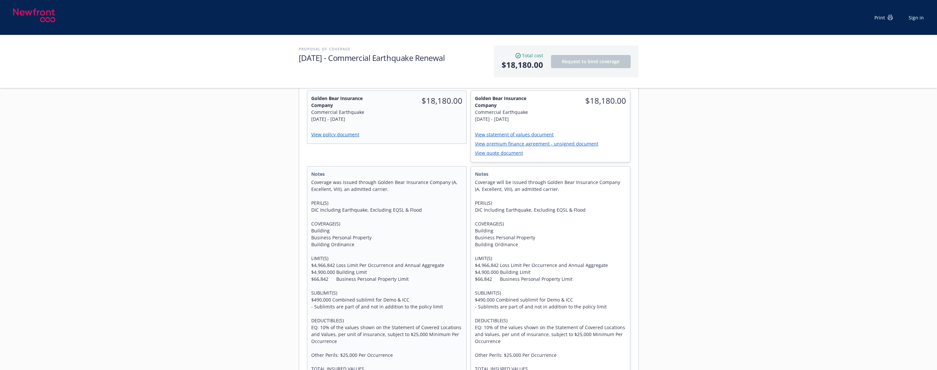
click at [251, 253] on div "Servicing team [PERSON_NAME] Title Senior Account Manager Phone [PHONE_NUMBER] …" at bounding box center [468, 269] width 937 height 832
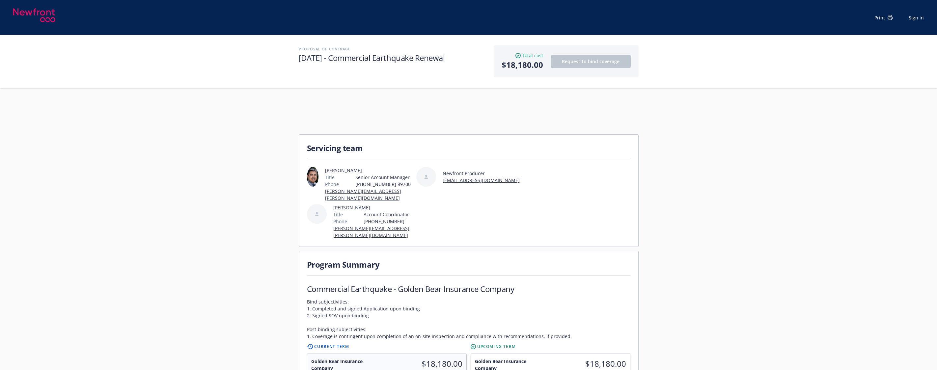
scroll to position [0, 0]
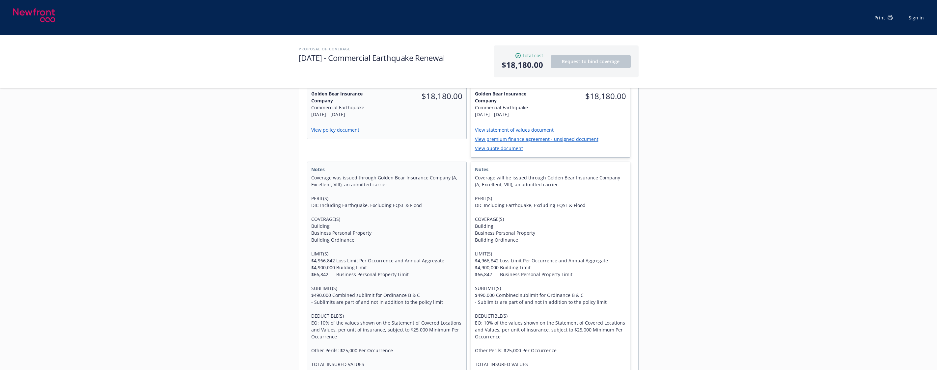
scroll to position [264, 0]
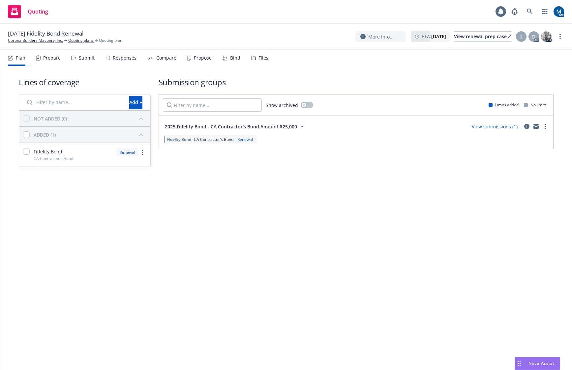
click at [87, 59] on div "Submit" at bounding box center [87, 57] width 16 height 5
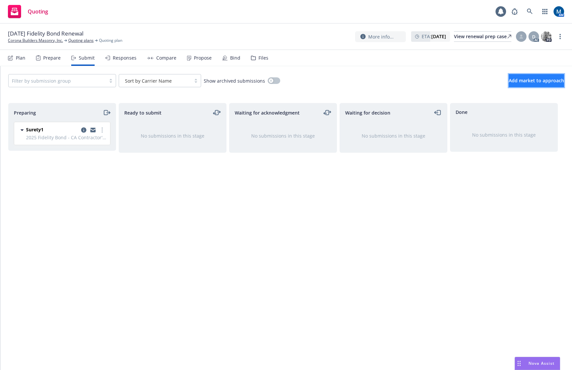
click at [531, 80] on span "Add market to approach" at bounding box center [535, 80] width 55 height 6
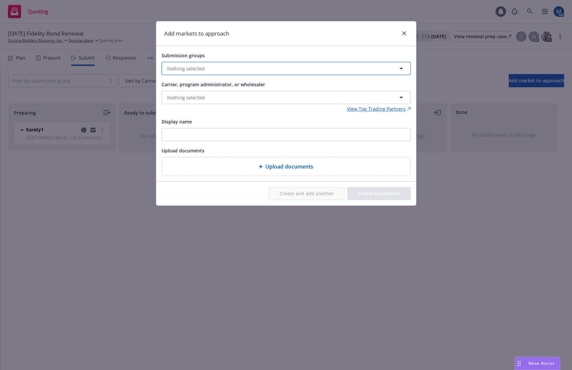
click at [221, 68] on button "Nothing selected" at bounding box center [285, 68] width 249 height 13
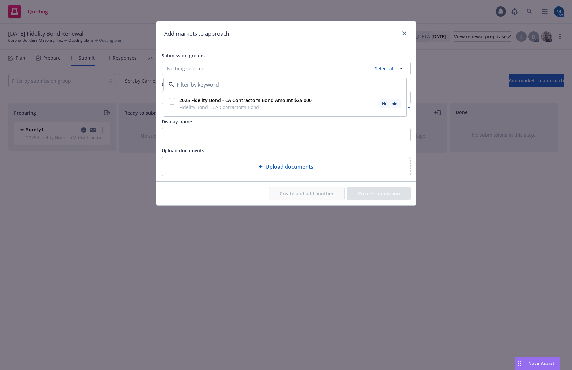
click at [174, 101] on input "checkbox" at bounding box center [172, 101] width 7 height 7
checkbox input "true"
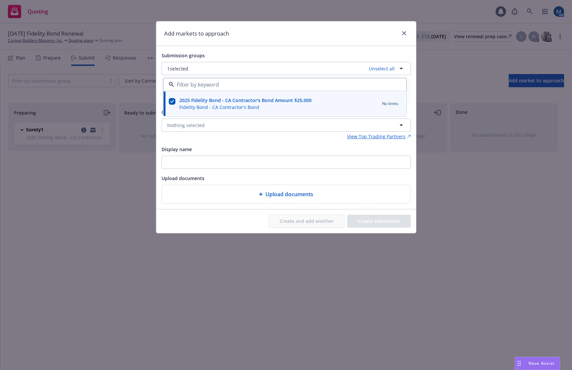
click at [223, 43] on div "Add markets to approach" at bounding box center [286, 33] width 260 height 25
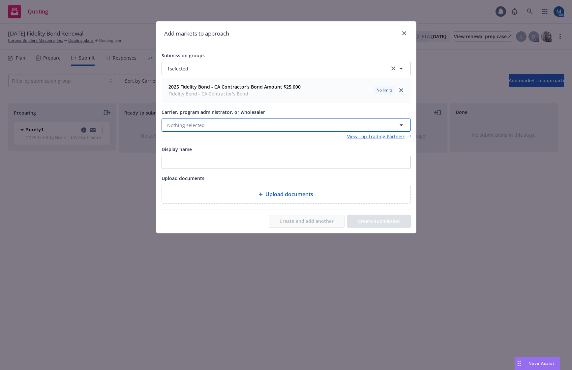
click at [193, 122] on span "Nothing selected" at bounding box center [186, 125] width 38 height 7
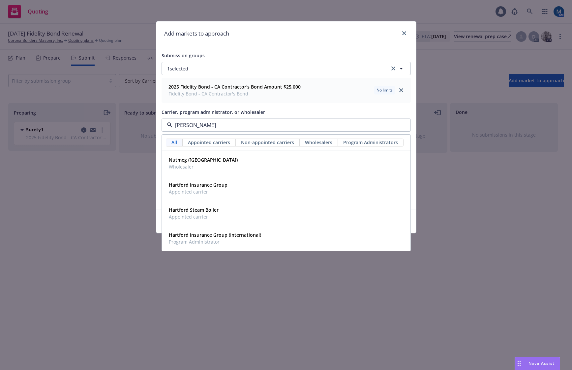
type input "hartf"
click at [235, 189] on div "Hartford Insurance Group Appointed carrier" at bounding box center [286, 188] width 240 height 16
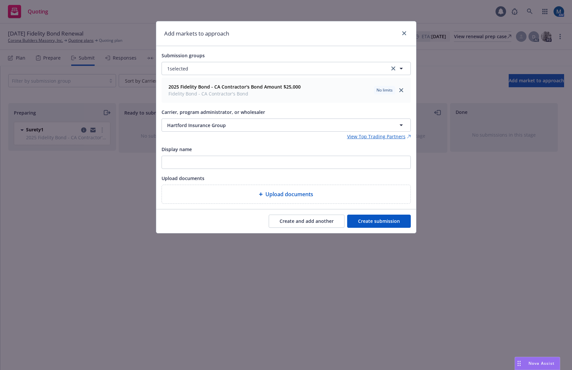
click at [387, 220] on button "Create submission" at bounding box center [379, 221] width 64 height 13
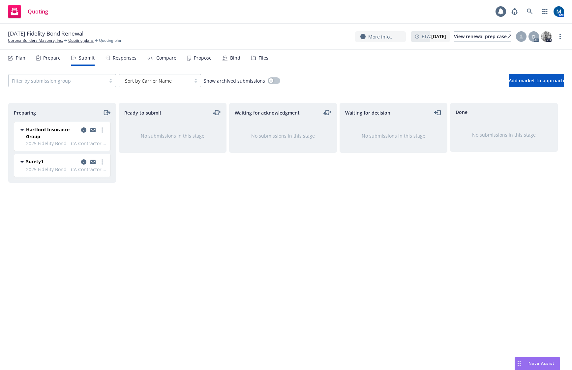
click at [99, 135] on div at bounding box center [93, 133] width 26 height 14
click at [101, 131] on icon "more" at bounding box center [101, 129] width 1 height 5
click at [82, 156] on span "Log acknowledgement" at bounding box center [72, 157] width 65 height 6
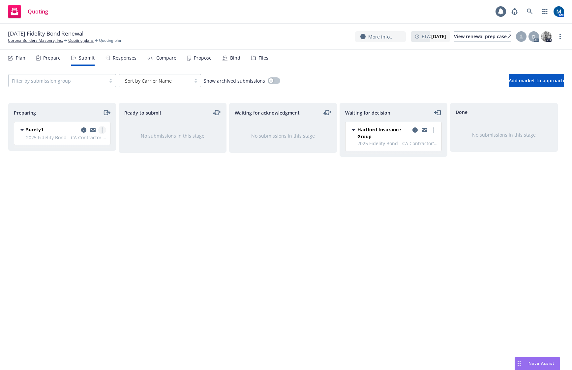
click at [104, 131] on link "more" at bounding box center [102, 130] width 8 height 8
click at [82, 157] on span "Log acknowledgement" at bounding box center [72, 157] width 65 height 6
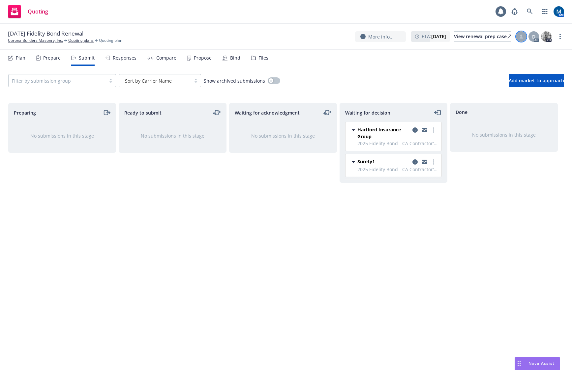
click at [523, 35] on div at bounding box center [521, 36] width 11 height 11
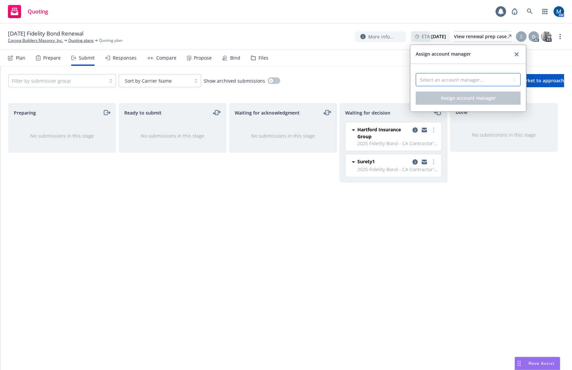
click at [471, 82] on select "Select an account manager... [PERSON_NAME]" at bounding box center [467, 79] width 105 height 13
select select "ef930200-823a-4c9a-b14d-3d30737a3658"
click at [415, 73] on select "Select an account manager... [PERSON_NAME]" at bounding box center [467, 79] width 105 height 13
click at [449, 96] on span "Assign account manager" at bounding box center [467, 98] width 55 height 6
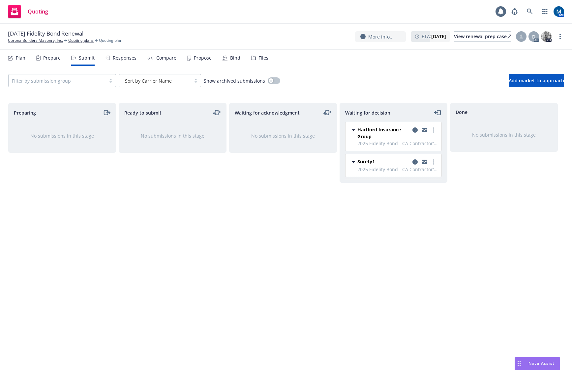
click at [334, 68] on div "Filter by submission group Sort by Carrier Name Show archived submissions Add m…" at bounding box center [285, 80] width 571 height 29
